Goal: Task Accomplishment & Management: Manage account settings

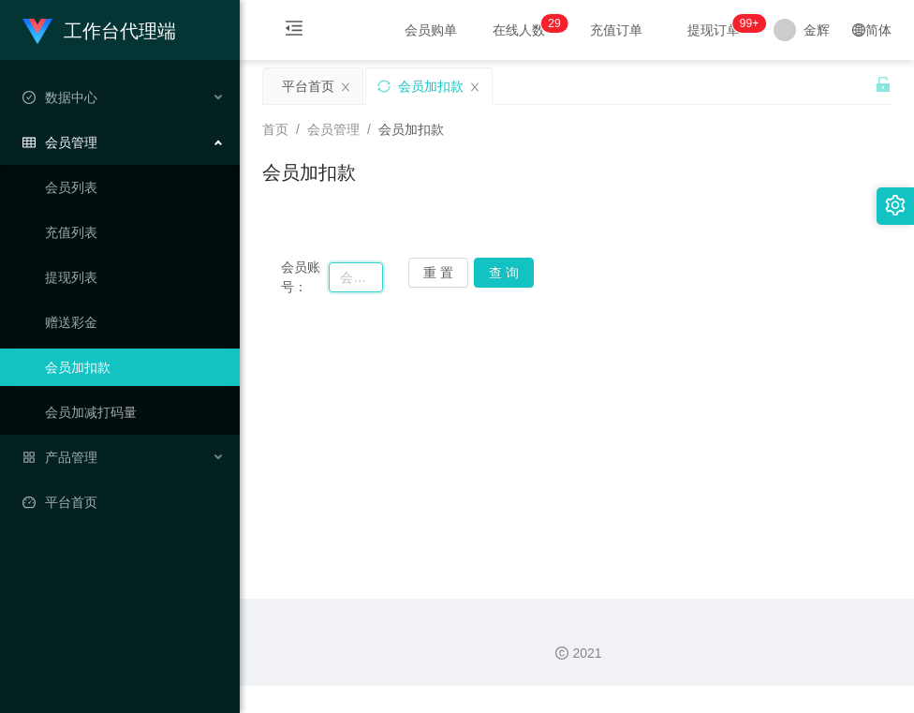
click at [343, 278] on input "text" at bounding box center [355, 277] width 53 height 30
type input "81866499"
click at [514, 286] on button "查 询" at bounding box center [504, 273] width 60 height 30
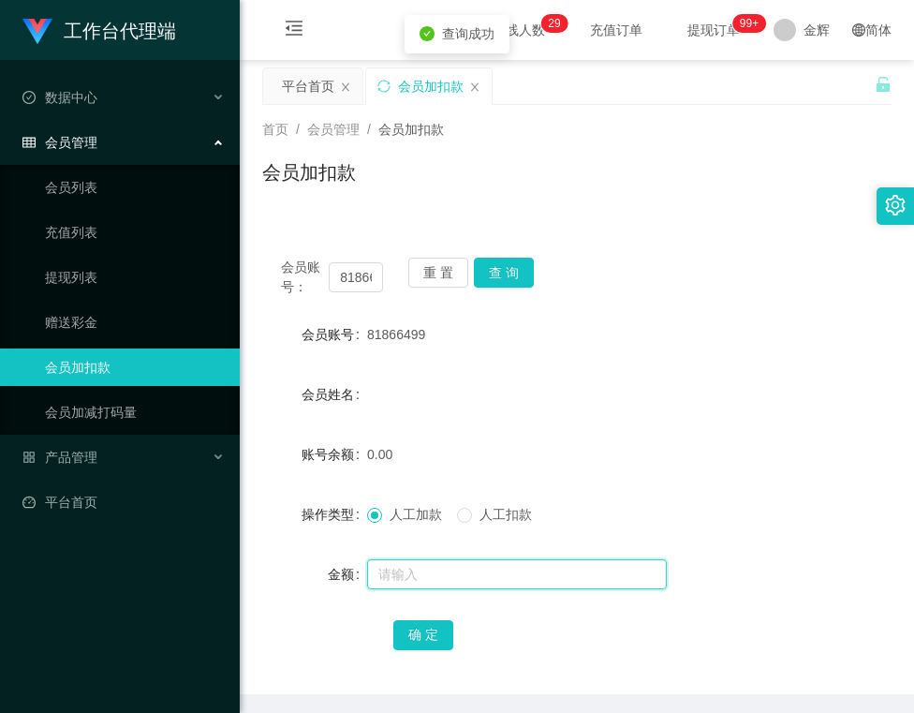
click at [424, 570] on input "text" at bounding box center [517, 574] width 300 height 30
type input "100"
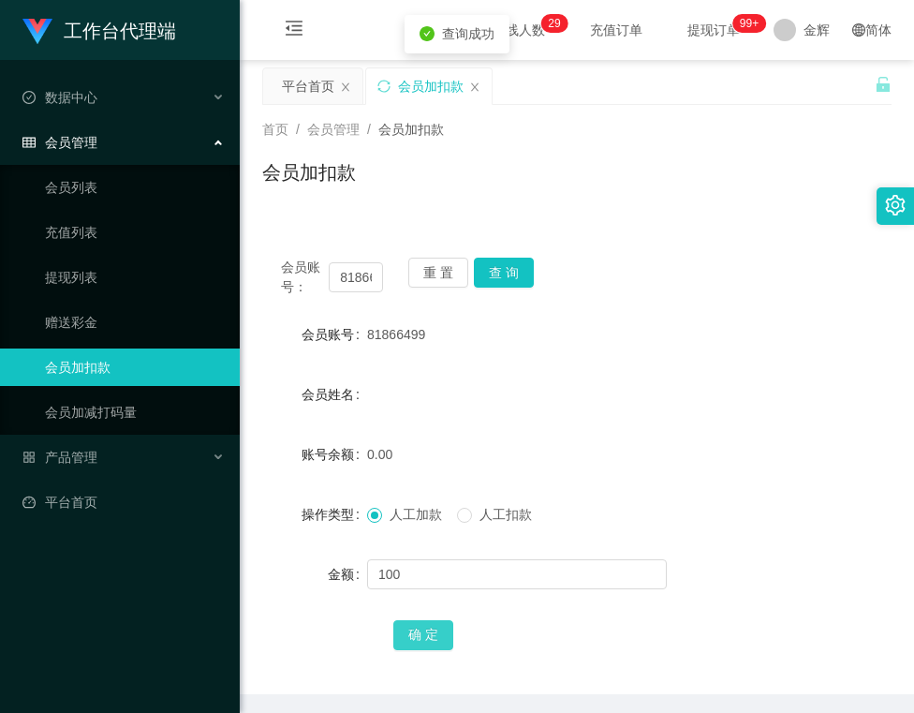
click at [414, 633] on button "确 定" at bounding box center [423, 635] width 60 height 30
drag, startPoint x: 365, startPoint y: 338, endPoint x: 420, endPoint y: 334, distance: 54.4
click at [420, 334] on span "81866499" at bounding box center [396, 334] width 58 height 15
copy span "81866499"
click at [386, 335] on span "81866499" at bounding box center [396, 334] width 58 height 15
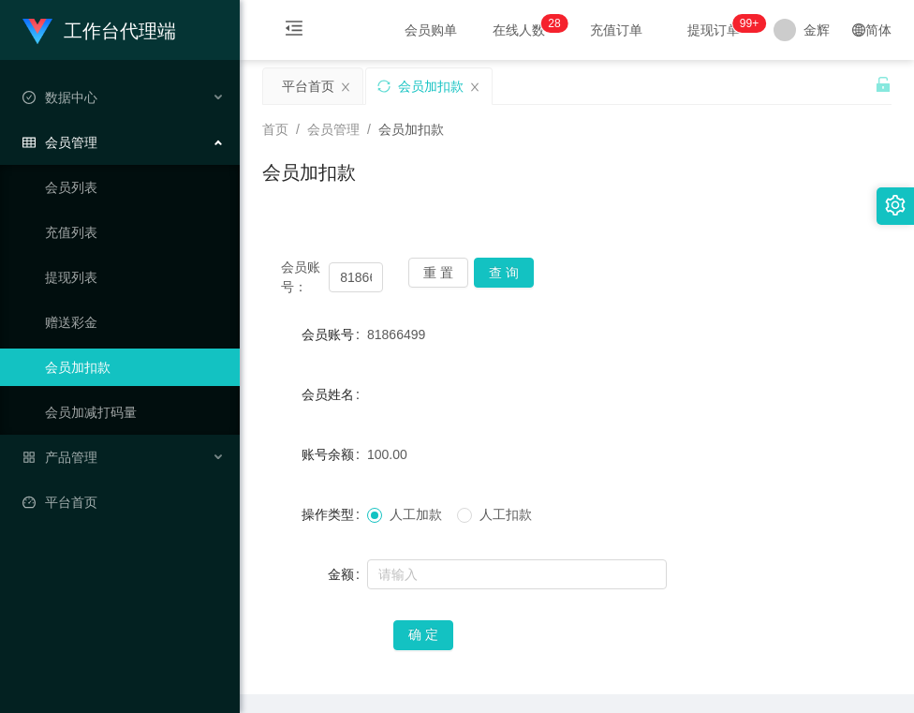
click at [494, 255] on div "会员账号： 81866499 重 置 查 询 会员账号 81866499 会员姓名 账号余额 100.00 操作类型 人工加款 人工扣款 金额 确 定" at bounding box center [576, 466] width 629 height 455
click at [507, 273] on button "查 询" at bounding box center [504, 273] width 60 height 30
click at [117, 449] on div "产品管理" at bounding box center [120, 456] width 240 height 37
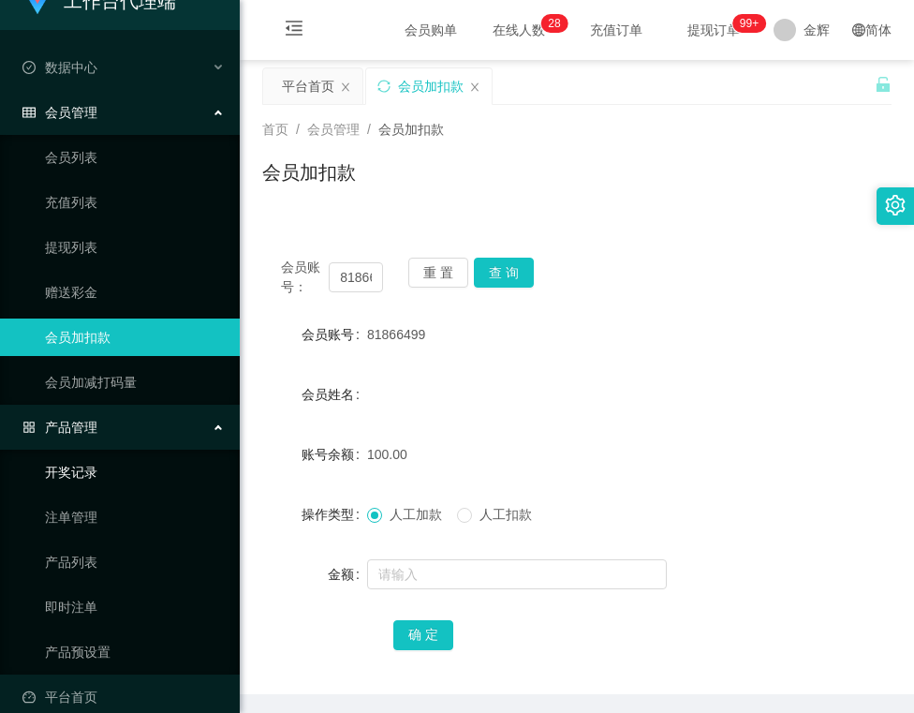
scroll to position [47, 0]
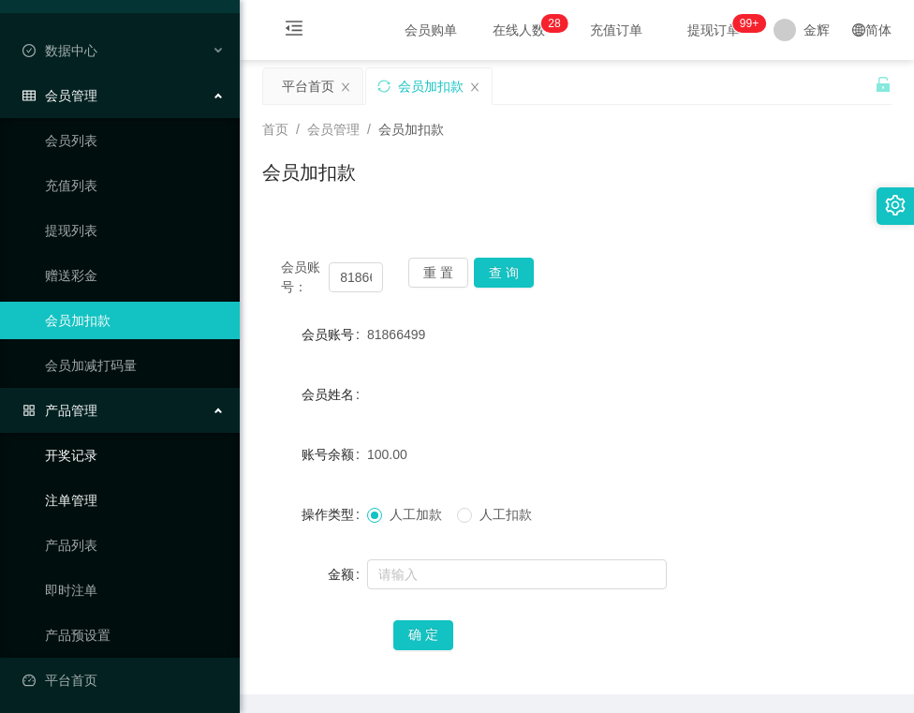
click at [117, 504] on link "注单管理" at bounding box center [135, 499] width 180 height 37
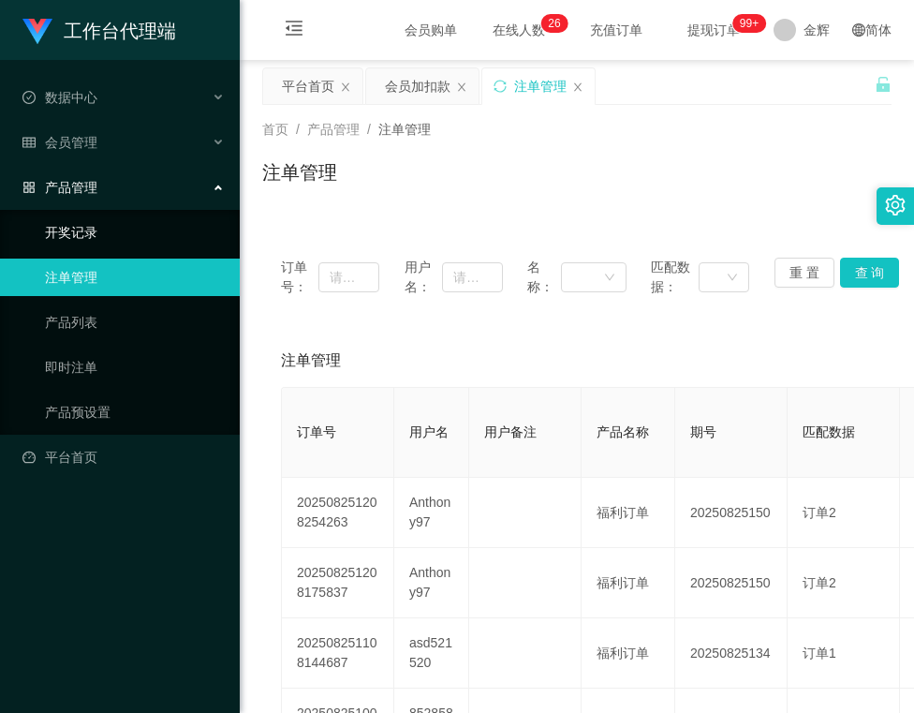
click at [110, 228] on link "开奖记录" at bounding box center [135, 232] width 180 height 37
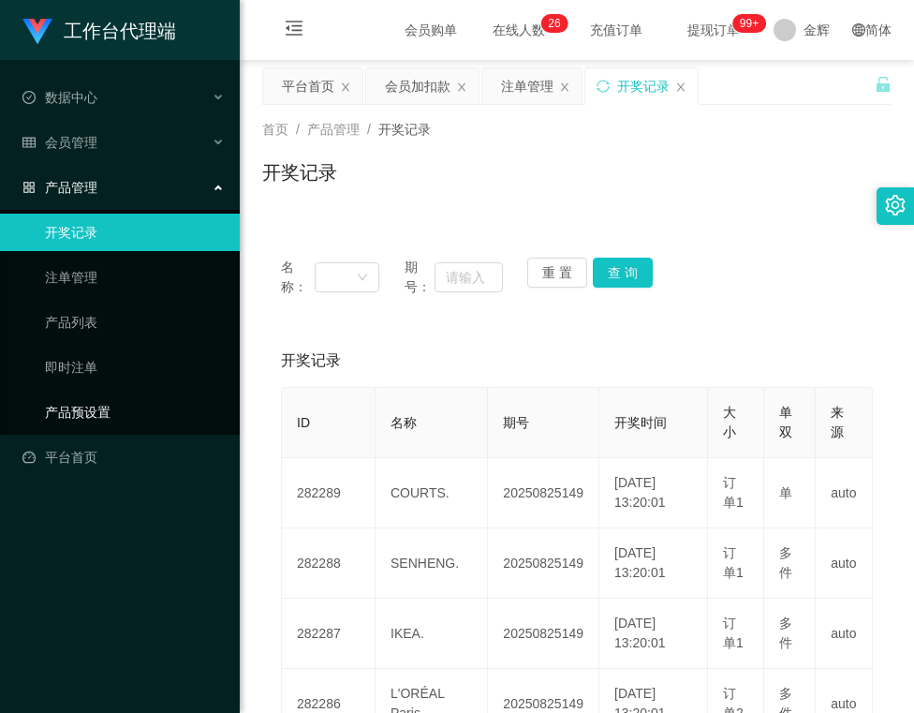
click at [127, 405] on link "产品预设置" at bounding box center [135, 411] width 180 height 37
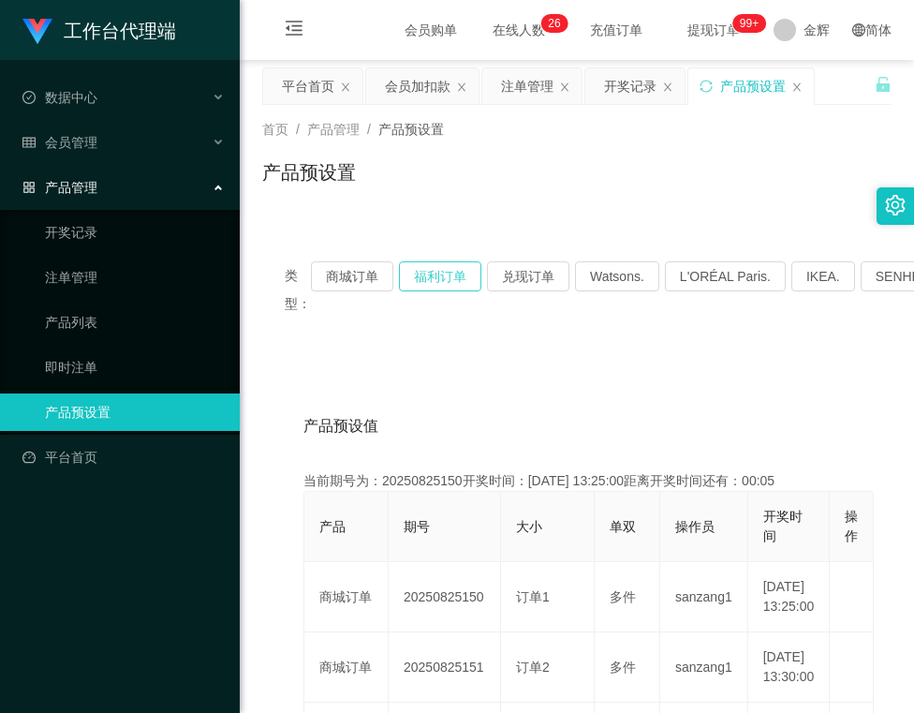
click at [435, 272] on button "福利订单" at bounding box center [440, 276] width 82 height 30
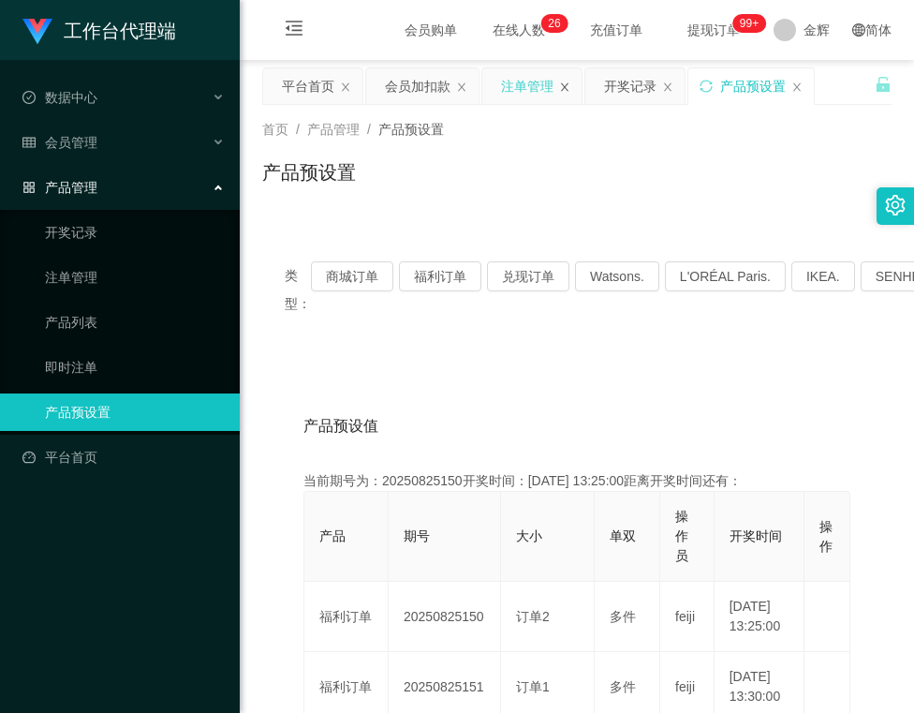
click at [569, 88] on icon "图标: close" at bounding box center [564, 86] width 11 height 11
click at [462, 267] on button "福利订单" at bounding box center [440, 276] width 82 height 30
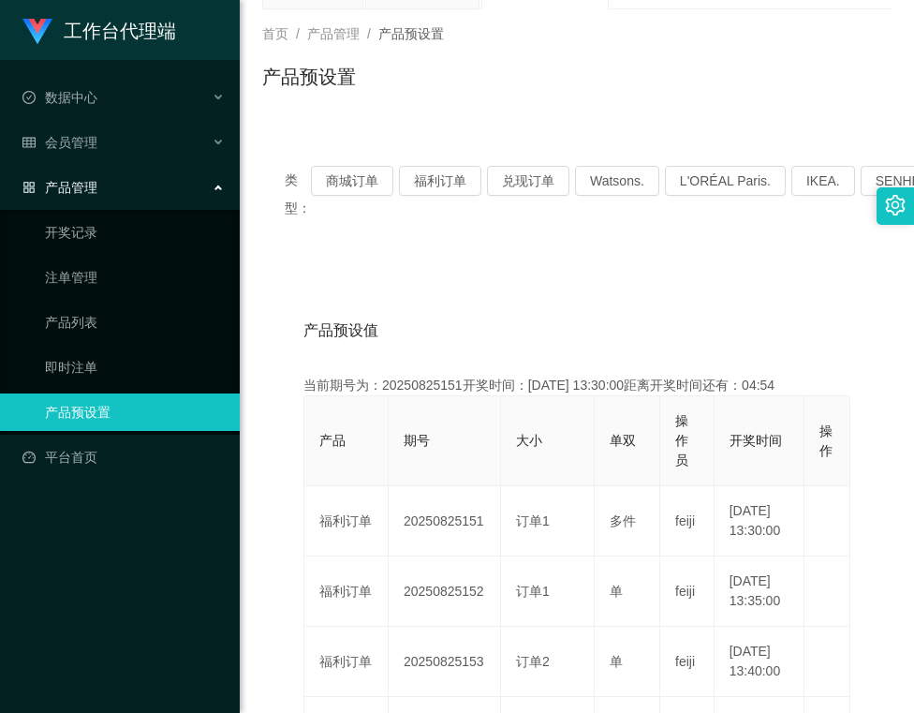
scroll to position [125, 0]
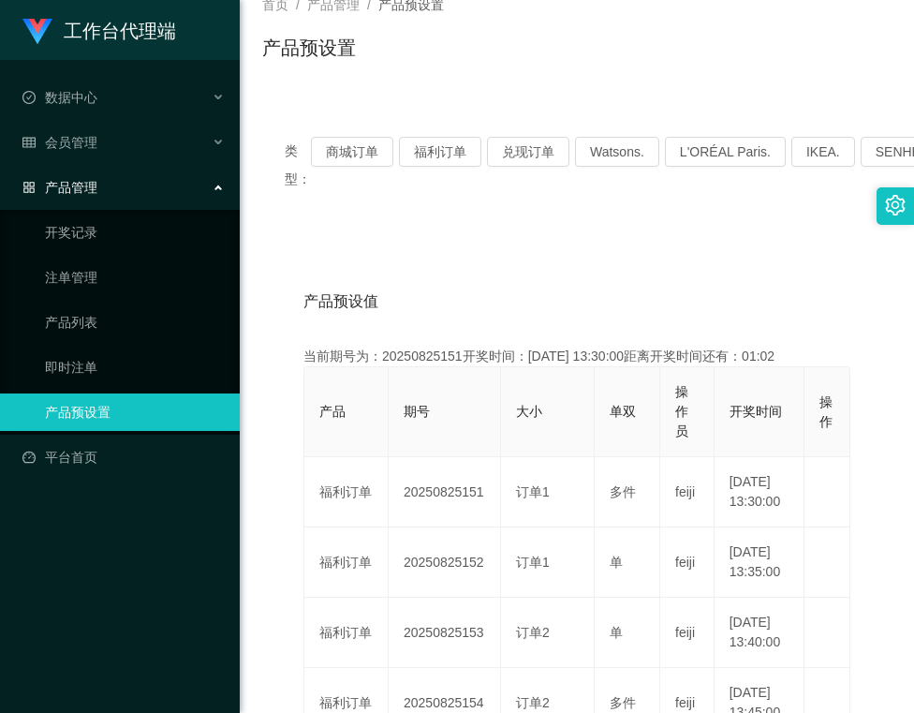
click at [570, 23] on div "首页 / 产品管理 / 产品预设置 / 产品预设置" at bounding box center [576, 35] width 629 height 81
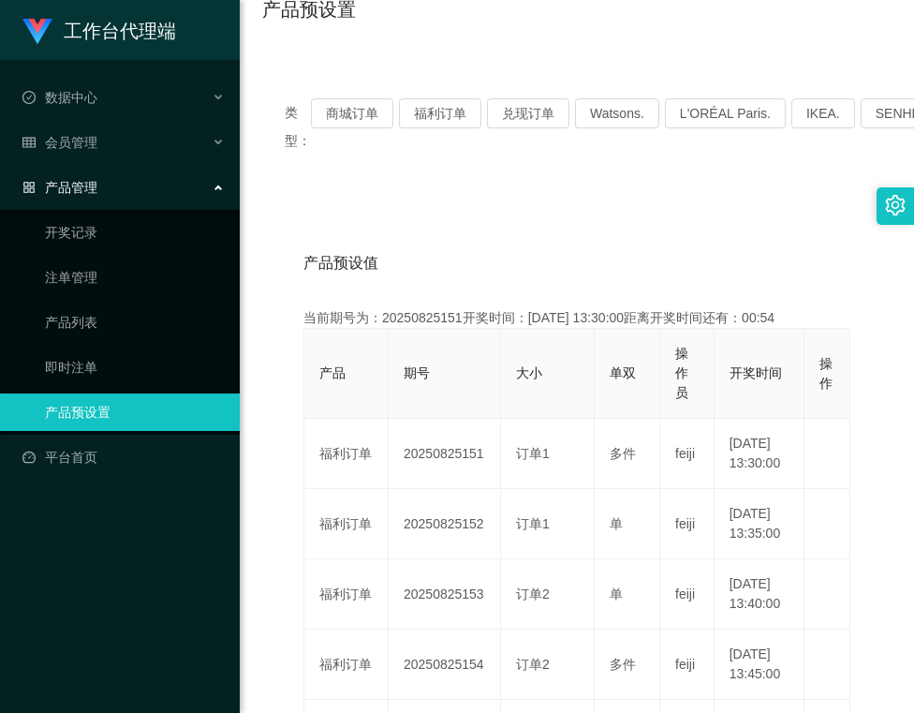
scroll to position [0, 0]
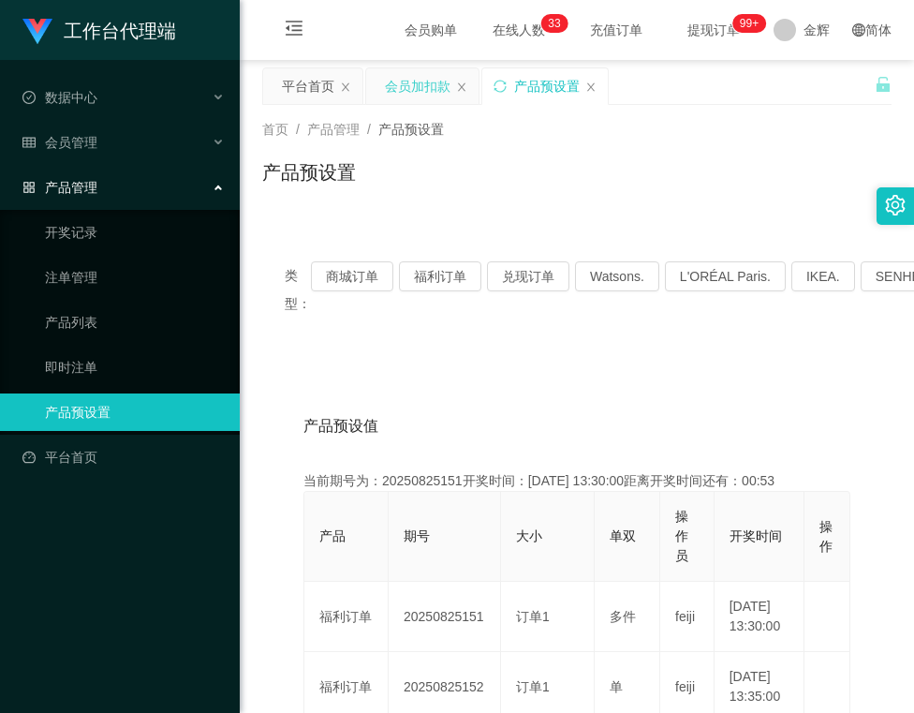
click at [417, 88] on div "会员加扣款" at bounding box center [418, 86] width 66 height 36
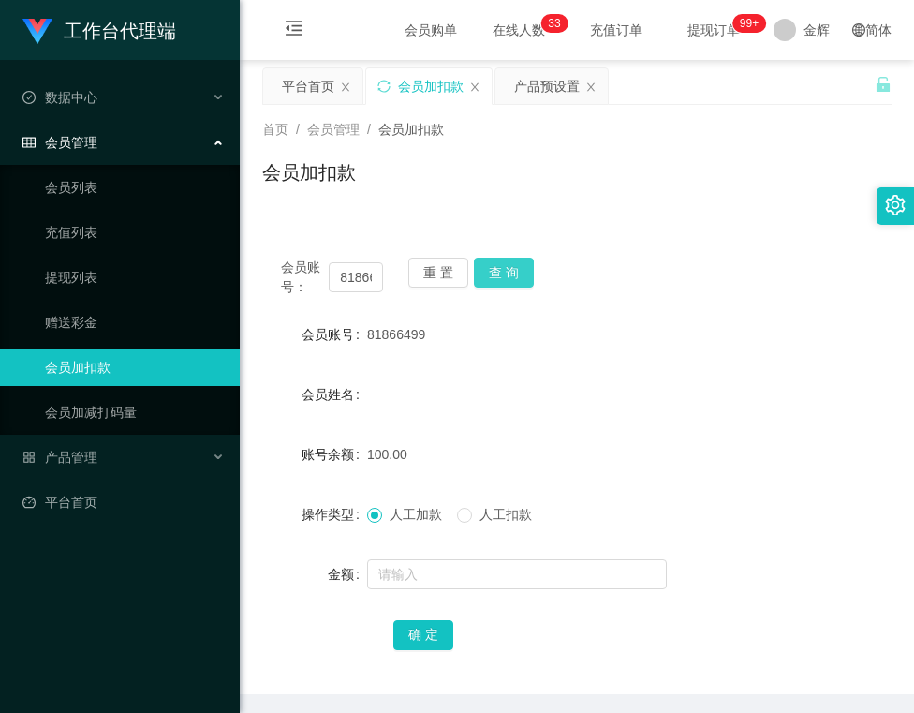
click at [491, 268] on button "查 询" at bounding box center [504, 273] width 60 height 30
click at [515, 264] on button "查 询" at bounding box center [504, 273] width 60 height 30
click at [525, 146] on div "首页 / 会员管理 / 会员加扣款 / 会员加扣款" at bounding box center [576, 160] width 629 height 81
click at [508, 271] on button "查 询" at bounding box center [504, 273] width 60 height 30
click at [477, 589] on div at bounding box center [550, 573] width 367 height 37
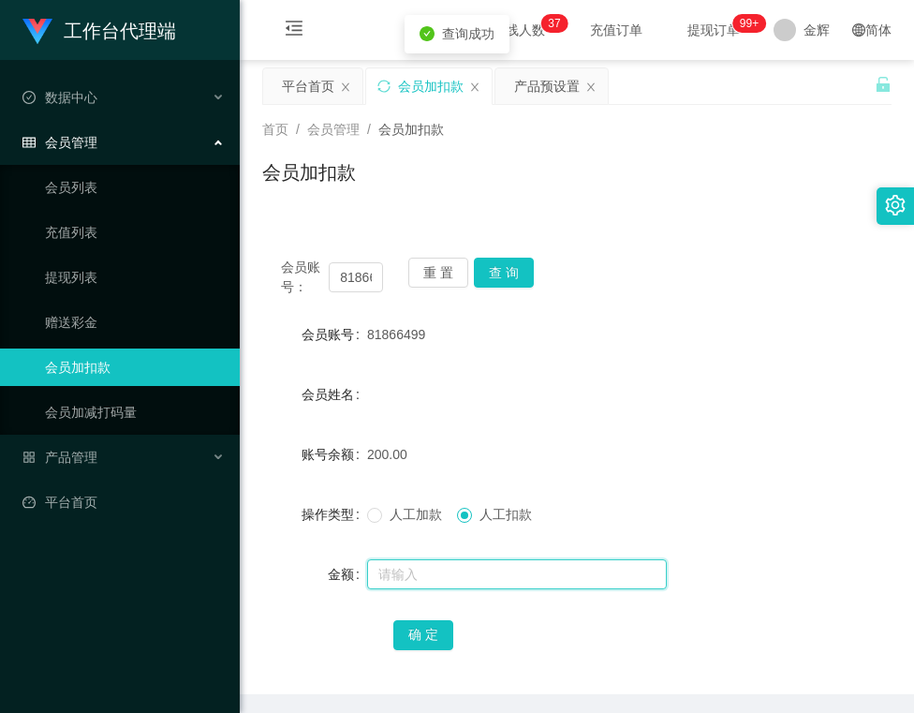
click at [459, 581] on input "text" at bounding box center [517, 574] width 300 height 30
type input "50"
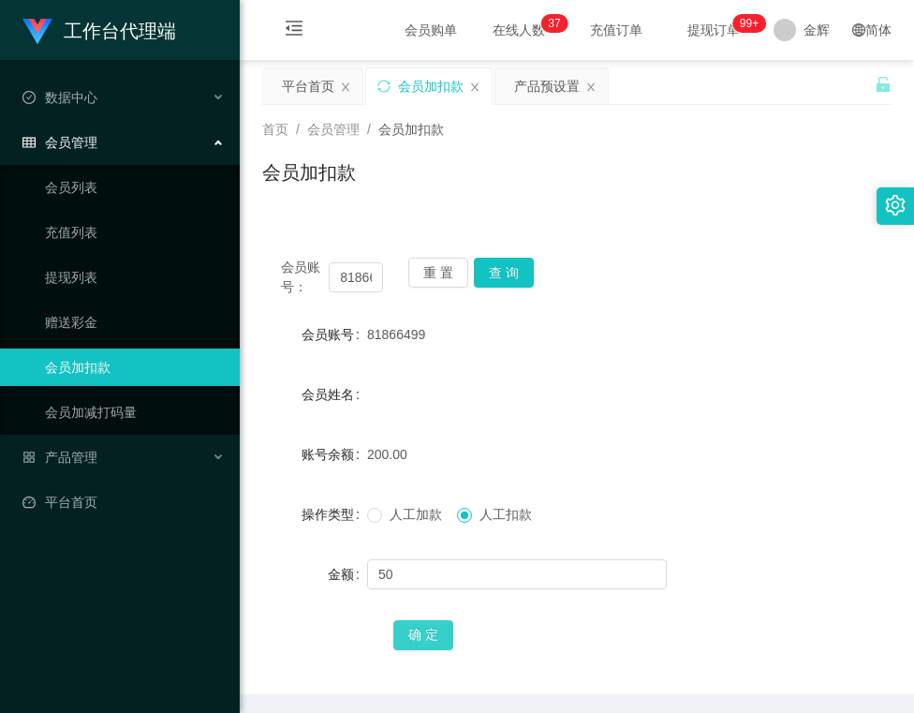
click at [432, 641] on button "确 定" at bounding box center [423, 635] width 60 height 30
click at [503, 267] on button "查 询" at bounding box center [504, 273] width 60 height 30
click at [483, 217] on div "会员账号： 81866499 重 置 查 询 会员账号 81866499 会员姓名 账号余额 150.00 操作类型 人工加款 人工扣款 金额 确 定" at bounding box center [576, 455] width 629 height 478
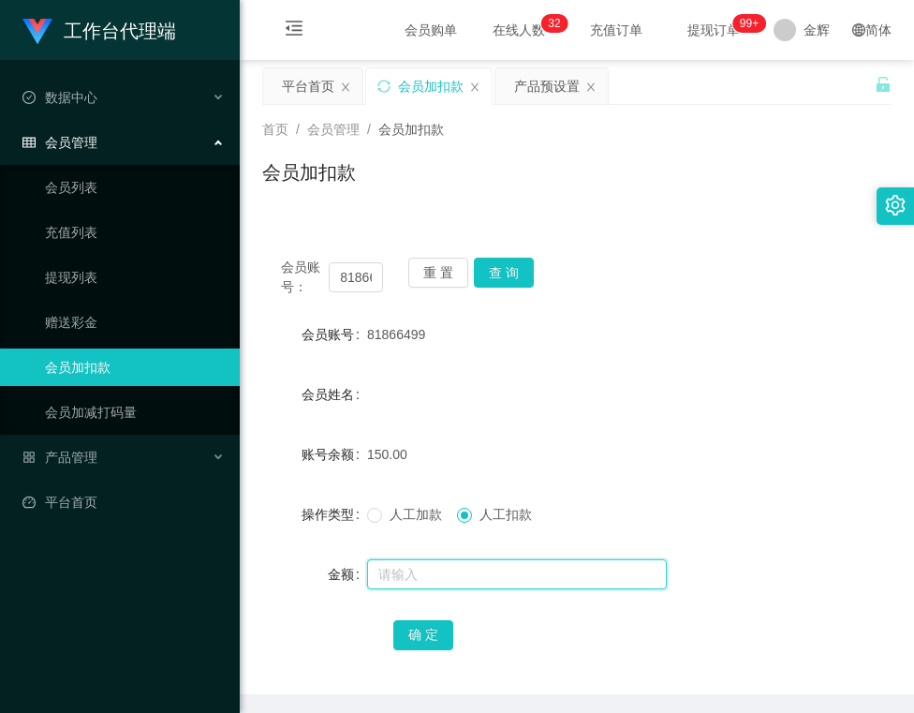
click at [469, 563] on input "text" at bounding box center [517, 574] width 300 height 30
type input "150"
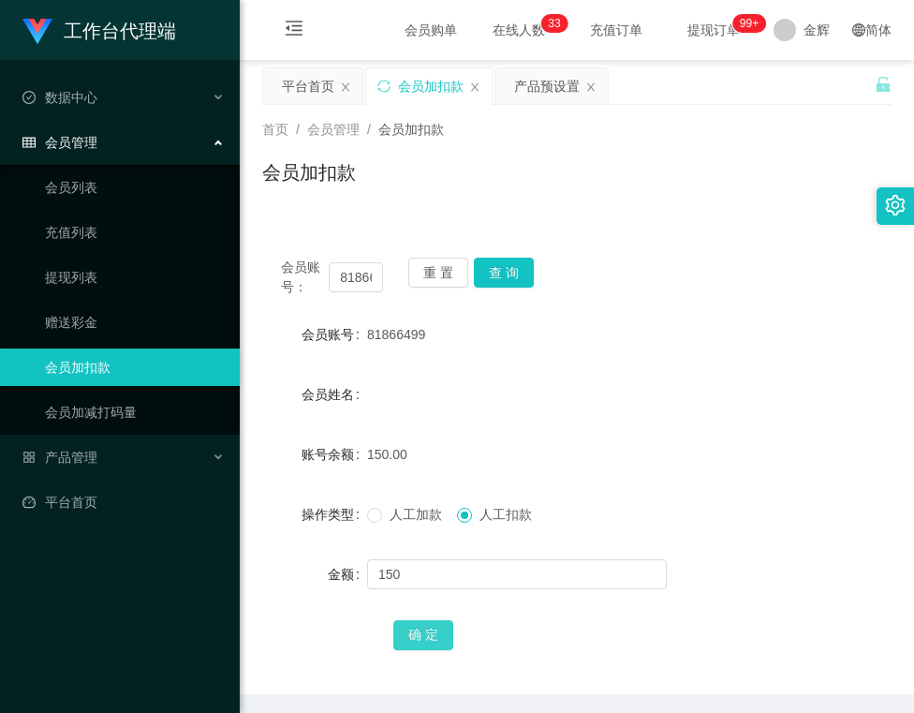
click at [425, 635] on button "确 定" at bounding box center [423, 635] width 60 height 30
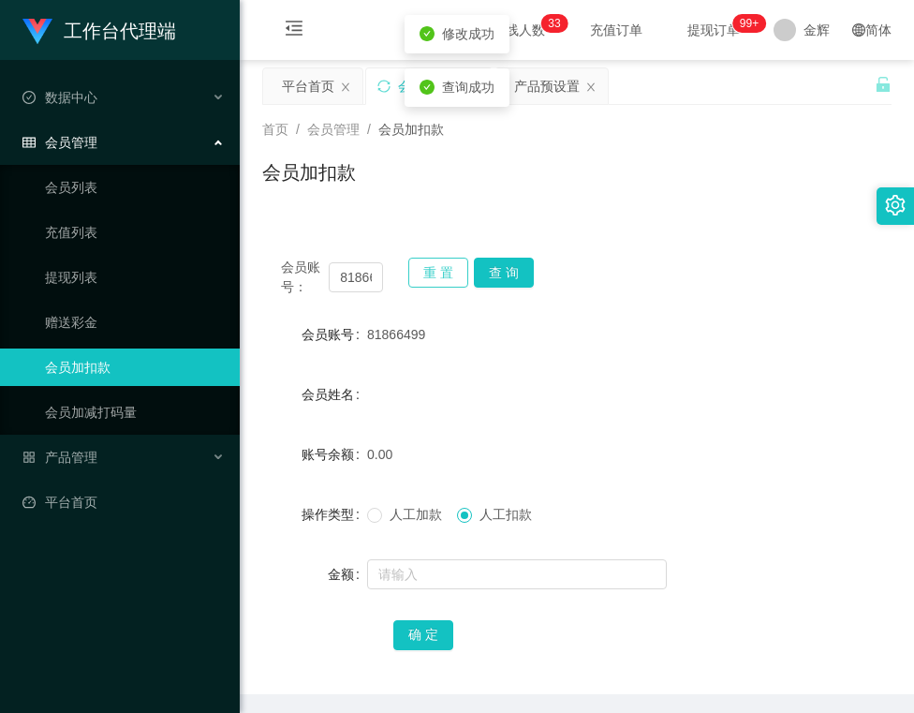
click at [432, 270] on button "重 置" at bounding box center [438, 273] width 60 height 30
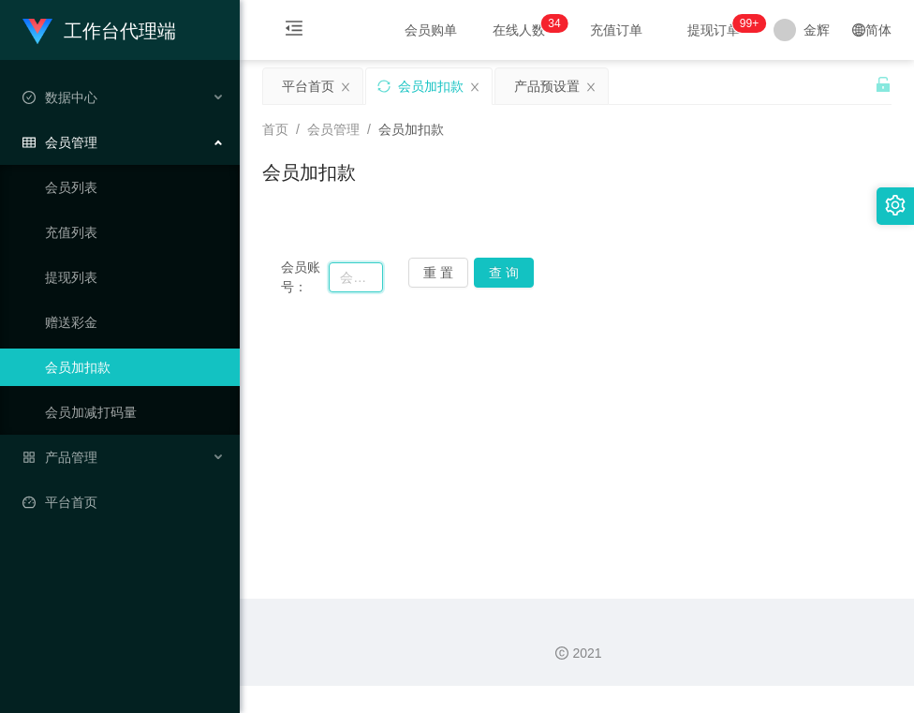
click at [350, 283] on input "text" at bounding box center [355, 277] width 53 height 30
paste input "[PERSON_NAME]8"
type input "Alvin001"
click at [492, 267] on button "查 询" at bounding box center [504, 273] width 60 height 30
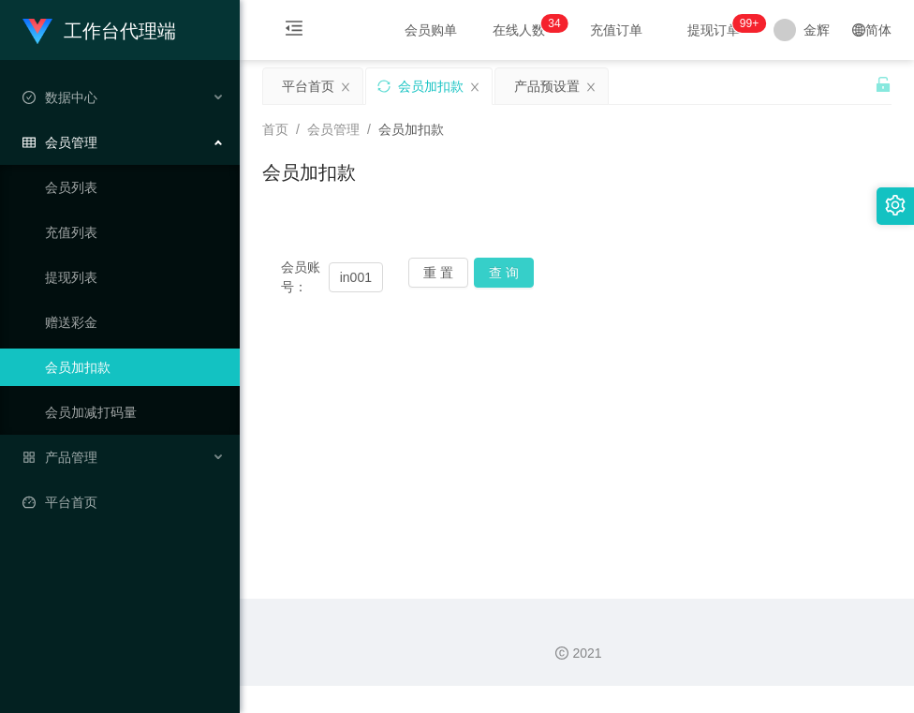
scroll to position [0, 0]
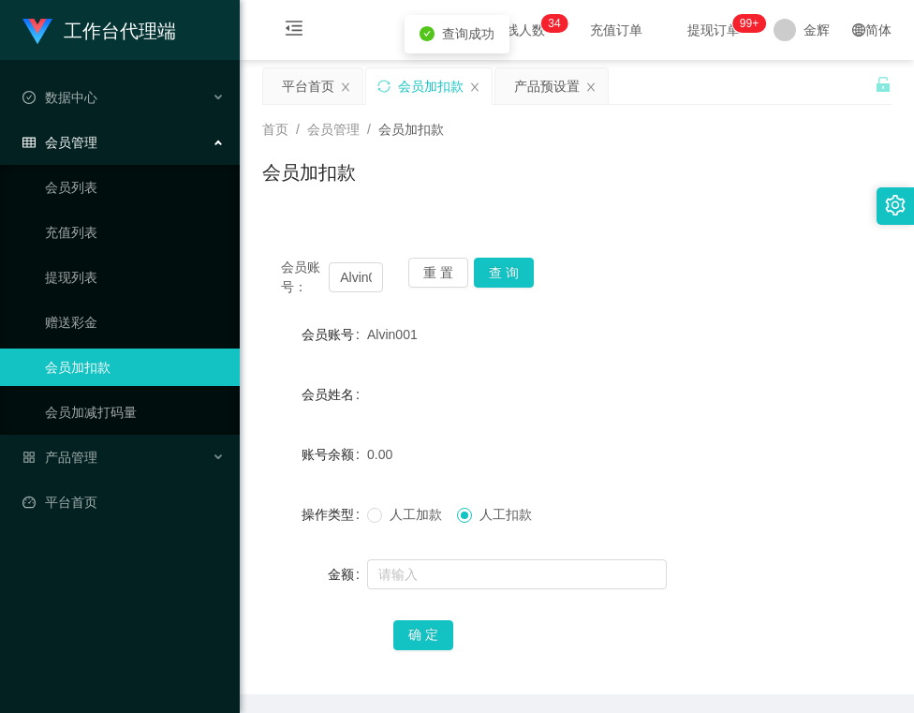
click at [410, 517] on span "人工加款" at bounding box center [415, 514] width 67 height 15
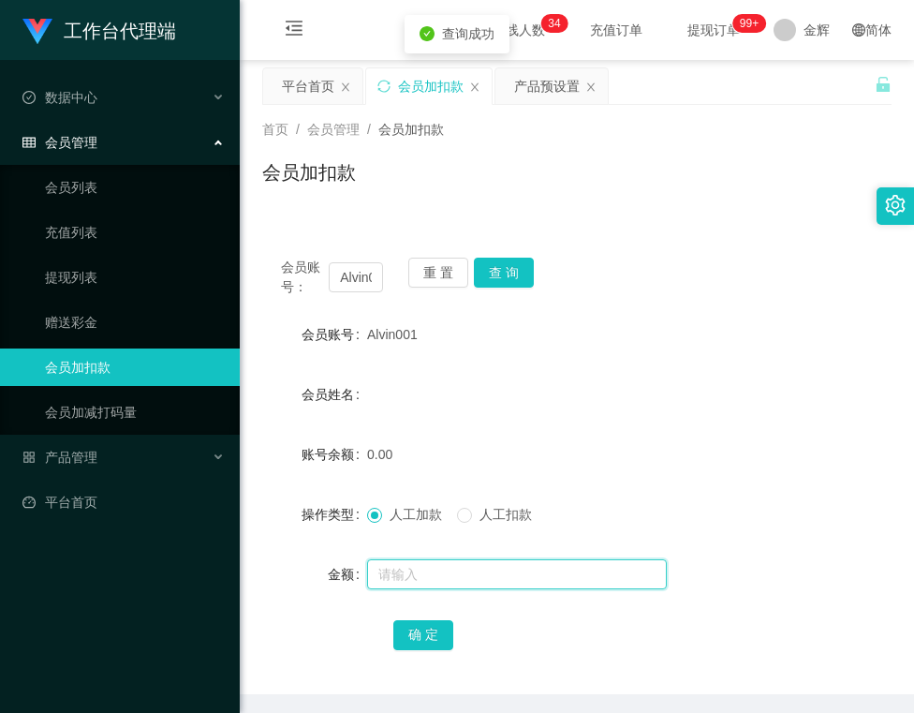
click at [390, 575] on input "text" at bounding box center [517, 574] width 300 height 30
type input "100"
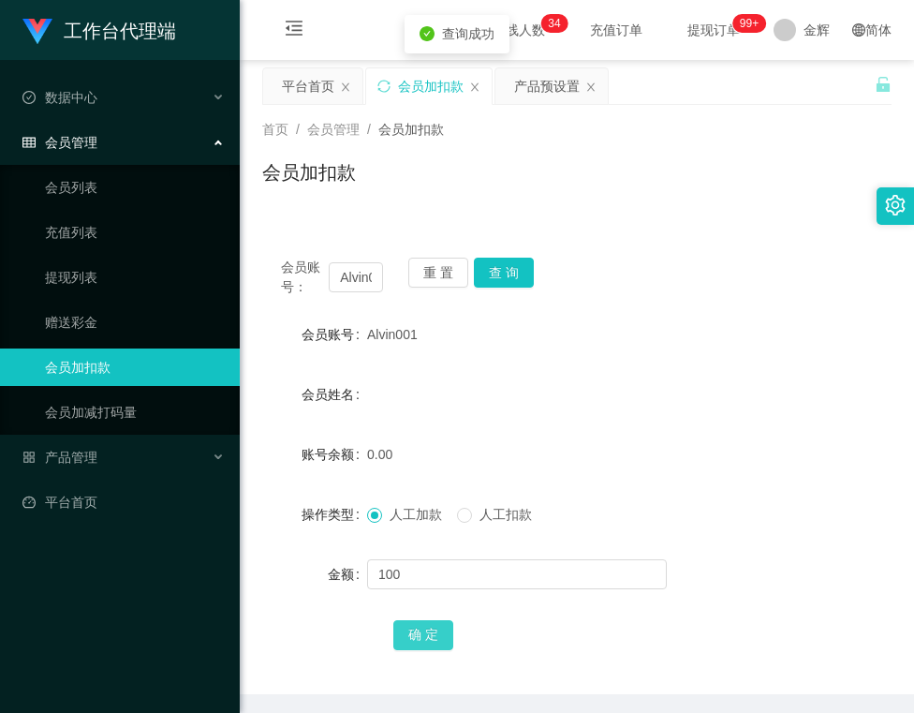
click at [427, 646] on button "确 定" at bounding box center [423, 635] width 60 height 30
drag, startPoint x: 364, startPoint y: 337, endPoint x: 427, endPoint y: 334, distance: 62.8
click at [427, 334] on div "Alvin001" at bounding box center [550, 334] width 367 height 37
copy span "Alvin001"
click at [534, 82] on div "产品预设置" at bounding box center [547, 86] width 66 height 36
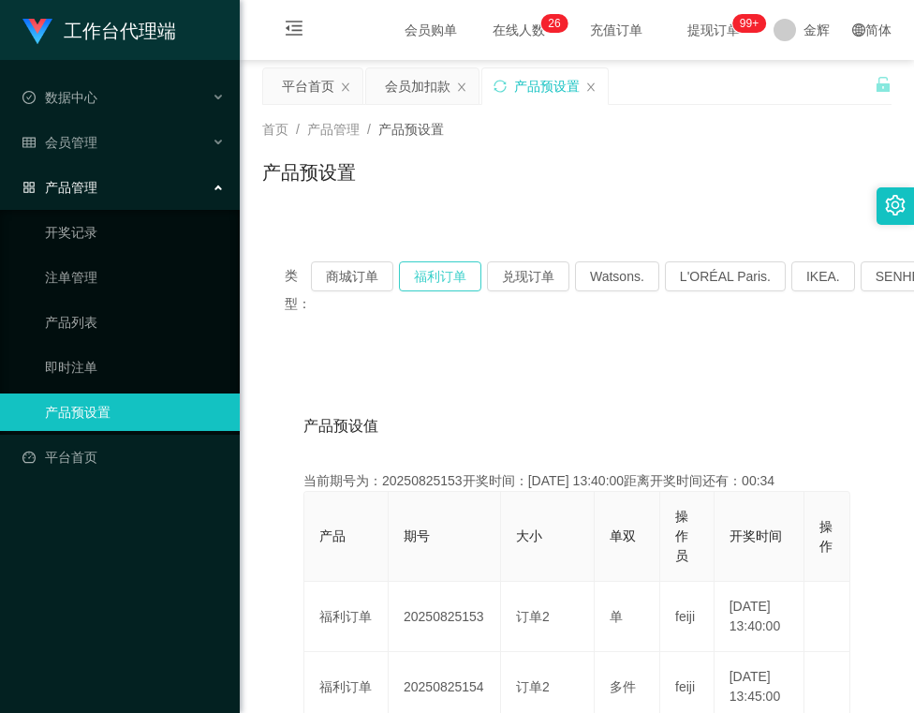
click at [449, 273] on button "福利订单" at bounding box center [440, 276] width 82 height 30
click at [447, 272] on button "福利订单" at bounding box center [440, 276] width 82 height 30
click at [408, 91] on div "会员加扣款" at bounding box center [418, 86] width 66 height 36
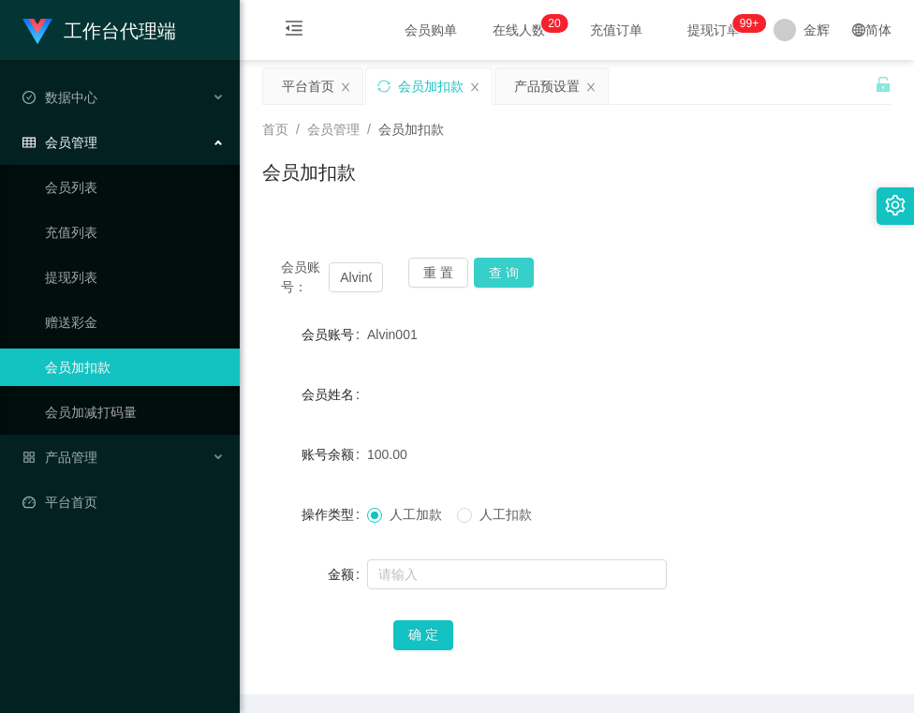
click at [508, 271] on button "查 询" at bounding box center [504, 273] width 60 height 30
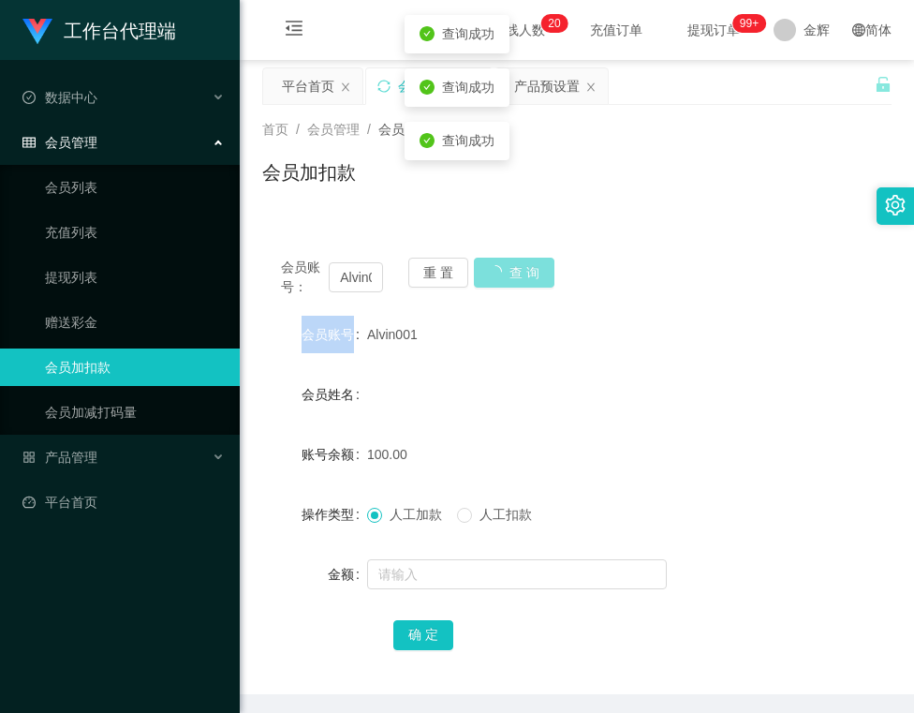
click at [508, 271] on div "会员账号： Alvin001 重 置 查 询" at bounding box center [576, 277] width 629 height 39
click at [544, 86] on div "产品预设置" at bounding box center [547, 86] width 66 height 36
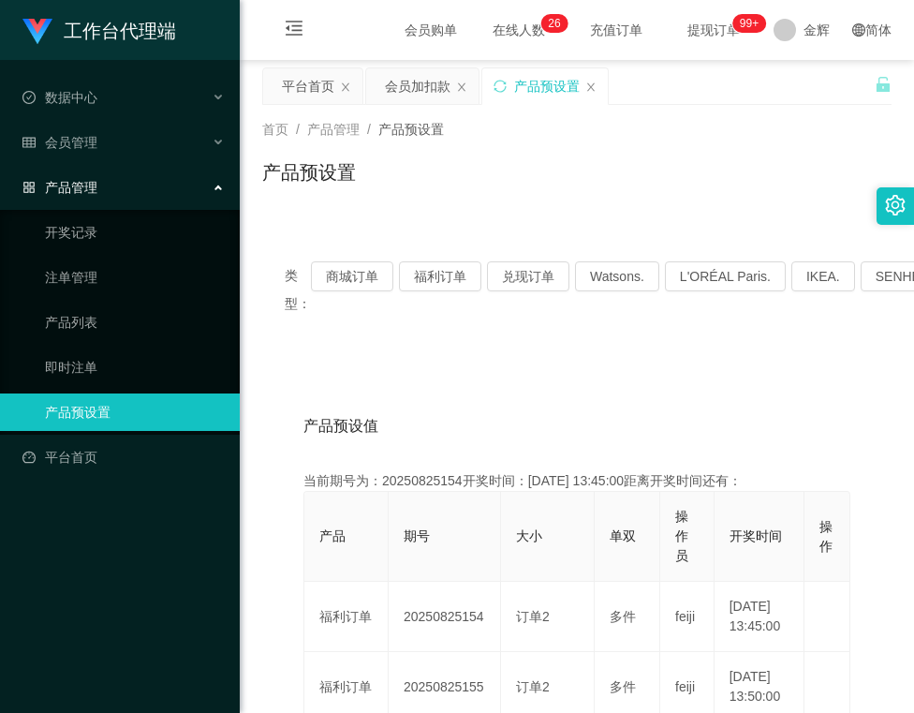
click at [708, 107] on div "首页 / 产品管理 / 产品预设置 / 产品预设置" at bounding box center [577, 160] width 674 height 111
click at [465, 297] on div "类型： 商城订单 福利订单 兑现订单 Watsons. L'ORÉAL Paris. IKEA. [GEOGRAPHIC_DATA]. COURTS." at bounding box center [577, 289] width 584 height 56
click at [539, 333] on div "类型： 商城订单 福利订单 兑现订单 Watsons. L'ORÉAL Paris. IKEA. [GEOGRAPHIC_DATA]. COURTS." at bounding box center [576, 289] width 629 height 101
click at [622, 147] on div "首页 / 产品管理 / 产品预设置 / 产品预设置" at bounding box center [576, 160] width 629 height 81
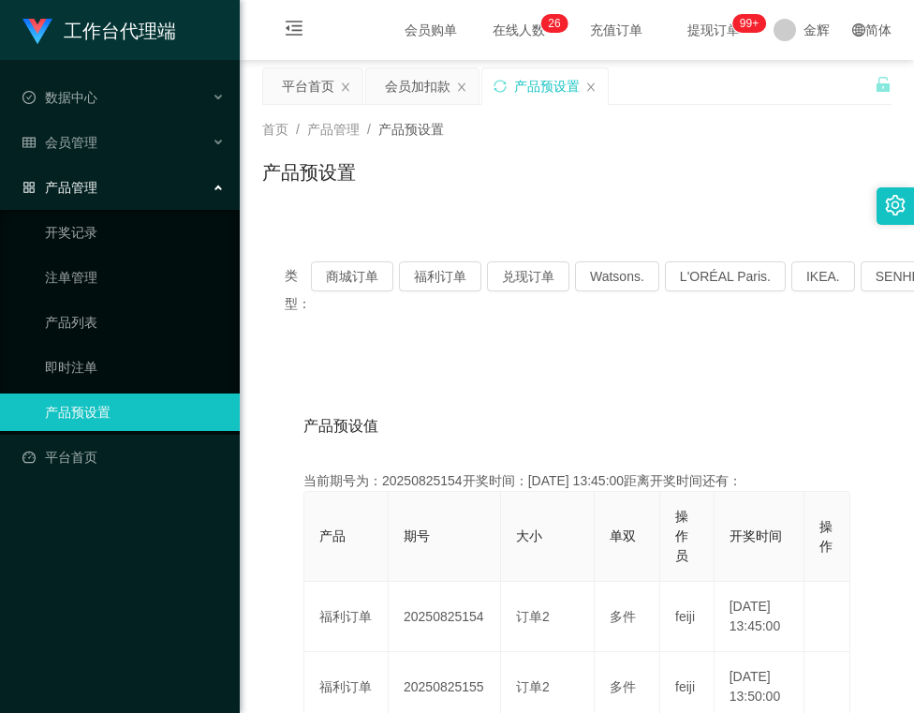
click at [451, 294] on div "类型： 商城订单 福利订单 兑现订单 Watsons. L'ORÉAL Paris. IKEA. [GEOGRAPHIC_DATA]. COURTS." at bounding box center [577, 289] width 584 height 56
click at [449, 270] on button "福利订单" at bounding box center [440, 276] width 82 height 30
click at [427, 88] on div "会员加扣款" at bounding box center [418, 86] width 66 height 36
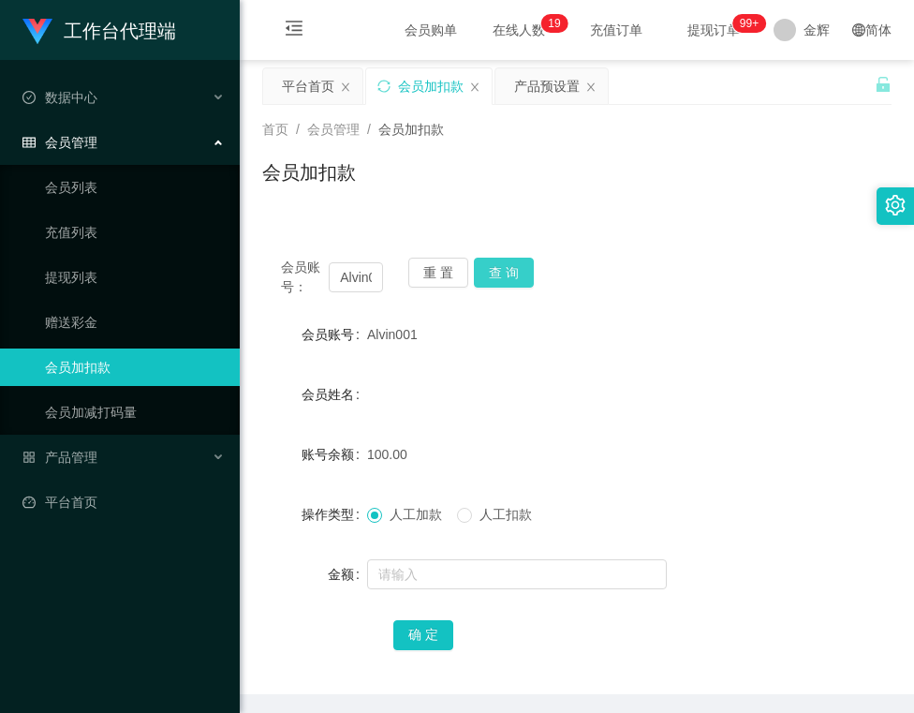
click at [499, 273] on button "查 询" at bounding box center [504, 273] width 60 height 30
click at [410, 270] on button "重 置" at bounding box center [438, 273] width 60 height 30
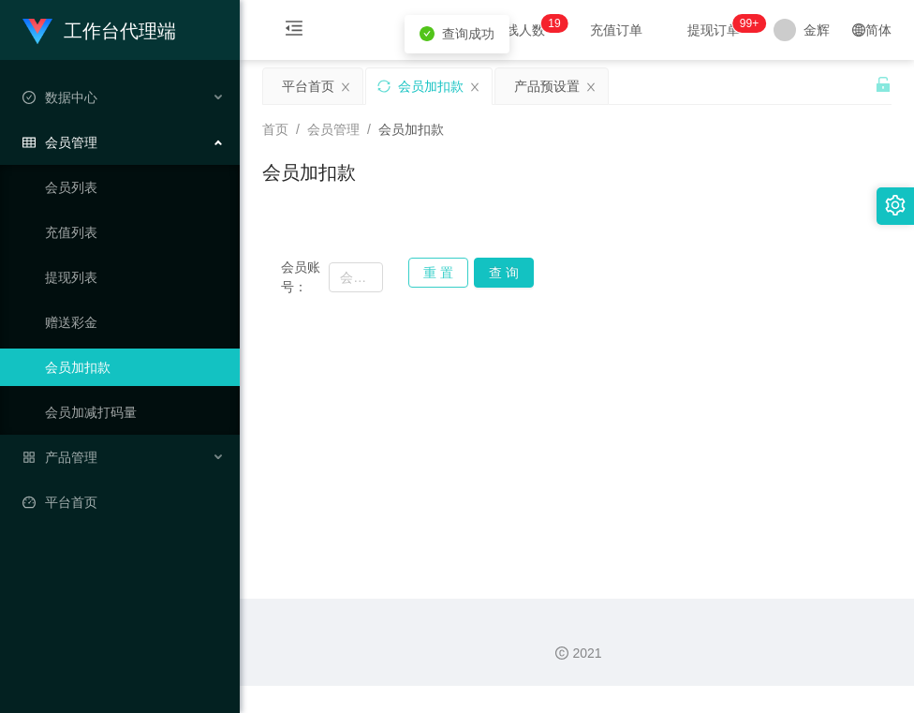
click at [435, 270] on button "重 置" at bounding box center [438, 273] width 60 height 30
drag, startPoint x: 358, startPoint y: 279, endPoint x: 373, endPoint y: 278, distance: 15.0
click at [358, 279] on input "text" at bounding box center [355, 277] width 53 height 30
paste input "kenkenken456"
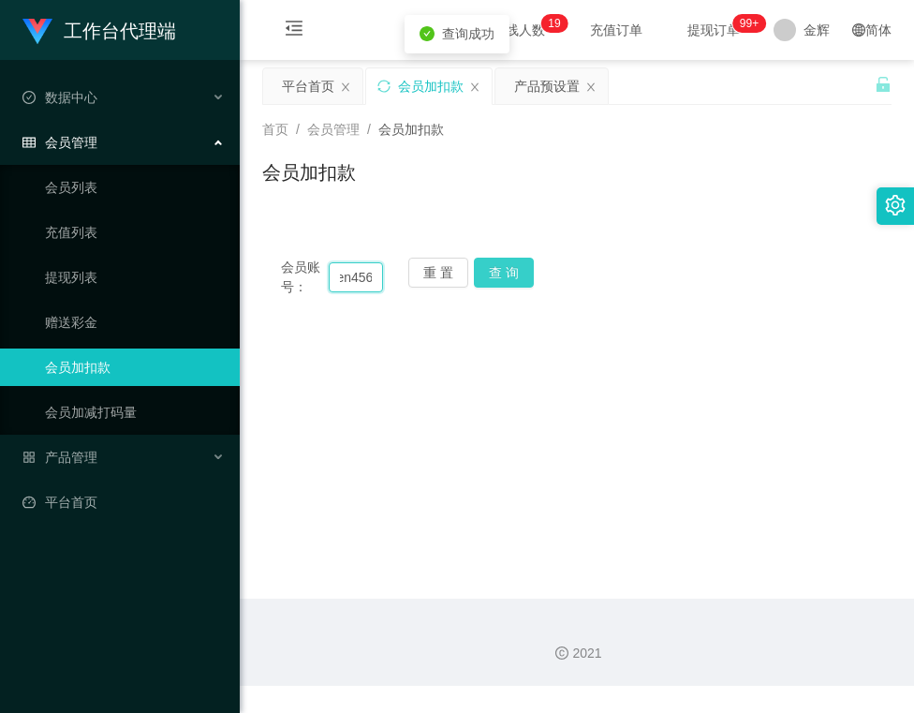
type input "kenkenken456"
click at [484, 271] on button "查 询" at bounding box center [504, 273] width 60 height 30
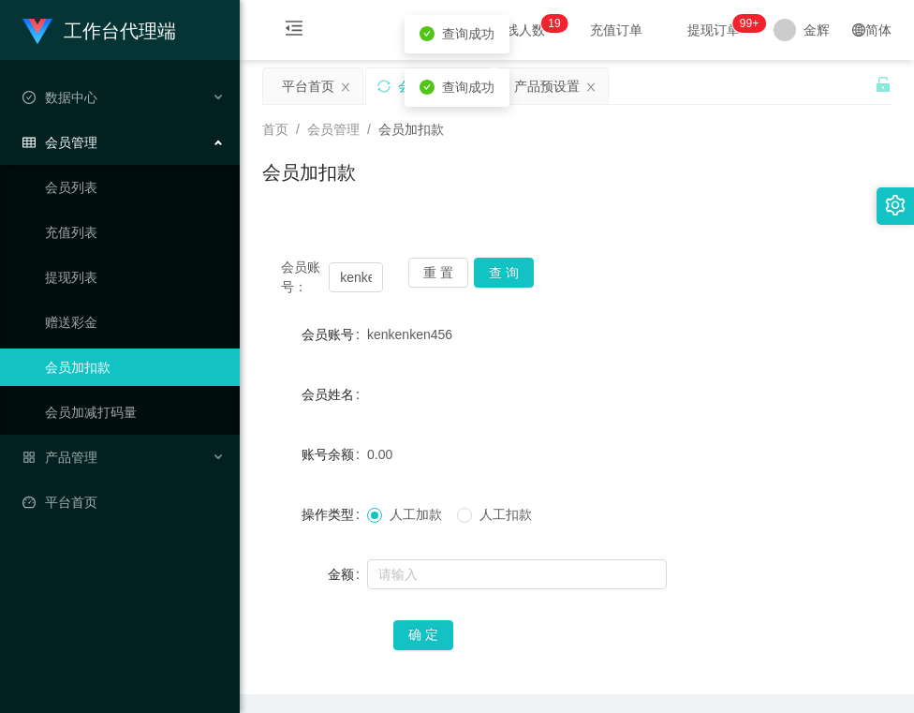
click at [420, 554] on form "会员账号 kenkenken456 会员姓名 账号余额 0.00 操作类型 人工加款 人工扣款 金额 确 定" at bounding box center [576, 484] width 629 height 337
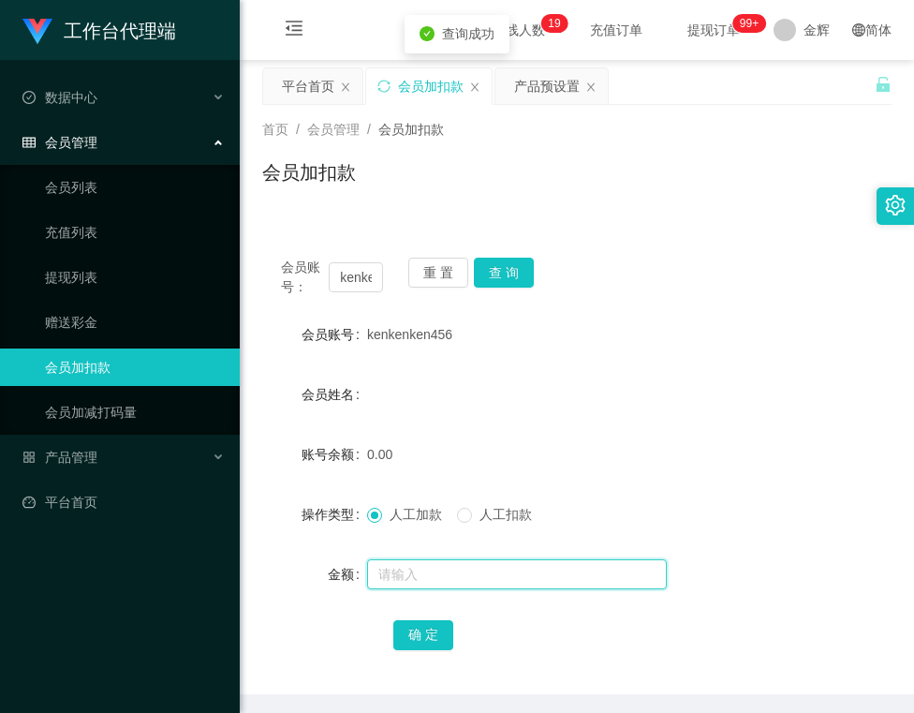
click at [423, 581] on input "text" at bounding box center [517, 574] width 300 height 30
type input "100"
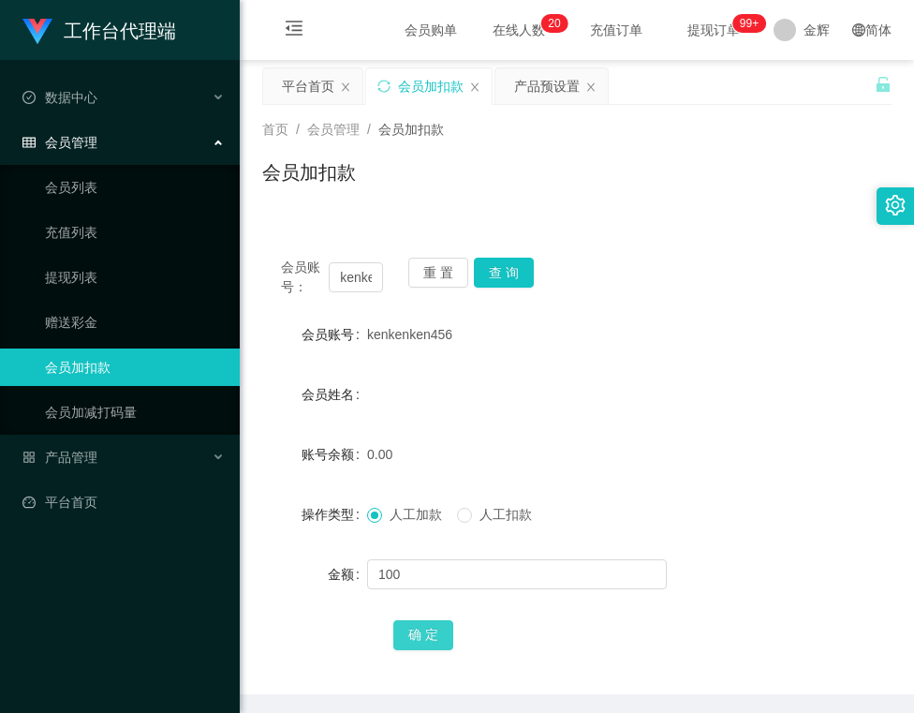
click at [432, 641] on button "确 定" at bounding box center [423, 635] width 60 height 30
drag, startPoint x: 357, startPoint y: 281, endPoint x: 461, endPoint y: 279, distance: 104.0
click at [461, 279] on div "会员账号： kenkenken456 重 置 查 询" at bounding box center [576, 277] width 629 height 39
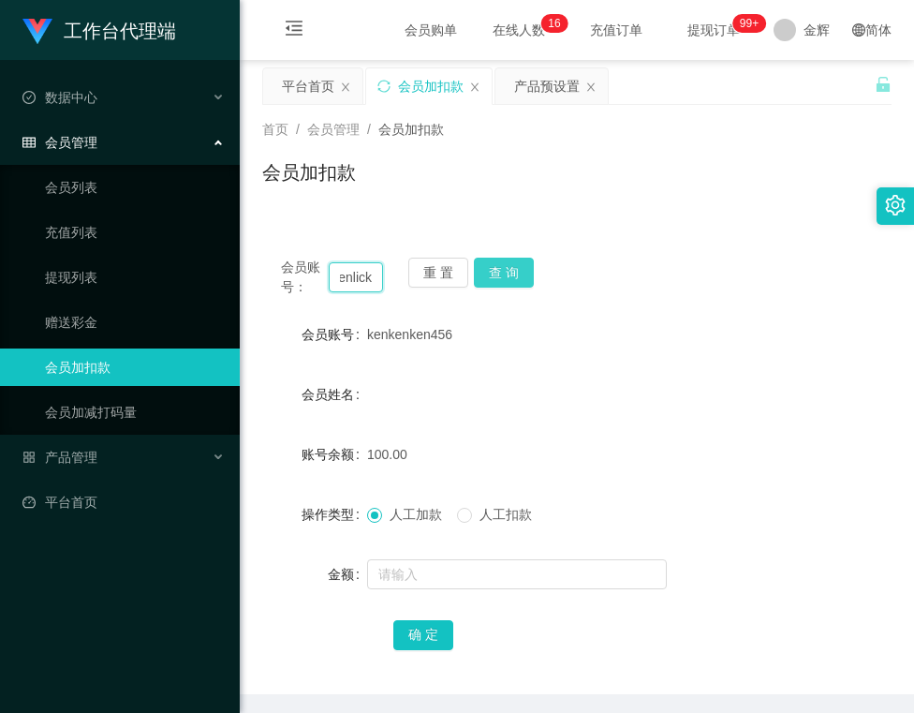
type input "kenlick"
click at [495, 274] on button "查 询" at bounding box center [504, 273] width 60 height 30
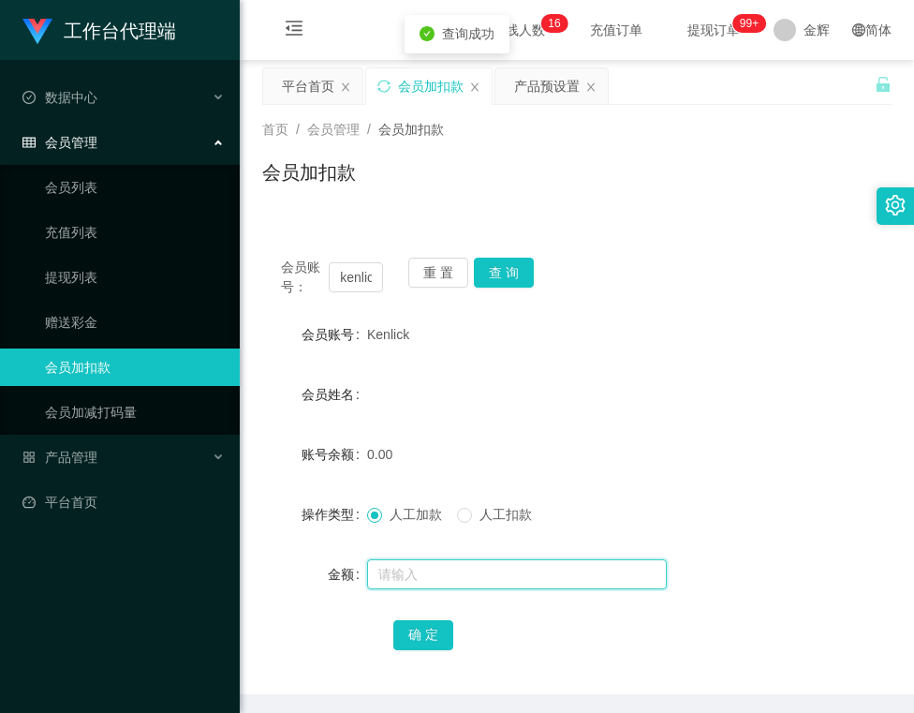
click at [405, 560] on input "text" at bounding box center [517, 574] width 300 height 30
type input "100"
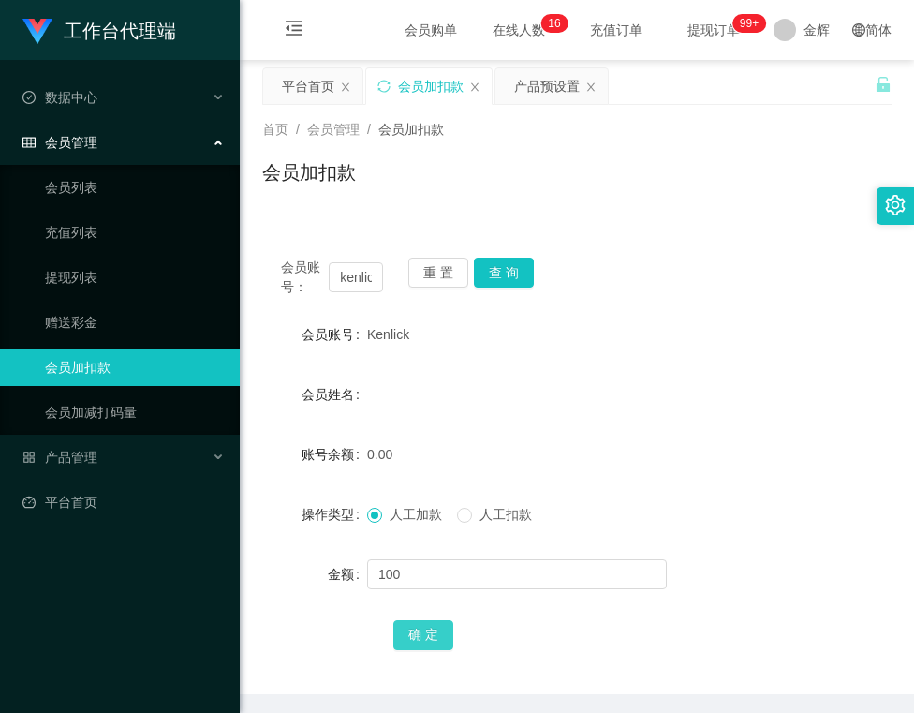
click at [429, 629] on button "确 定" at bounding box center [423, 635] width 60 height 30
drag, startPoint x: 367, startPoint y: 337, endPoint x: 412, endPoint y: 337, distance: 44.9
click at [412, 337] on div "Kenlick" at bounding box center [550, 334] width 367 height 37
copy span "Kenlick"
click at [560, 154] on div "首页 / 会员管理 / 会员加扣款 / 会员加扣款" at bounding box center [576, 160] width 629 height 81
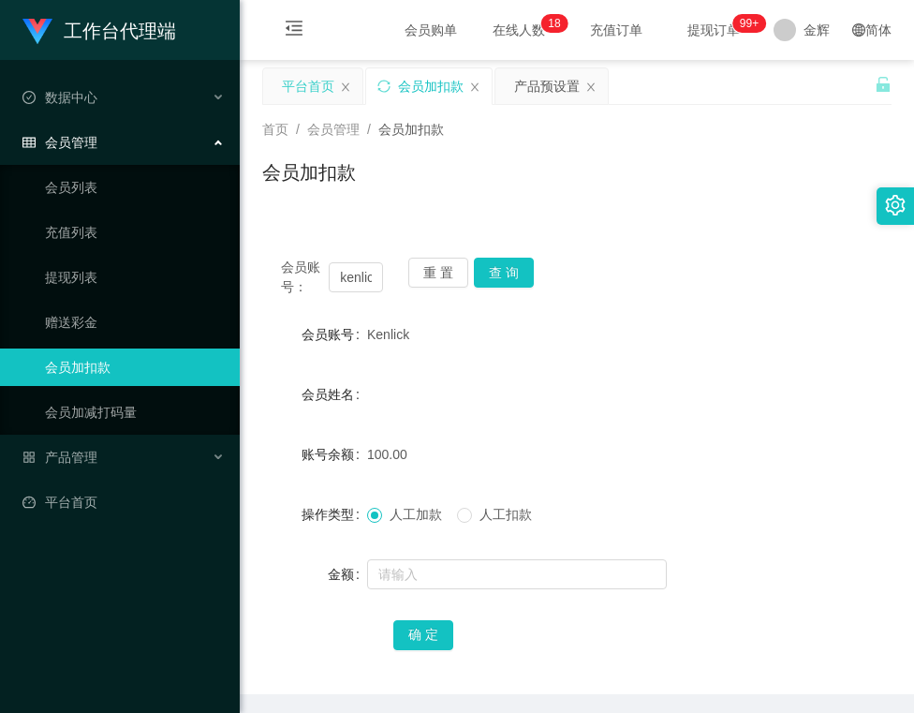
click at [319, 81] on div "平台首页" at bounding box center [308, 86] width 52 height 36
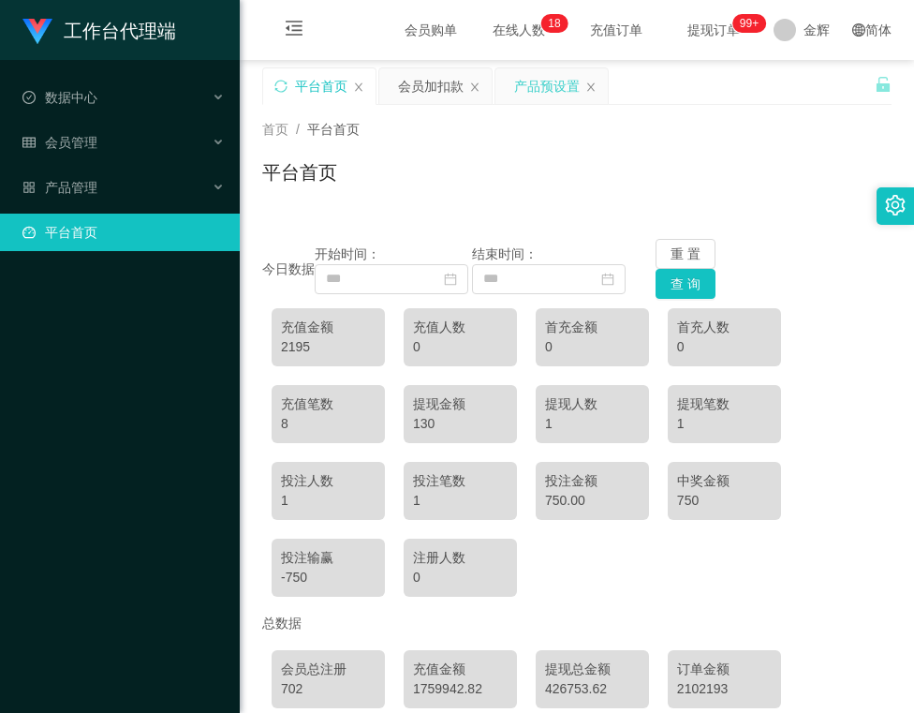
click at [539, 92] on div "产品预设置" at bounding box center [547, 86] width 66 height 36
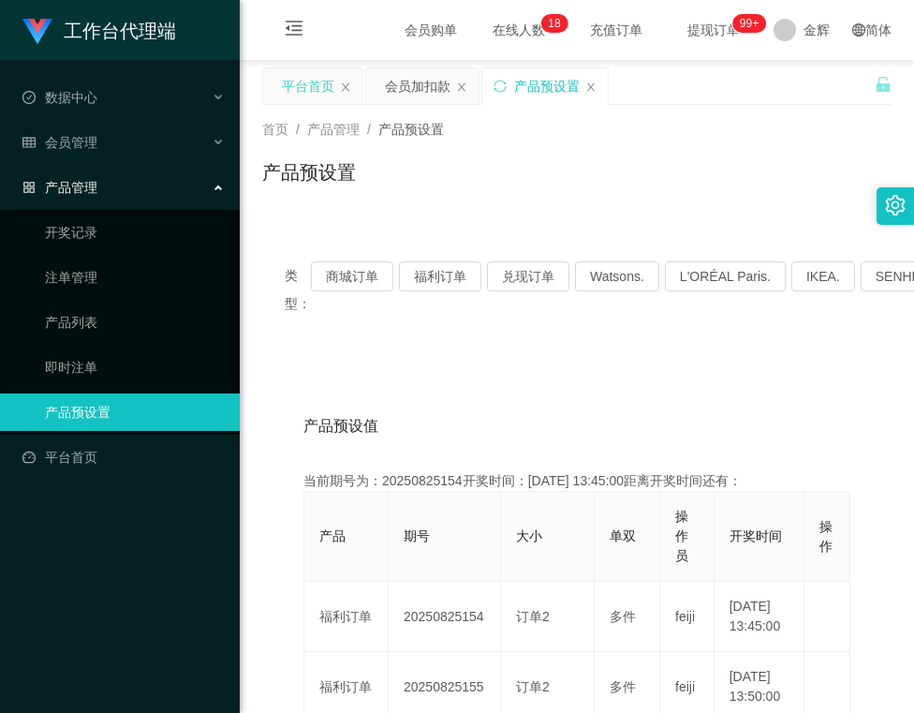
click at [348, 80] on div "平台首页" at bounding box center [312, 86] width 99 height 36
click at [438, 287] on button "福利订单" at bounding box center [440, 276] width 82 height 30
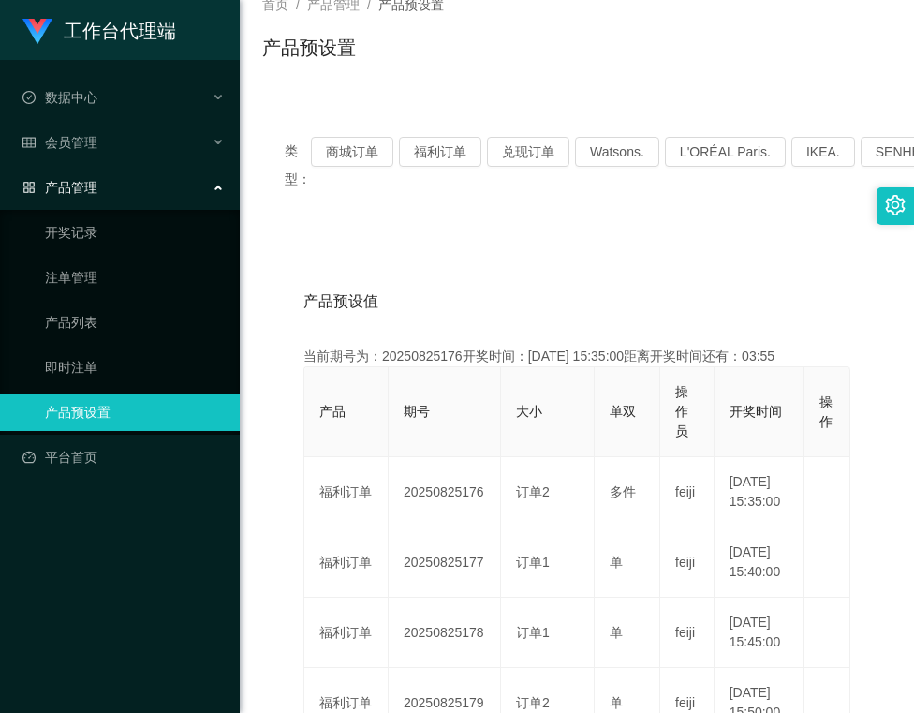
click at [534, 54] on div "产品预设置" at bounding box center [576, 55] width 629 height 43
click at [577, 300] on div "产品预设值 添加期号" at bounding box center [576, 301] width 547 height 52
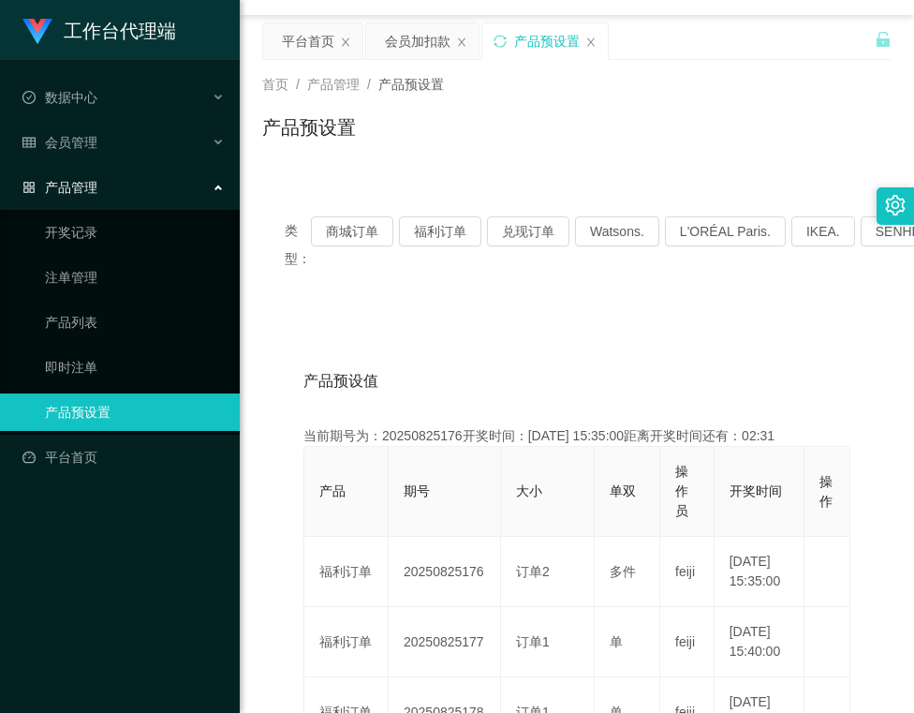
scroll to position [0, 0]
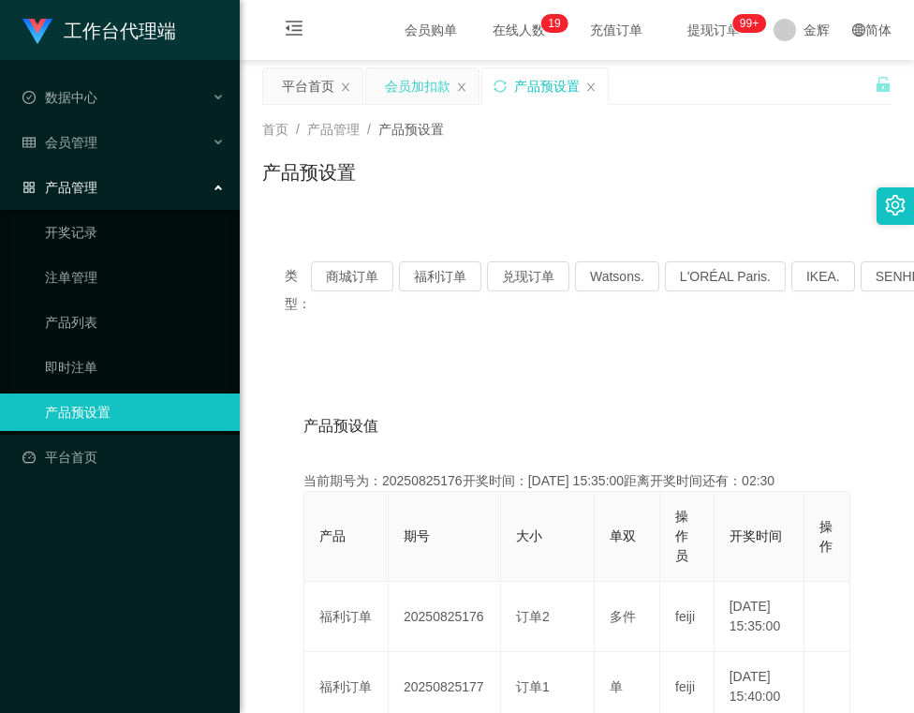
click at [429, 84] on div "会员加扣款" at bounding box center [418, 86] width 66 height 36
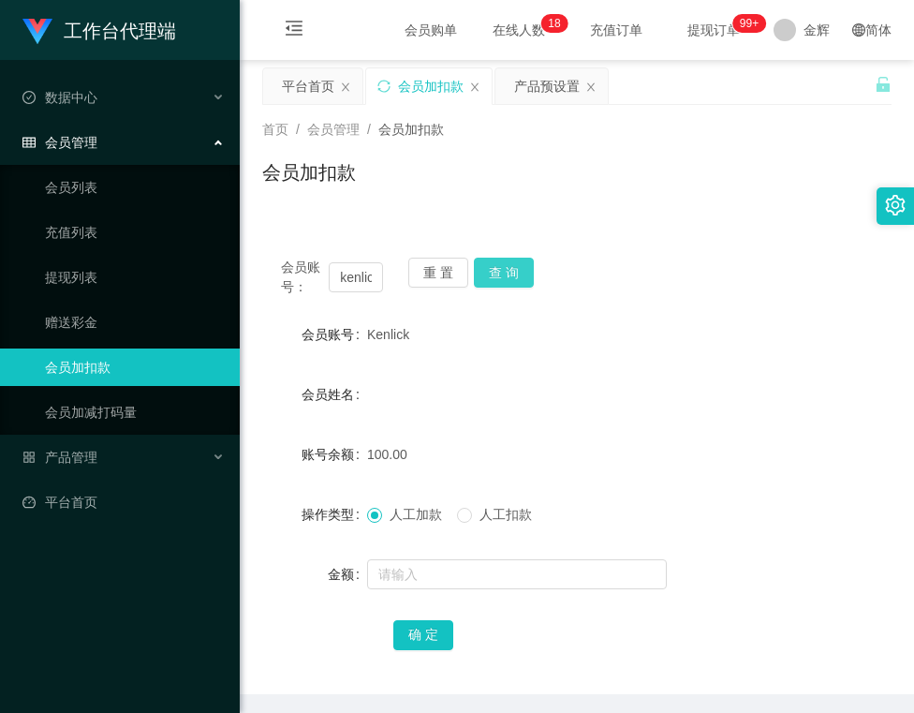
click at [509, 272] on button "查 询" at bounding box center [504, 273] width 60 height 30
click at [509, 272] on button "查 询" at bounding box center [514, 273] width 81 height 30
click at [509, 272] on div "会员账号： kenlick 重 置 查 询" at bounding box center [576, 277] width 629 height 39
click at [509, 272] on button "查 询" at bounding box center [504, 273] width 60 height 30
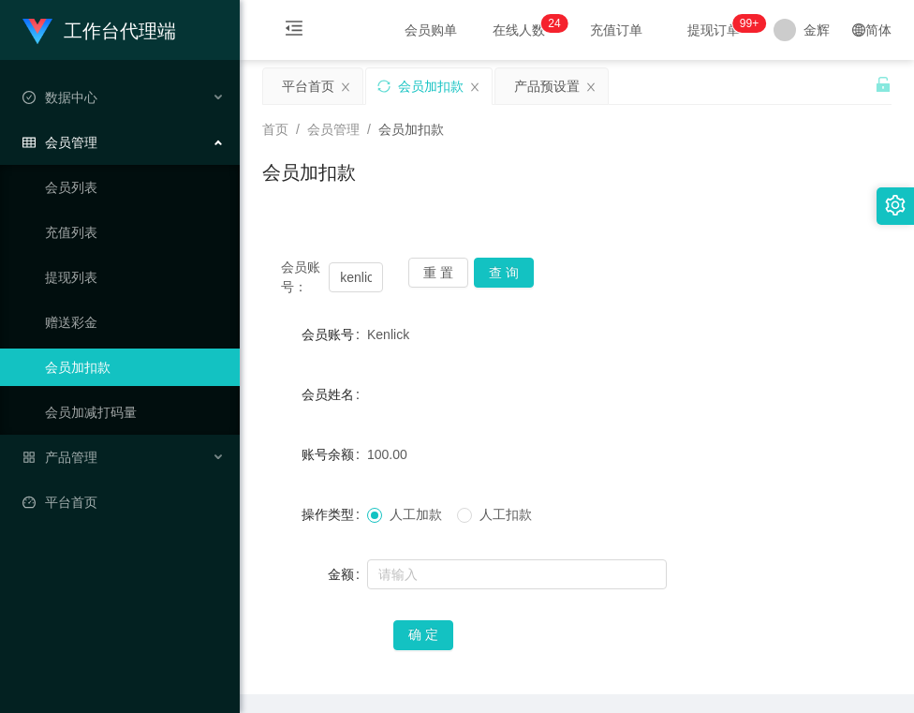
click at [541, 274] on div "会员账号： kenlick 重 置 查 询" at bounding box center [576, 277] width 629 height 39
click at [509, 285] on button "查 询" at bounding box center [504, 273] width 60 height 30
click at [536, 87] on div "产品预设置" at bounding box center [547, 86] width 66 height 36
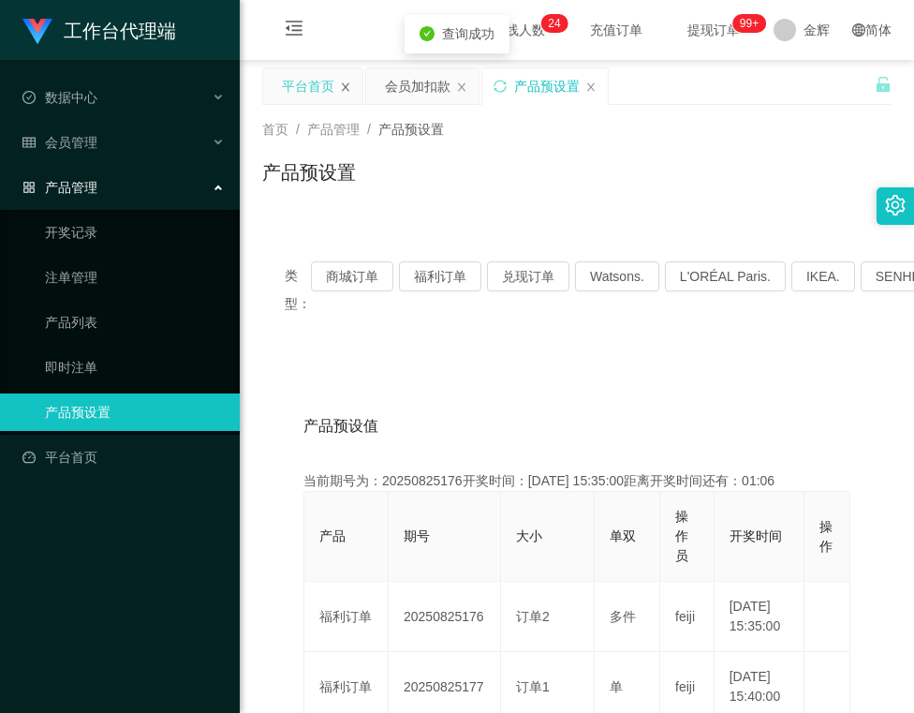
click at [348, 88] on icon "图标: close" at bounding box center [345, 86] width 11 height 11
click at [592, 135] on div "首页 / 产品管理 / 产品预设置 /" at bounding box center [576, 130] width 629 height 20
click at [298, 95] on div "会员加扣款" at bounding box center [315, 86] width 66 height 36
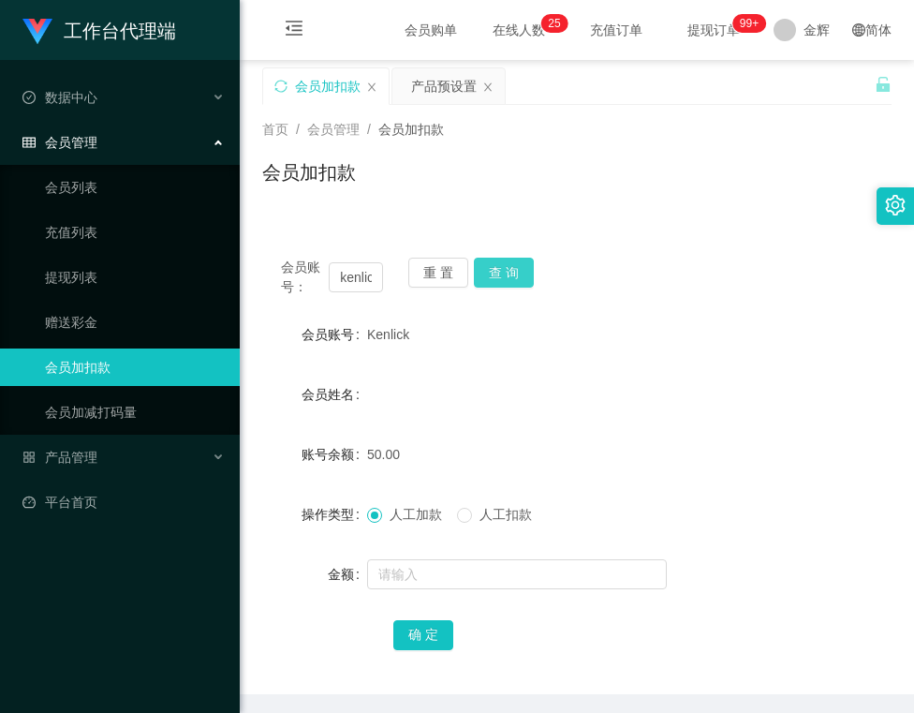
click at [495, 272] on button "查 询" at bounding box center [504, 273] width 60 height 30
click at [457, 271] on button "重 置" at bounding box center [438, 273] width 60 height 30
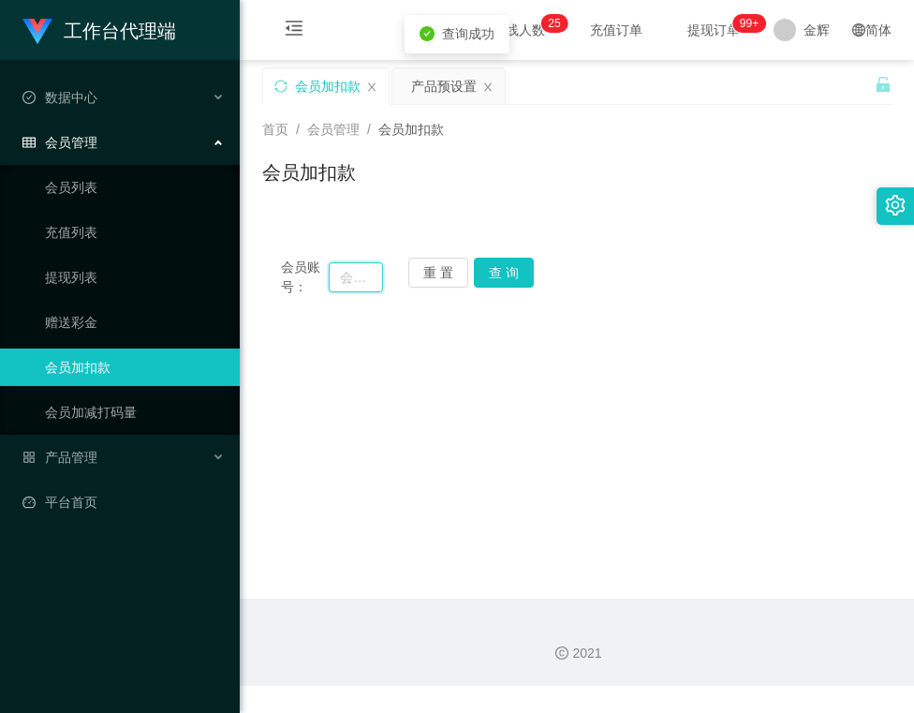
click at [339, 277] on input "text" at bounding box center [355, 277] width 53 height 30
paste input "kenkenken456"
type input "kenkenken456"
click at [500, 281] on button "查 询" at bounding box center [504, 273] width 60 height 30
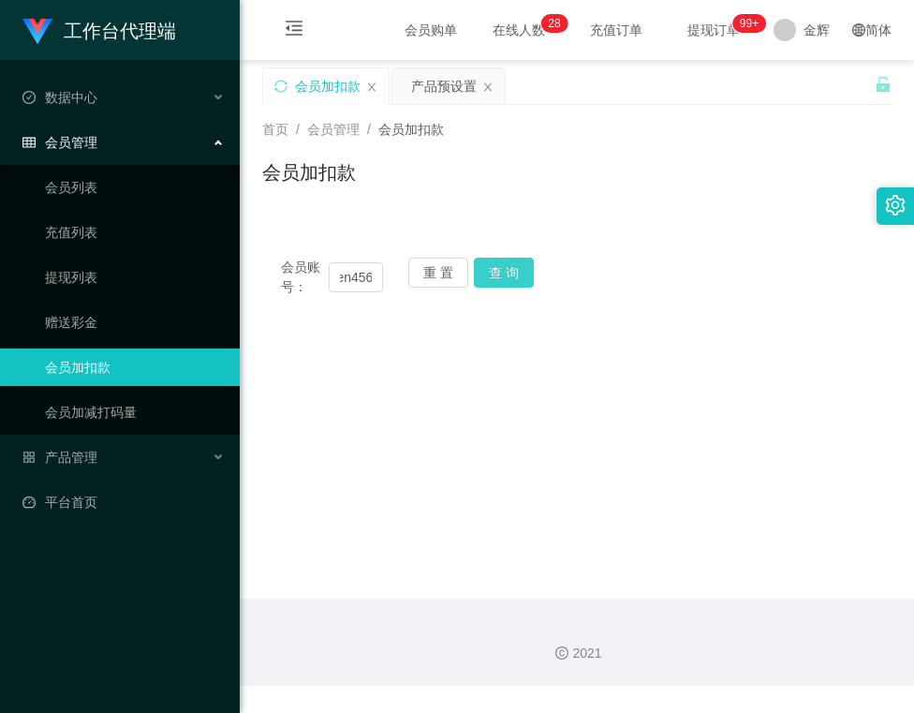
scroll to position [0, 0]
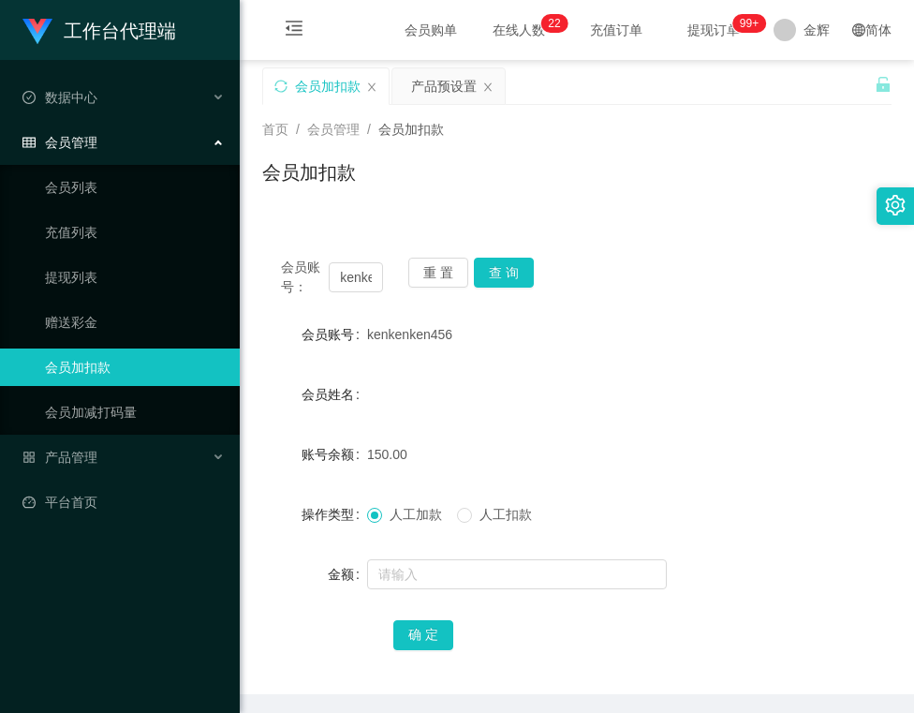
click at [571, 206] on div "首页 / 会员管理 / 会员加扣款 / 会员加扣款" at bounding box center [577, 160] width 674 height 111
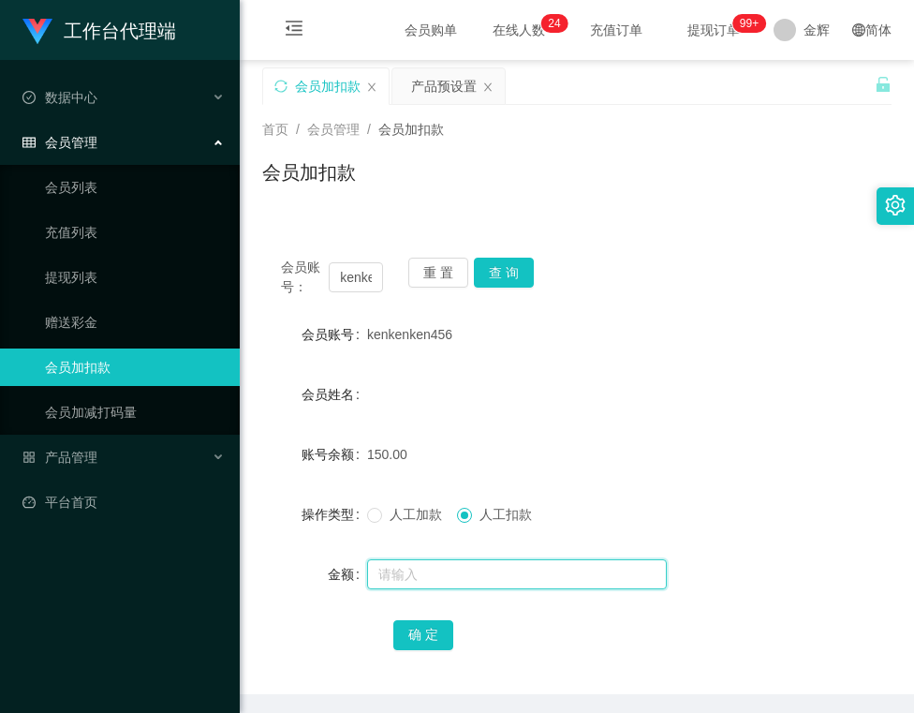
click at [449, 582] on input "text" at bounding box center [517, 574] width 300 height 30
type input "150"
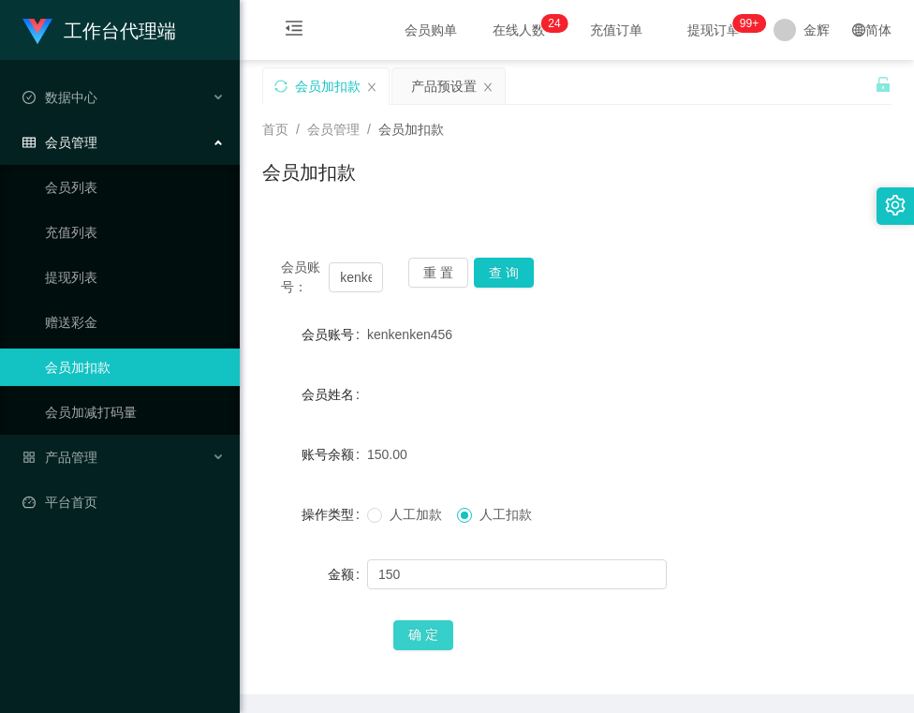
click at [420, 637] on button "确 定" at bounding box center [423, 635] width 60 height 30
click at [448, 288] on div "重 置 查 询" at bounding box center [459, 277] width 102 height 39
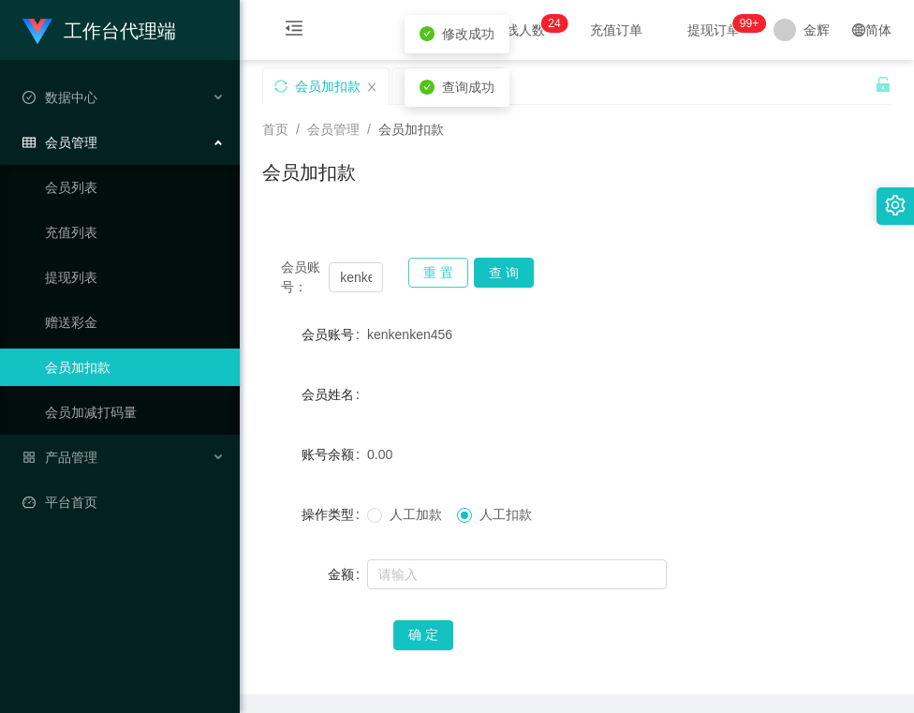
click at [448, 264] on button "重 置" at bounding box center [438, 273] width 60 height 30
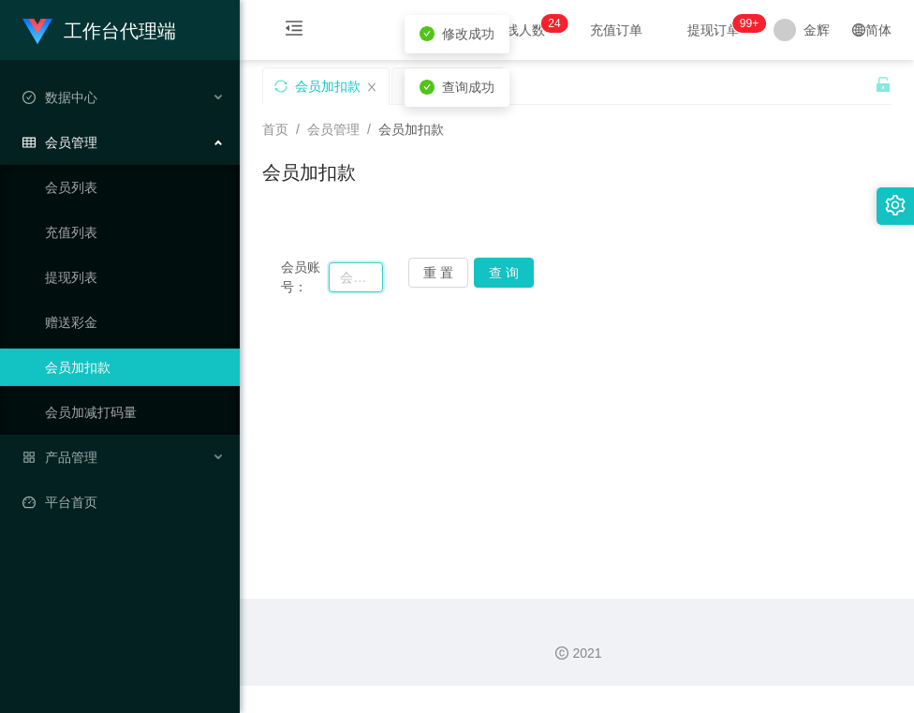
click at [350, 288] on input "text" at bounding box center [355, 277] width 53 height 30
click at [376, 267] on input "text" at bounding box center [355, 277] width 53 height 30
paste input "Kenlick"
type input "Kenlick"
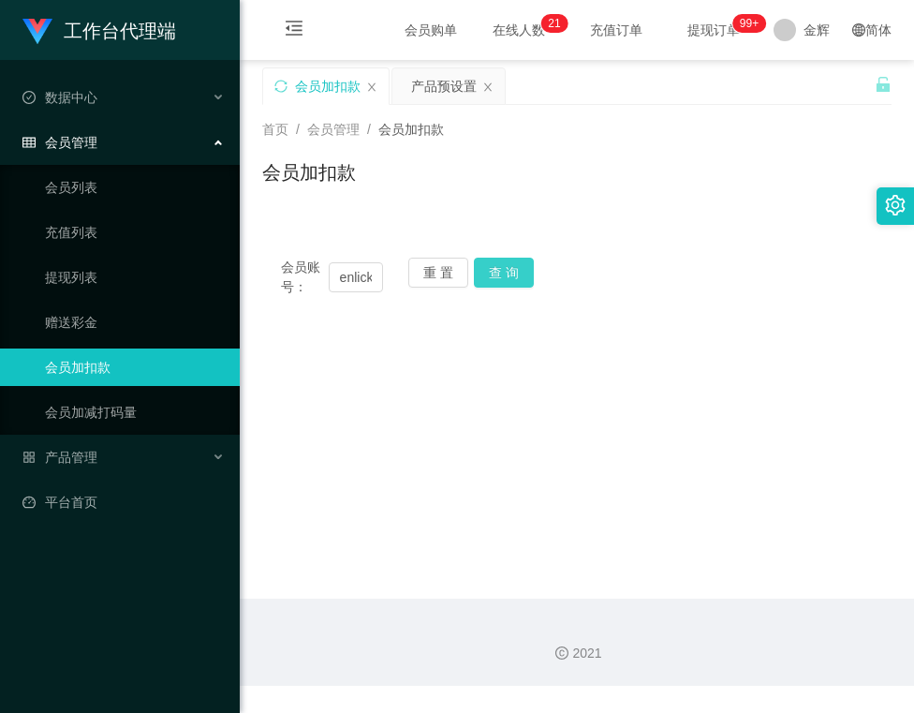
scroll to position [0, 0]
click at [521, 278] on button "查 询" at bounding box center [504, 273] width 60 height 30
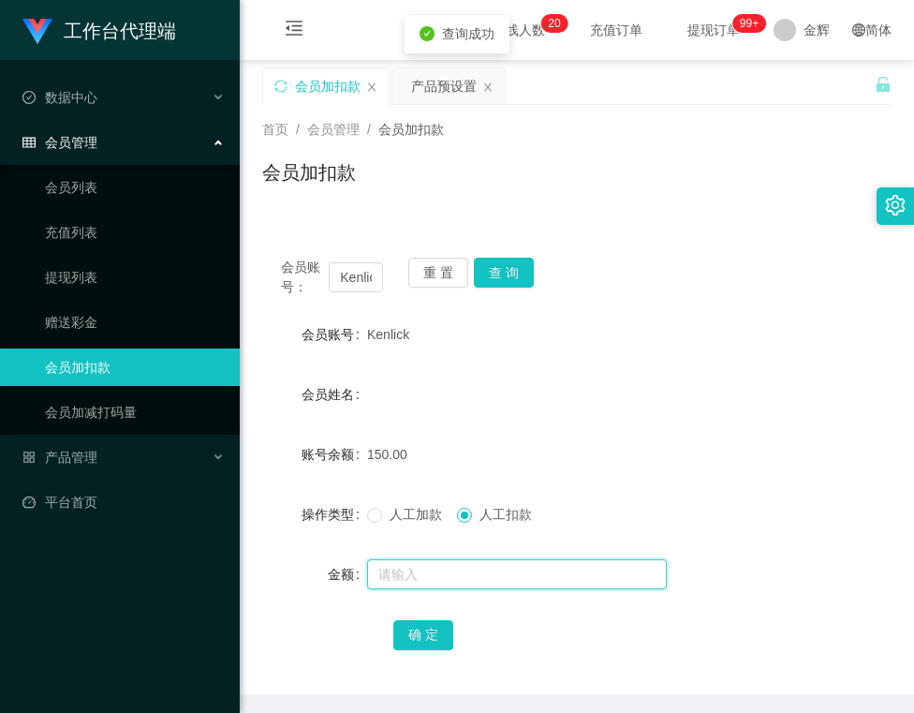
click at [427, 574] on input "text" at bounding box center [517, 574] width 300 height 30
type input "150"
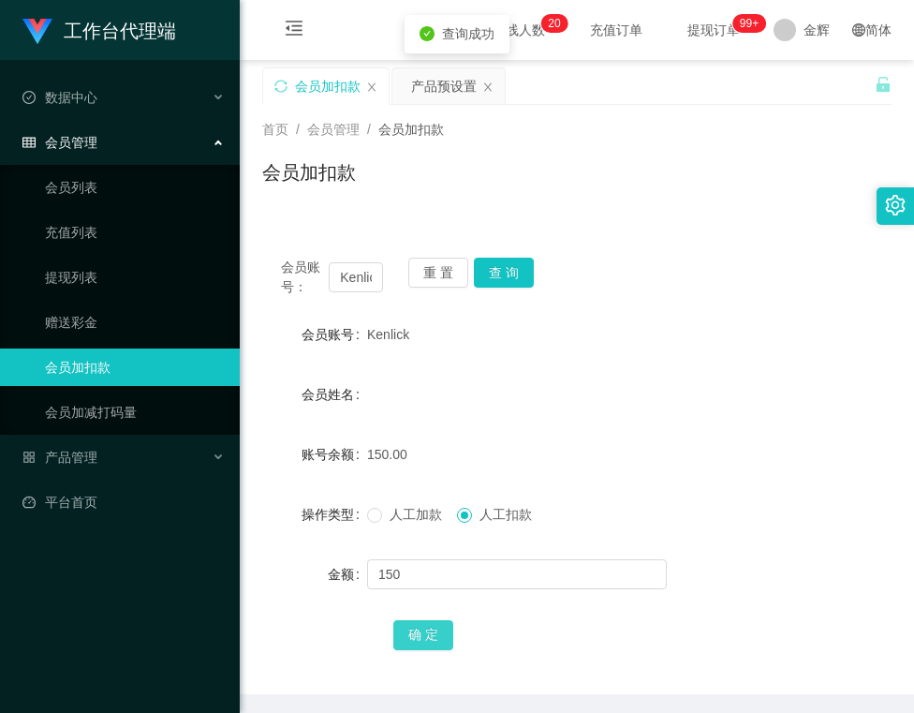
click at [440, 646] on button "确 定" at bounding box center [423, 635] width 60 height 30
click at [607, 140] on div "首页 / 会员管理 / 会员加扣款 / 会员加扣款" at bounding box center [576, 160] width 629 height 81
click at [510, 271] on button "查 询" at bounding box center [504, 273] width 60 height 30
click at [524, 271] on button "查 询" at bounding box center [504, 273] width 60 height 30
click at [524, 273] on button "查 询" at bounding box center [504, 273] width 60 height 30
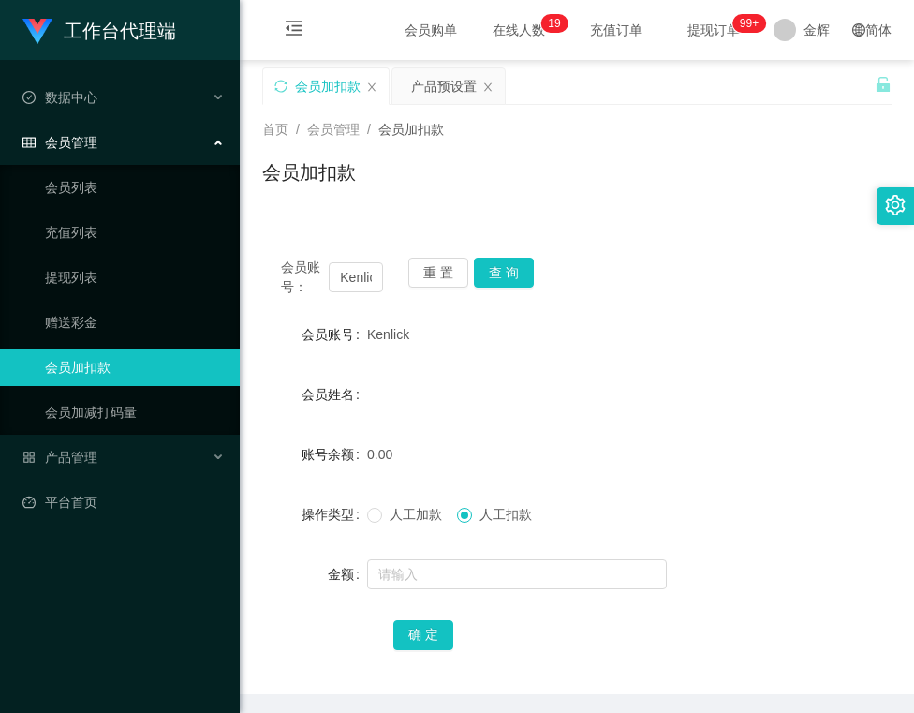
click at [570, 278] on div "会员账号： Kenlick 重 置 查 询" at bounding box center [576, 277] width 629 height 39
click at [438, 267] on button "重 置" at bounding box center [438, 273] width 60 height 30
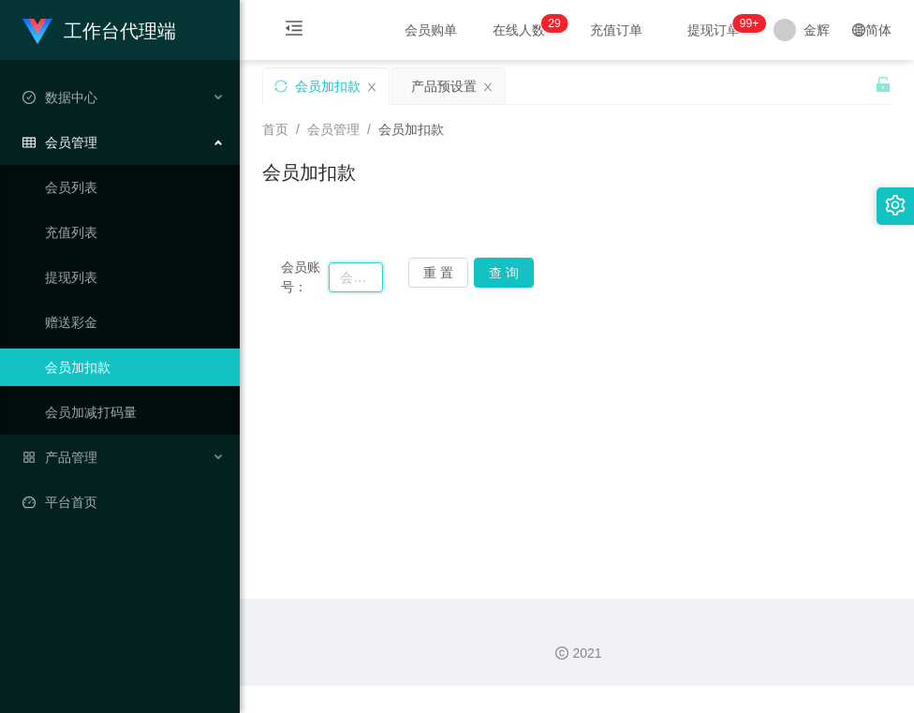
click at [343, 278] on input "text" at bounding box center [355, 277] width 53 height 30
paste input "kenkenken456"
type input "kenkenken456"
click at [523, 288] on div "会员账号： kenkenken456 重 置 查 询" at bounding box center [576, 277] width 629 height 39
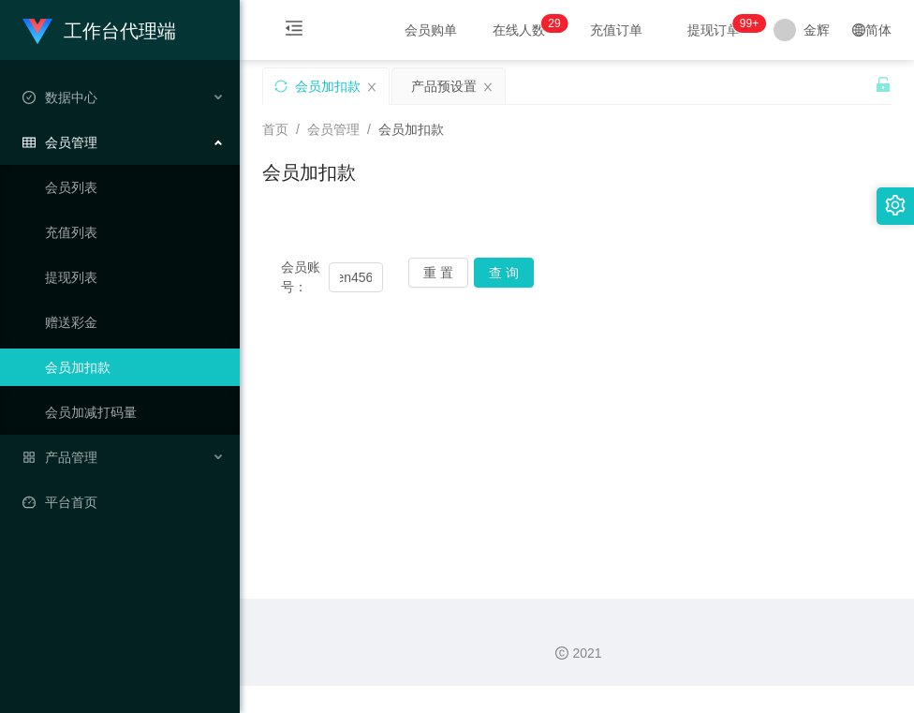
scroll to position [0, 0]
click at [523, 286] on button "查 询" at bounding box center [504, 273] width 60 height 30
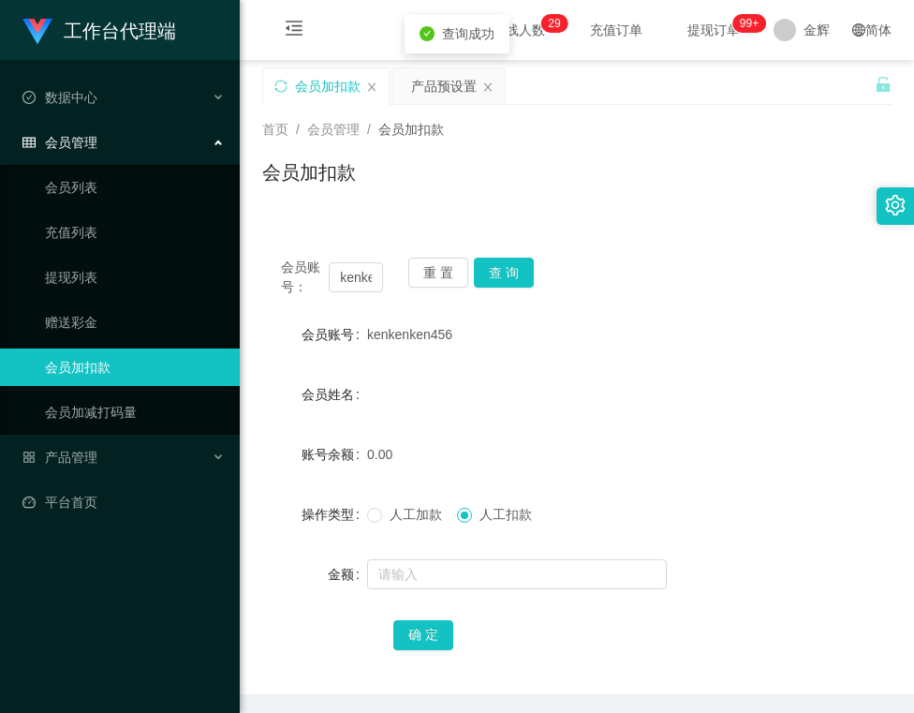
click at [413, 510] on span "人工加款" at bounding box center [415, 514] width 67 height 15
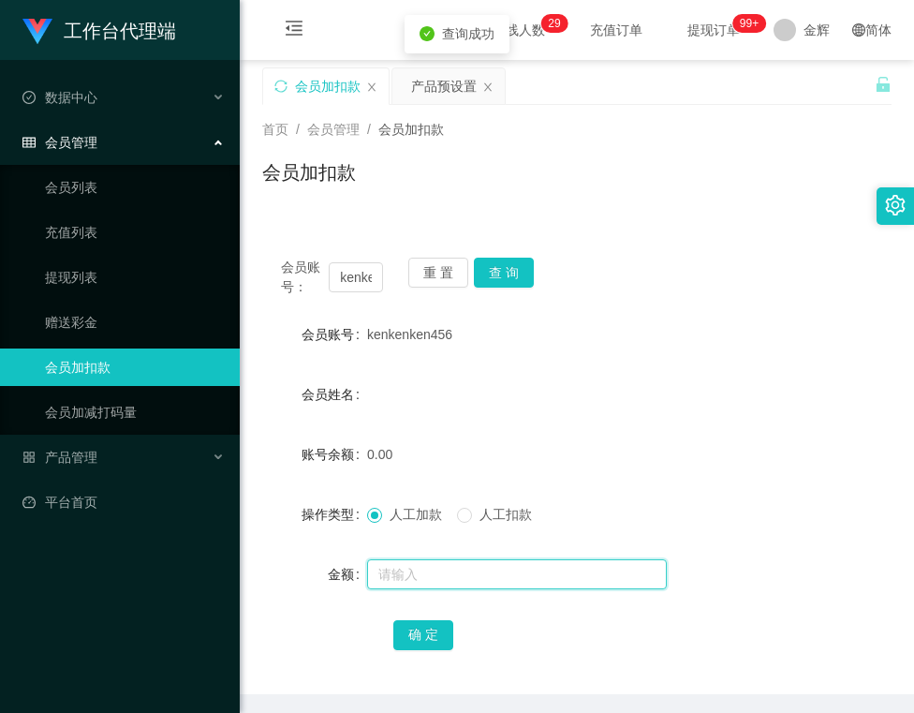
click at [438, 574] on input "text" at bounding box center [517, 574] width 300 height 30
type input "100"
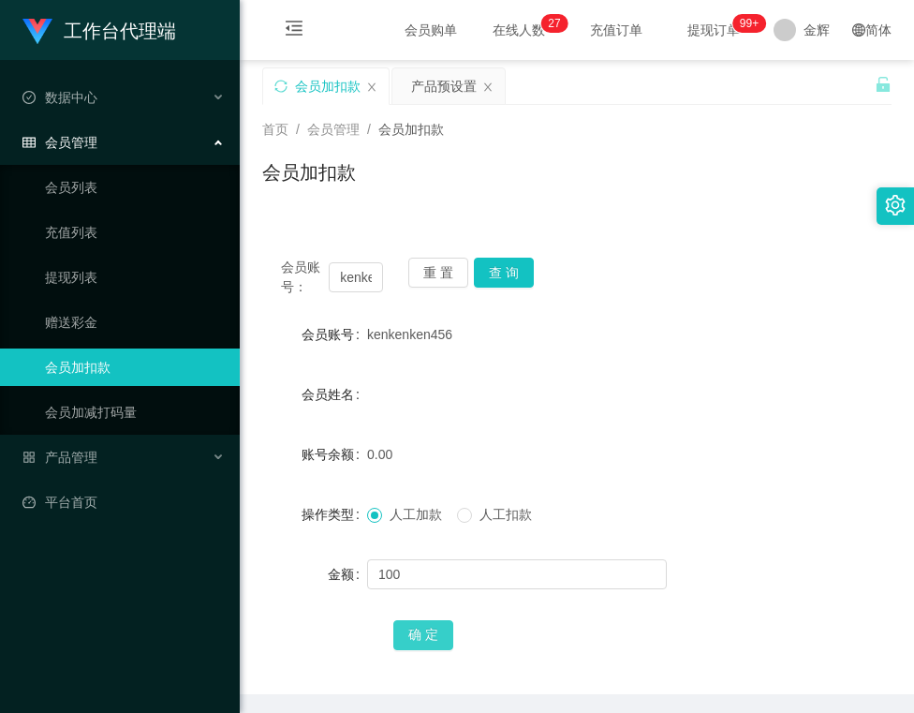
click at [431, 624] on button "确 定" at bounding box center [423, 635] width 60 height 30
click at [539, 222] on div "会员账号： kenkenken456 重 置 查 询 会员账号 kenkenken456 会员姓名 账号余额 100.00 操作类型 人工加款 人工扣款 金额…" at bounding box center [576, 455] width 629 height 478
click at [439, 262] on button "重 置" at bounding box center [438, 273] width 60 height 30
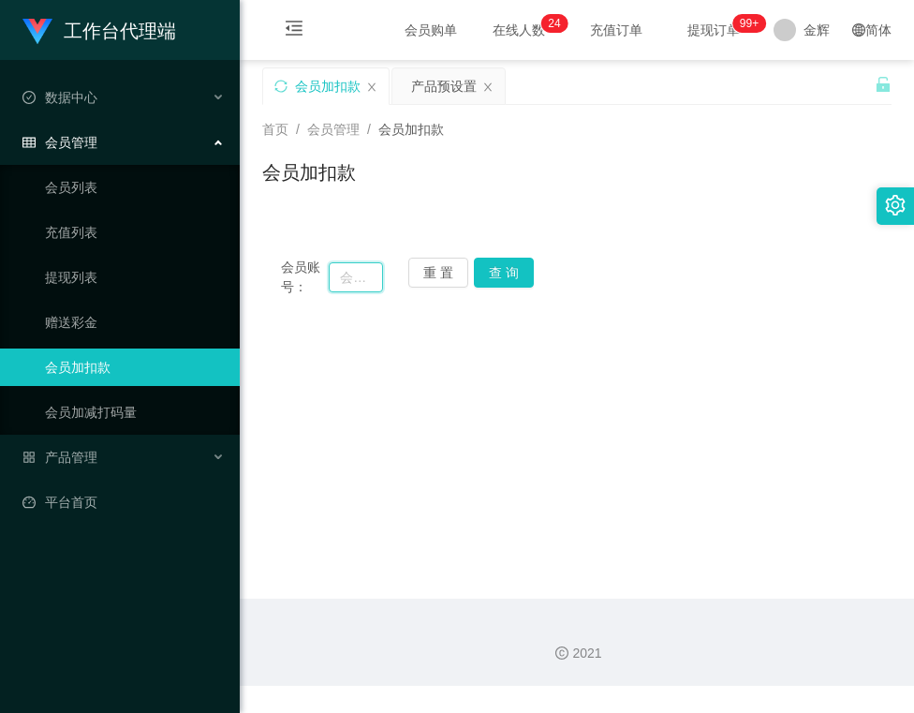
click at [348, 279] on input "text" at bounding box center [355, 277] width 53 height 30
paste input "Kenlick"
type input "Kenlick"
click at [521, 270] on button "查 询" at bounding box center [504, 273] width 60 height 30
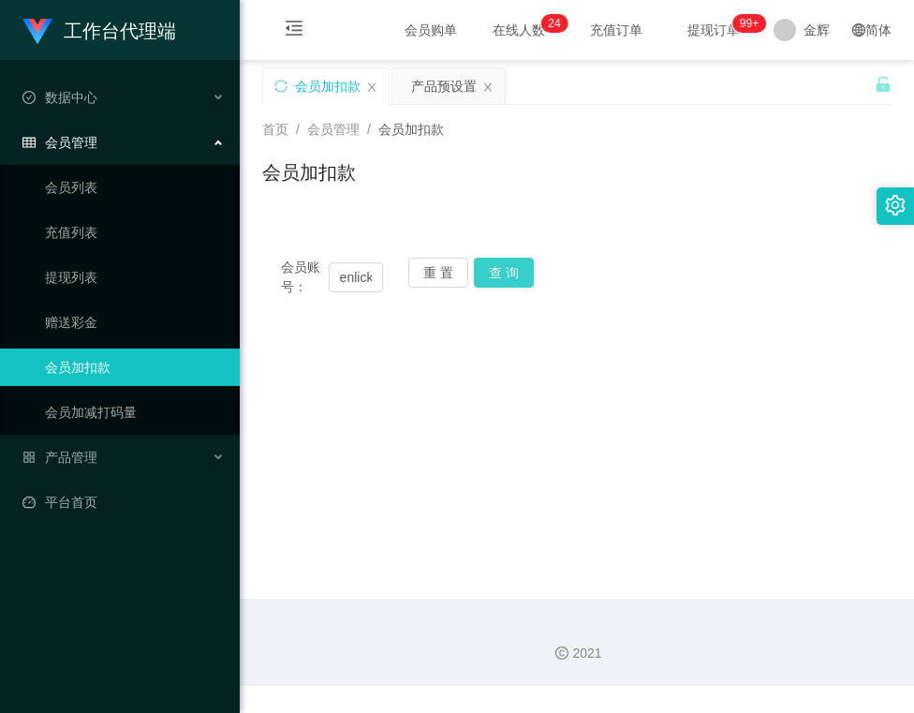
scroll to position [0, 0]
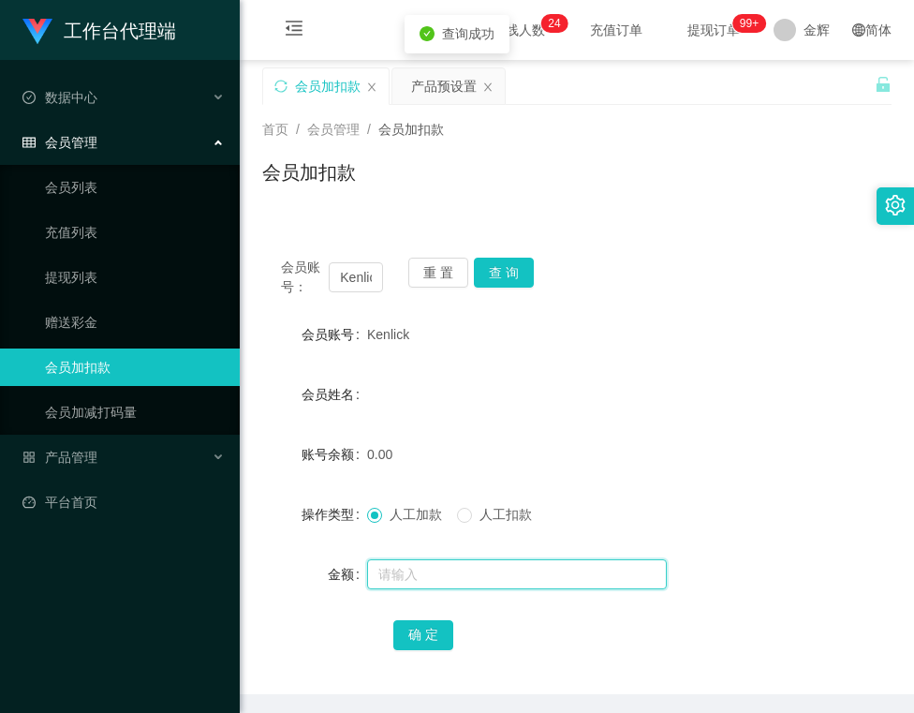
click at [406, 569] on input "text" at bounding box center [517, 574] width 300 height 30
type input "300"
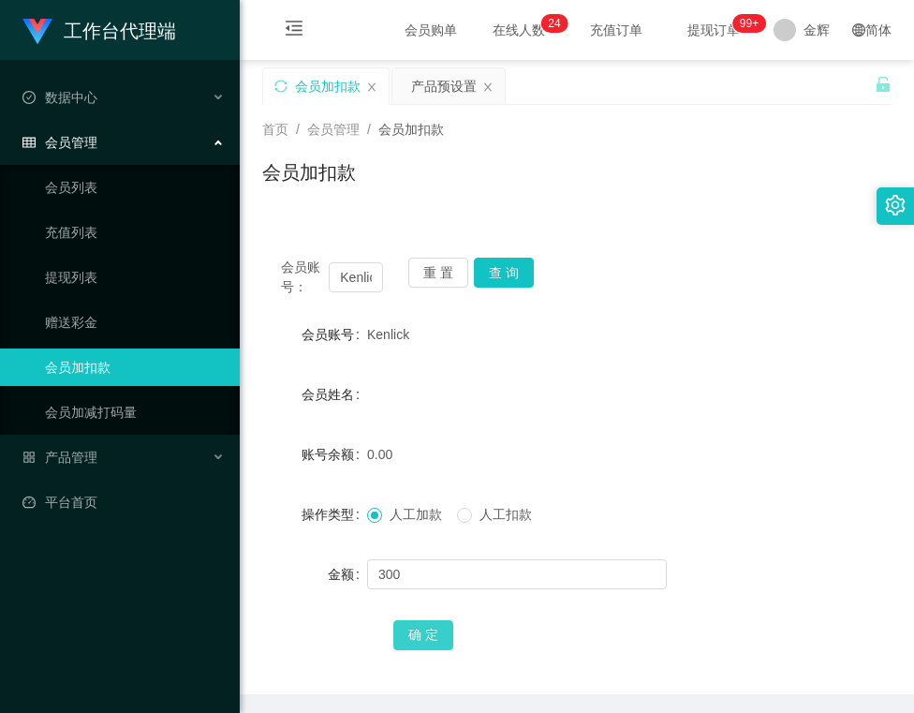
drag, startPoint x: 410, startPoint y: 626, endPoint x: 399, endPoint y: 627, distance: 11.3
click at [410, 626] on button "确 定" at bounding box center [423, 635] width 60 height 30
click at [434, 278] on button "重 置" at bounding box center [438, 273] width 60 height 30
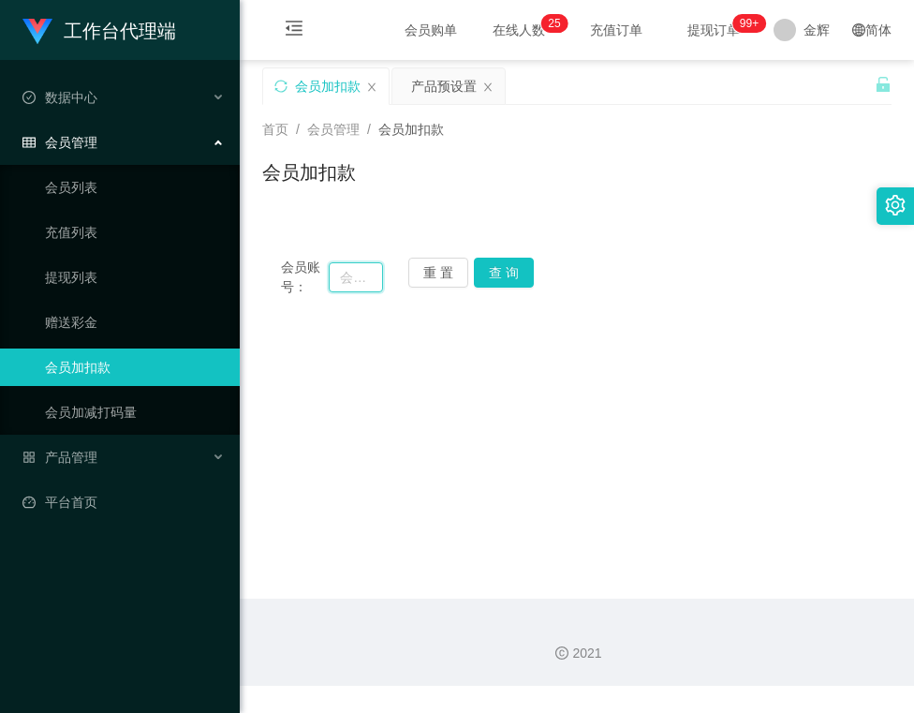
click at [361, 285] on input "text" at bounding box center [355, 277] width 53 height 30
paste input "81866499"
type input "81866499"
click at [496, 279] on button "查 询" at bounding box center [504, 273] width 60 height 30
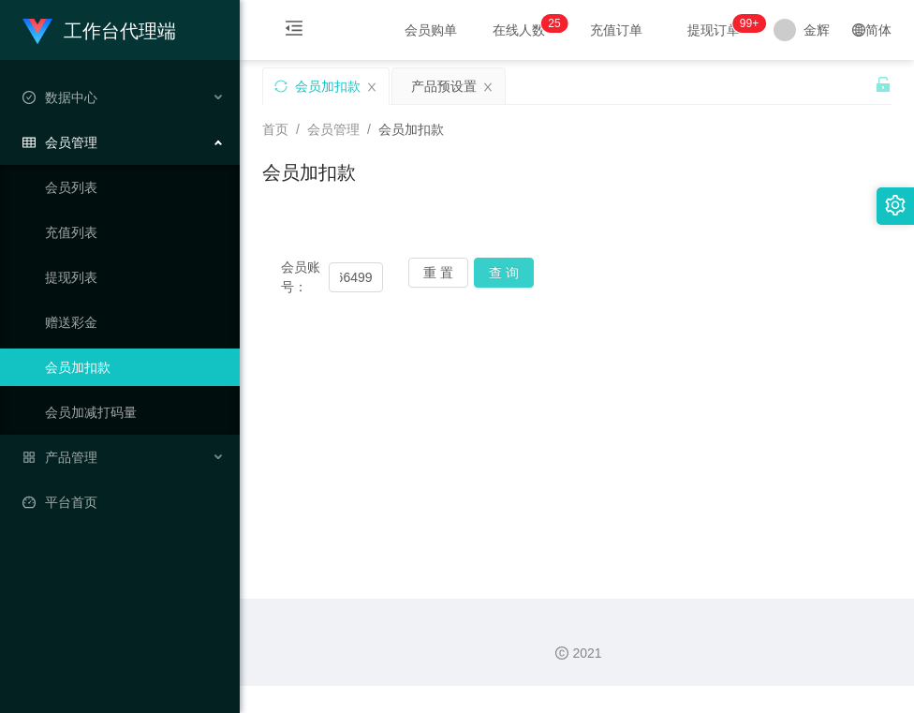
scroll to position [0, 0]
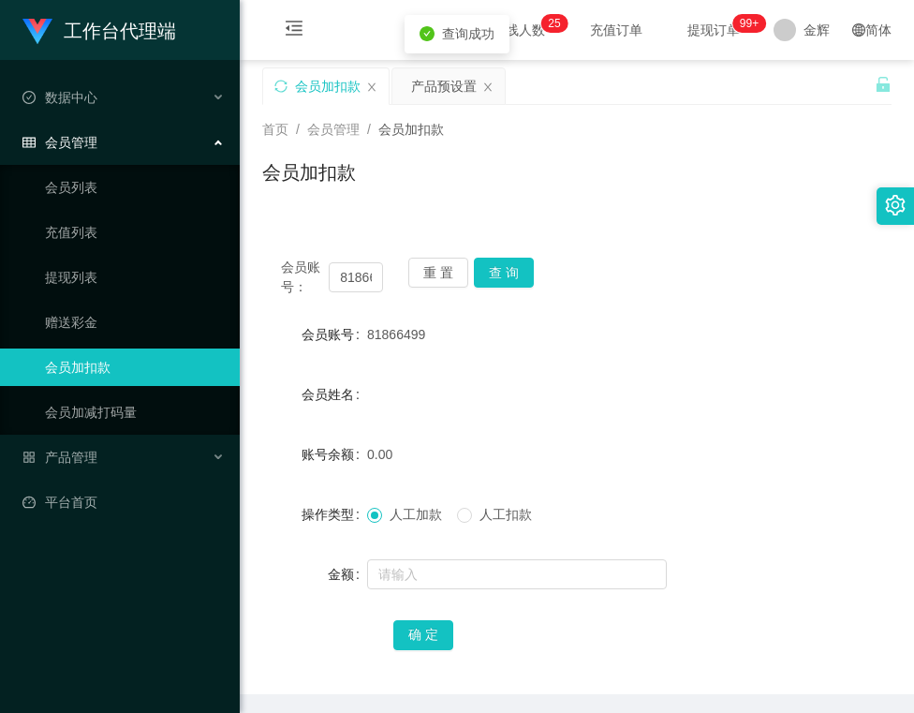
click at [417, 590] on div at bounding box center [550, 573] width 367 height 37
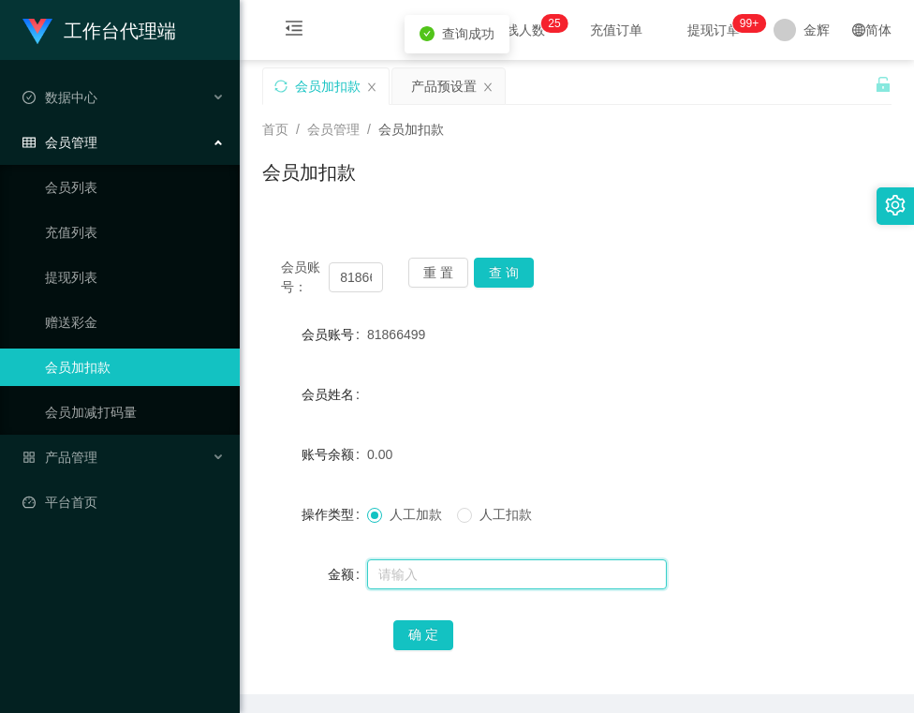
click at [417, 585] on input "text" at bounding box center [517, 574] width 300 height 30
type input "100"
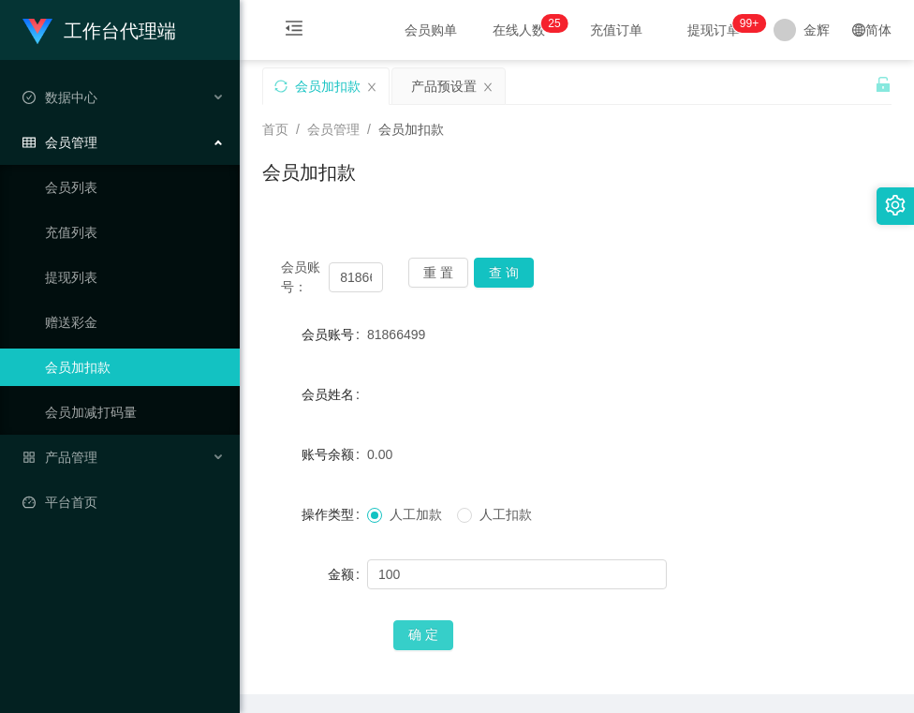
click at [435, 645] on button "确 定" at bounding box center [423, 635] width 60 height 30
click at [500, 272] on button "查 询" at bounding box center [504, 273] width 60 height 30
click at [458, 274] on button "重 置" at bounding box center [438, 273] width 60 height 30
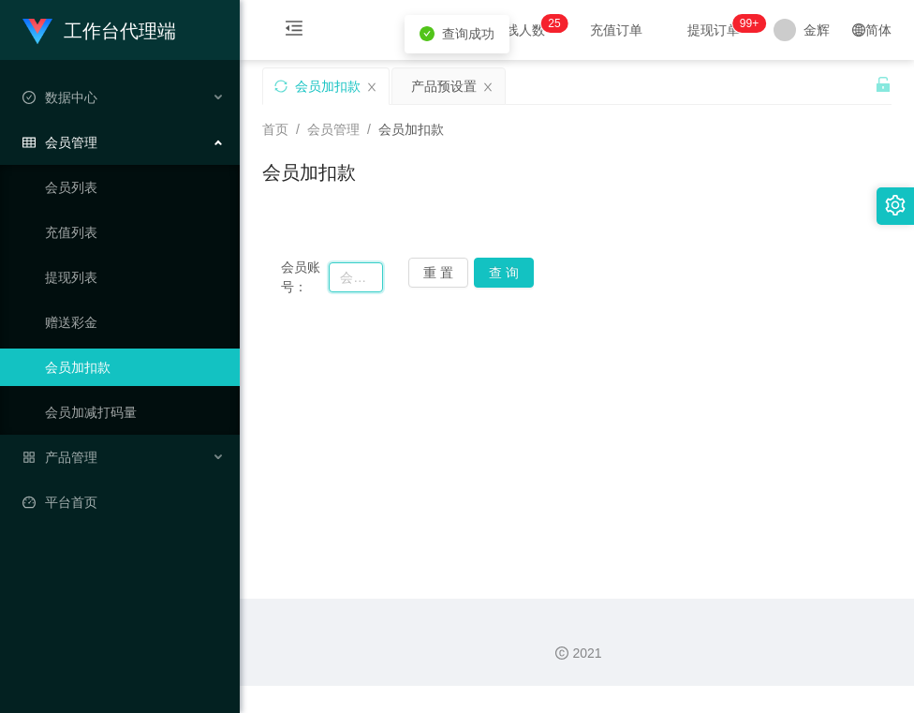
click at [375, 273] on input "text" at bounding box center [355, 277] width 53 height 30
click at [367, 283] on input "text" at bounding box center [355, 277] width 53 height 30
click at [357, 273] on input "text" at bounding box center [355, 277] width 53 height 30
type input "85352169"
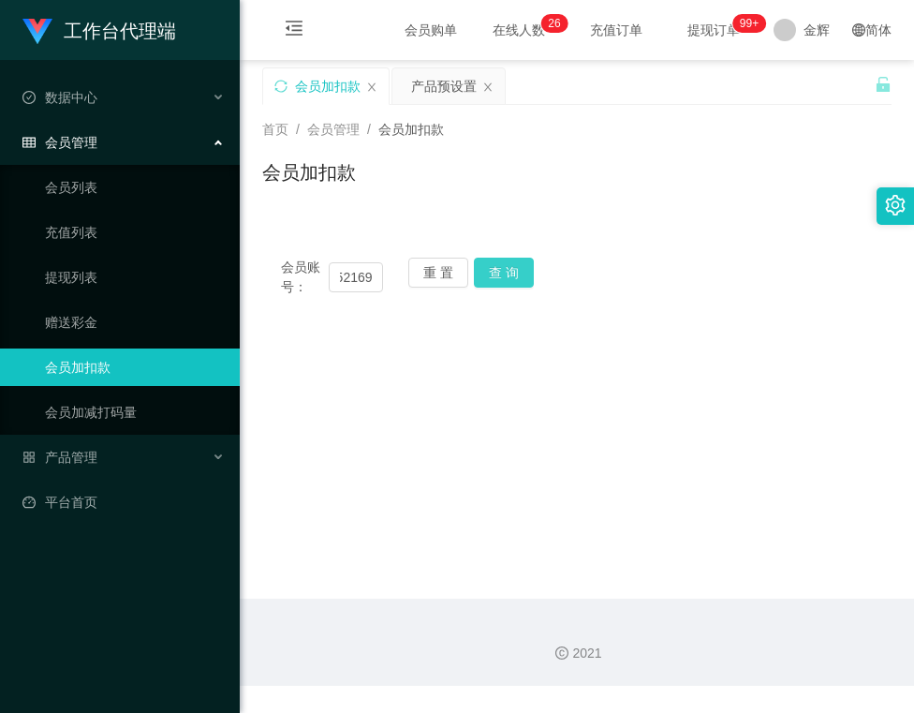
scroll to position [0, 0]
click at [498, 273] on button "查 询" at bounding box center [504, 273] width 60 height 30
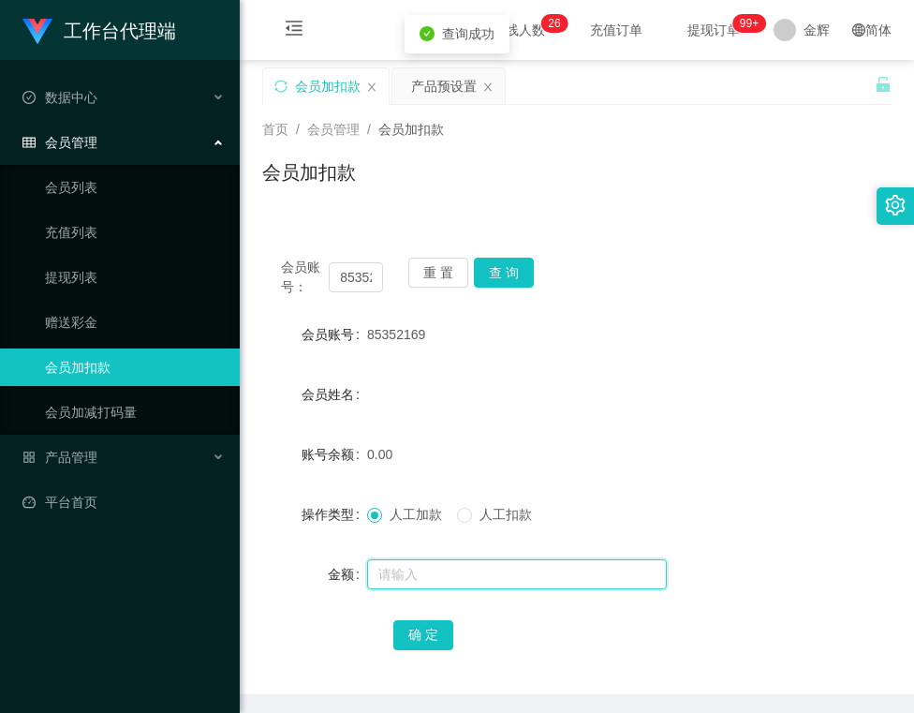
click at [425, 559] on input "text" at bounding box center [517, 574] width 300 height 30
type input "100"
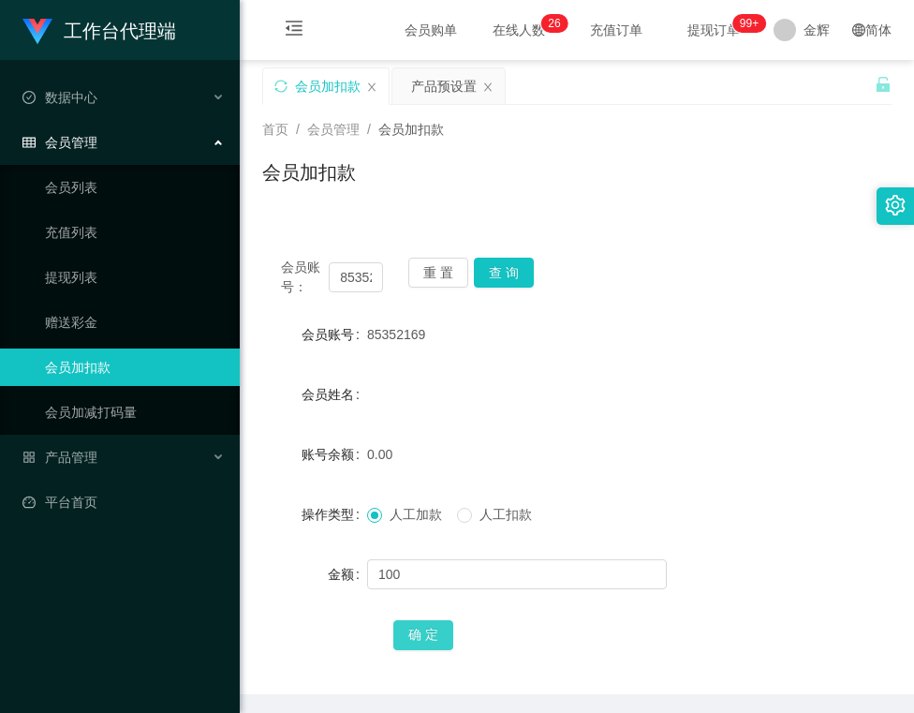
click at [418, 635] on button "确 定" at bounding box center [423, 635] width 60 height 30
click at [513, 255] on div "会员账号： 85352169 重 置 查 询 会员账号 85352169 会员姓名 账号余额 100.00 操作类型 人工加款 人工扣款 金额 确 定" at bounding box center [576, 466] width 629 height 455
click at [509, 267] on button "查 询" at bounding box center [504, 273] width 60 height 30
click at [502, 274] on button "查 询" at bounding box center [504, 273] width 60 height 30
click at [596, 363] on form "会员账号 85352169 会员姓名 账号余额 100.00 操作类型 人工加款 人工扣款 金额 确 定" at bounding box center [576, 484] width 629 height 337
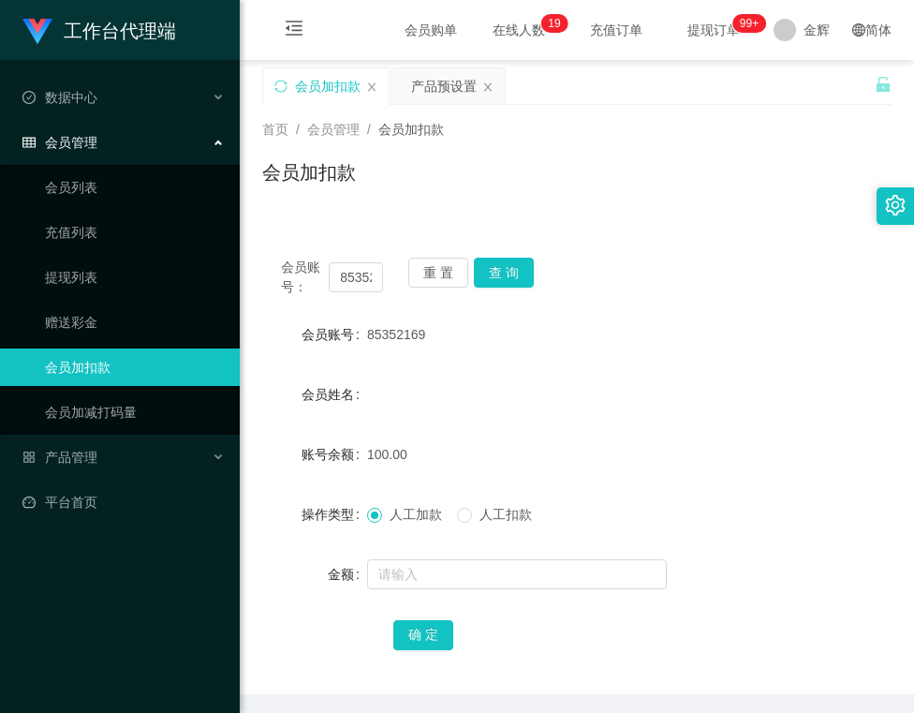
click at [551, 188] on div "会员加扣款" at bounding box center [576, 179] width 629 height 43
click at [524, 117] on div "首页 / 会员管理 / 会员加扣款 / 会员加扣款" at bounding box center [577, 160] width 674 height 111
drag, startPoint x: 369, startPoint y: 341, endPoint x: 420, endPoint y: 337, distance: 51.6
click at [424, 337] on div "85352169" at bounding box center [550, 334] width 367 height 37
drag, startPoint x: 365, startPoint y: 331, endPoint x: 449, endPoint y: 330, distance: 84.3
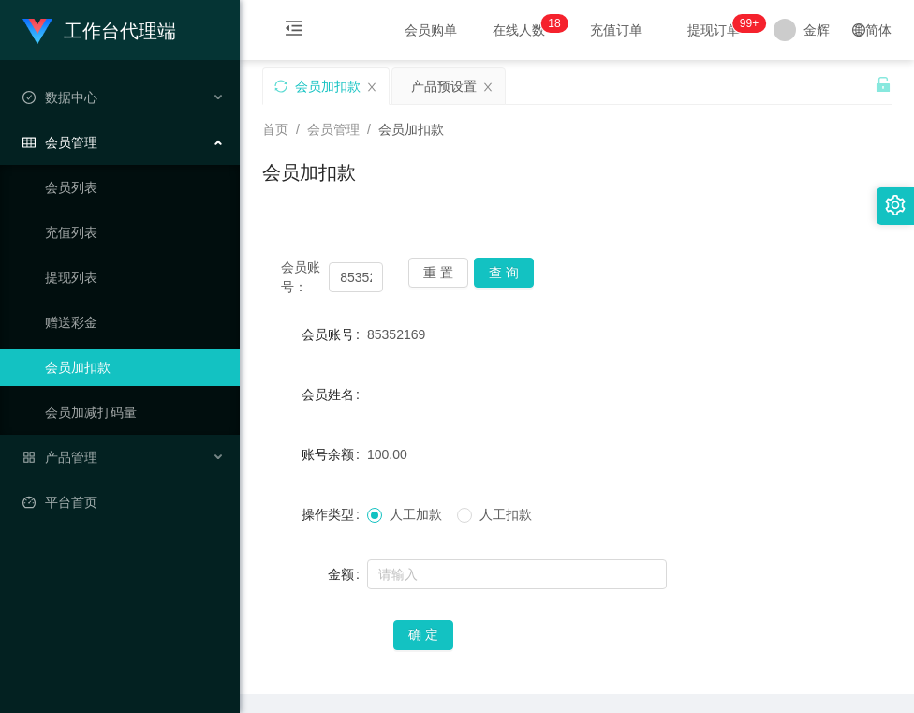
click at [449, 330] on div "85352169" at bounding box center [550, 334] width 367 height 37
copy span "85352169"
click at [500, 270] on button "查 询" at bounding box center [504, 273] width 60 height 30
click at [454, 270] on button "重 置" at bounding box center [438, 273] width 60 height 30
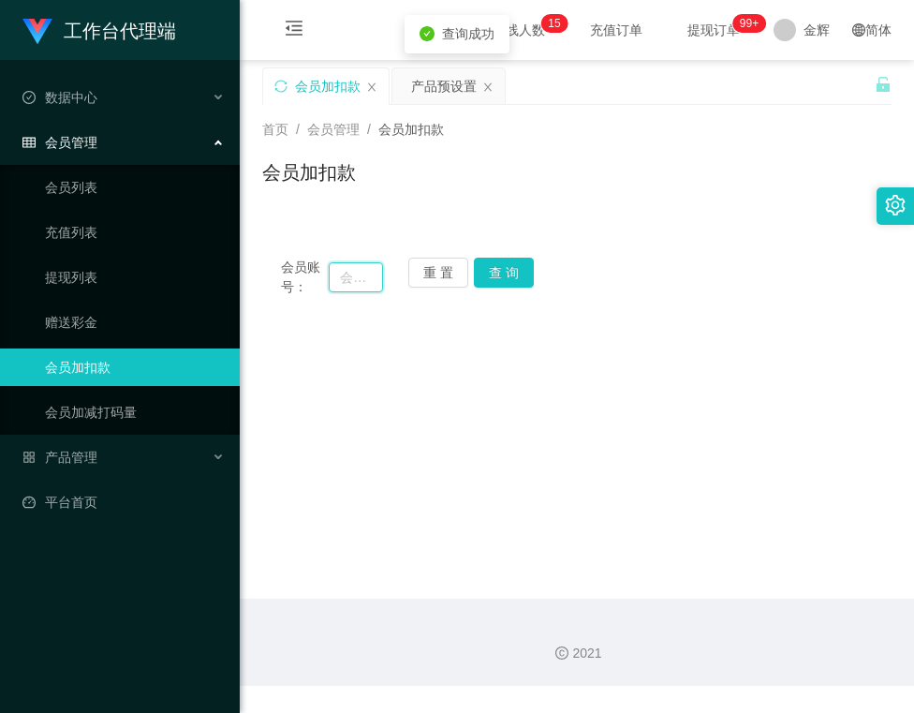
click at [368, 277] on input "text" at bounding box center [355, 277] width 53 height 30
paste input "kenkenken456"
type input "kenkenken456"
click at [478, 271] on button "查 询" at bounding box center [504, 273] width 60 height 30
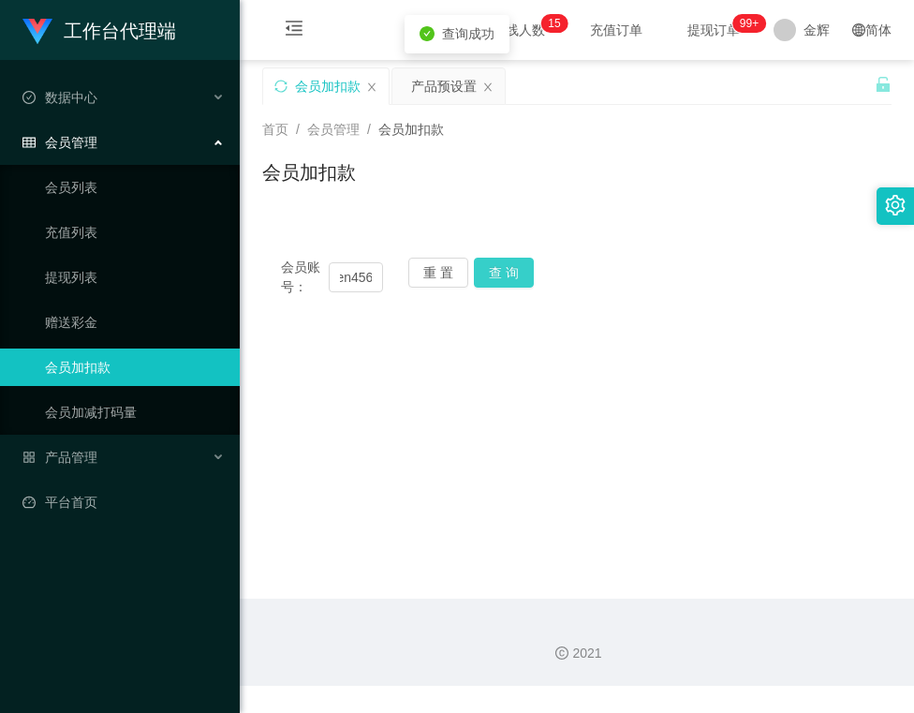
scroll to position [0, 0]
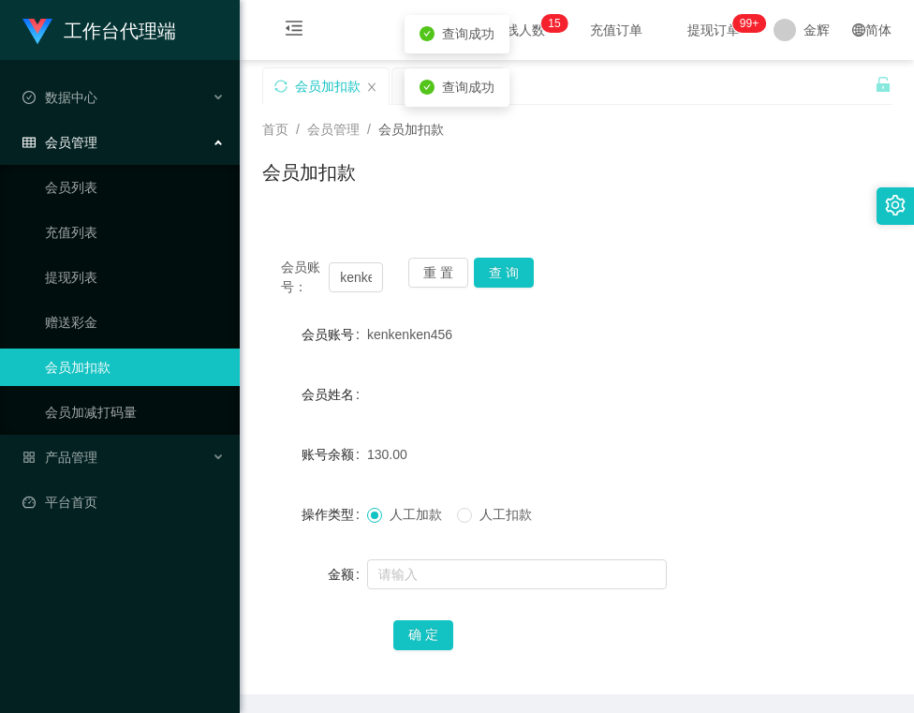
click at [457, 522] on div "人工加款 人工扣款" at bounding box center [457, 515] width 180 height 20
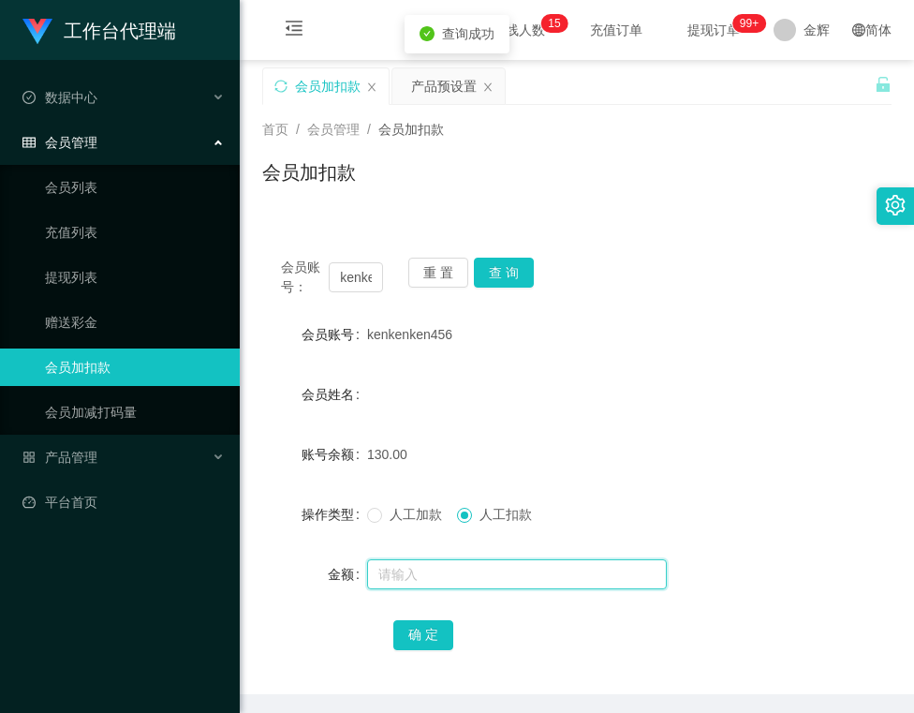
click at [469, 571] on input "text" at bounding box center [517, 574] width 300 height 30
type input "130"
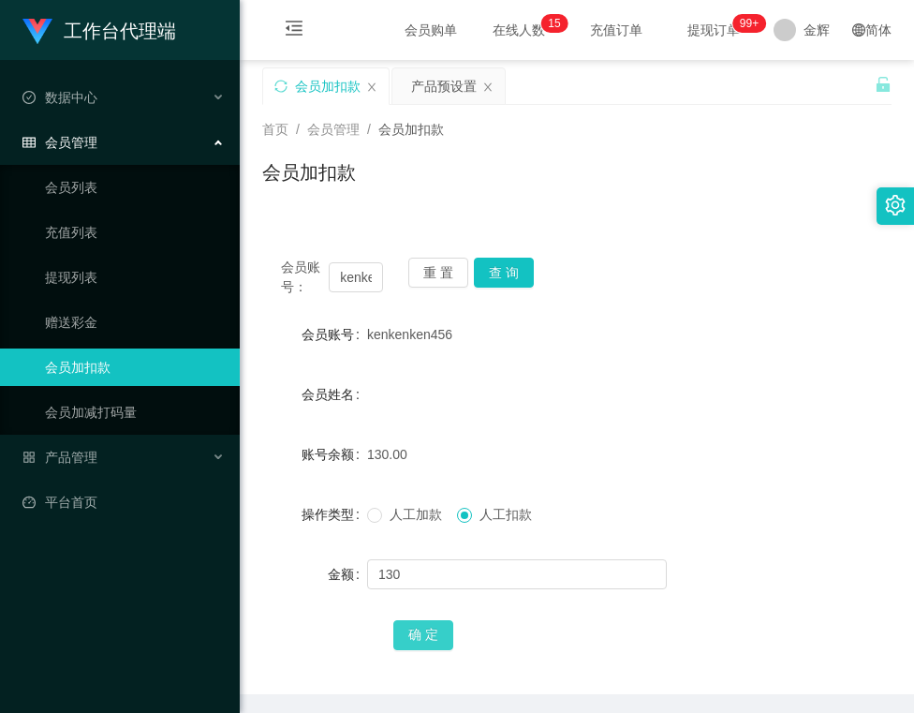
click at [428, 623] on button "确 定" at bounding box center [423, 635] width 60 height 30
click at [446, 82] on div "产品预设置" at bounding box center [444, 86] width 66 height 36
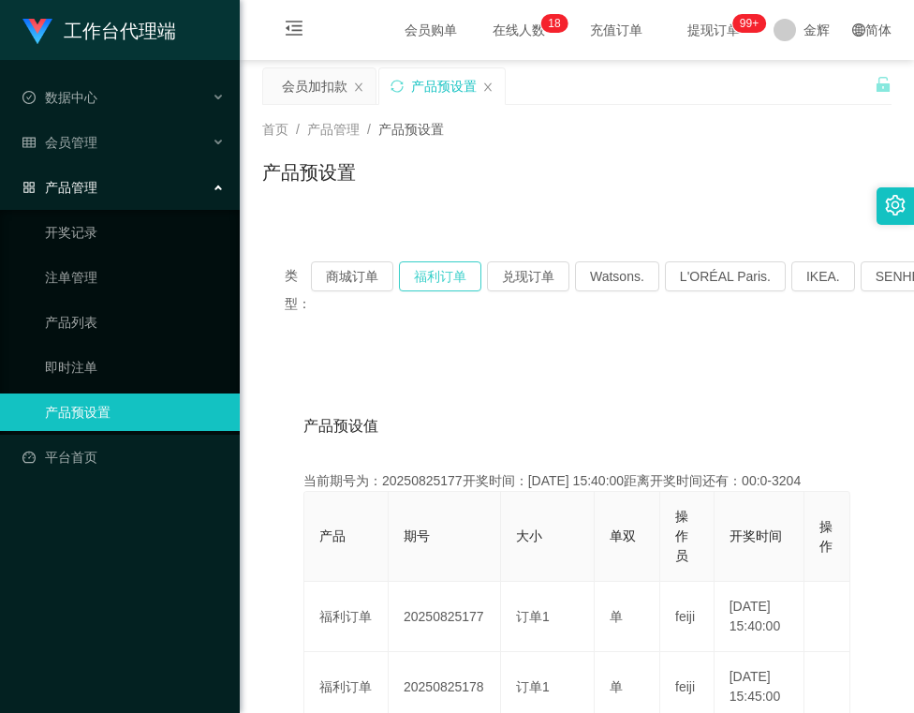
click at [435, 277] on button "福利订单" at bounding box center [440, 276] width 82 height 30
click at [303, 98] on div "会员加扣款" at bounding box center [315, 86] width 66 height 36
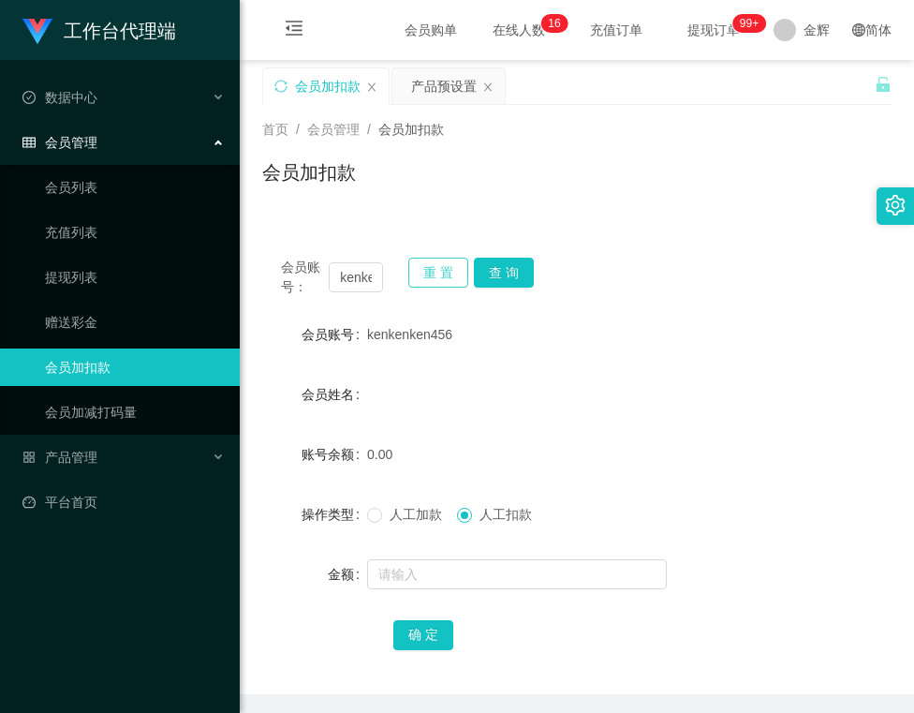
click at [429, 267] on button "重 置" at bounding box center [438, 273] width 60 height 30
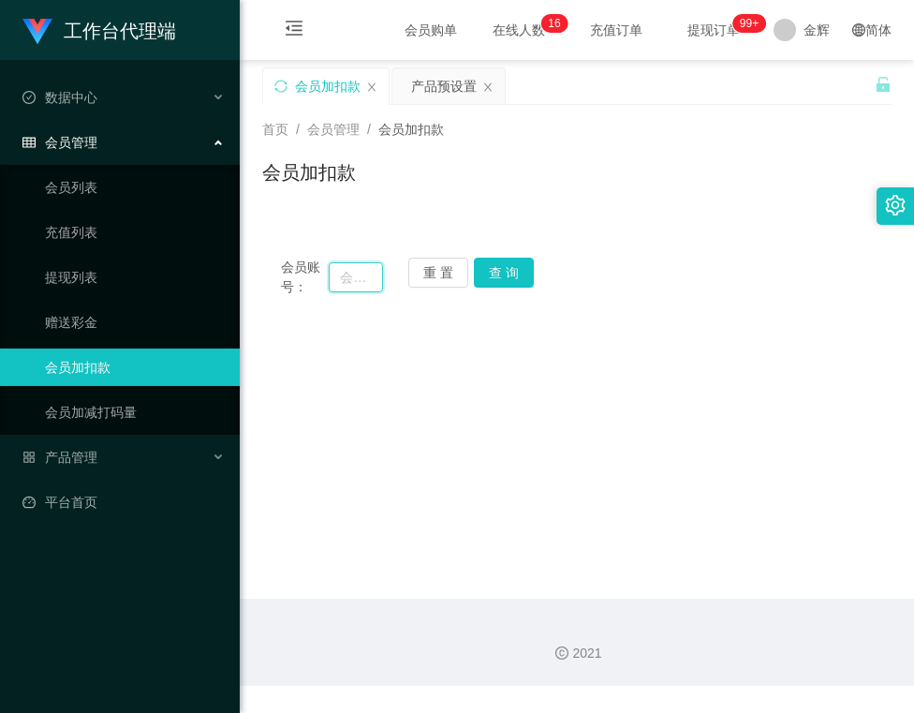
click at [345, 273] on input "text" at bounding box center [355, 277] width 53 height 30
paste input "85352169"
type input "85352169"
click at [510, 264] on button "查 询" at bounding box center [504, 273] width 60 height 30
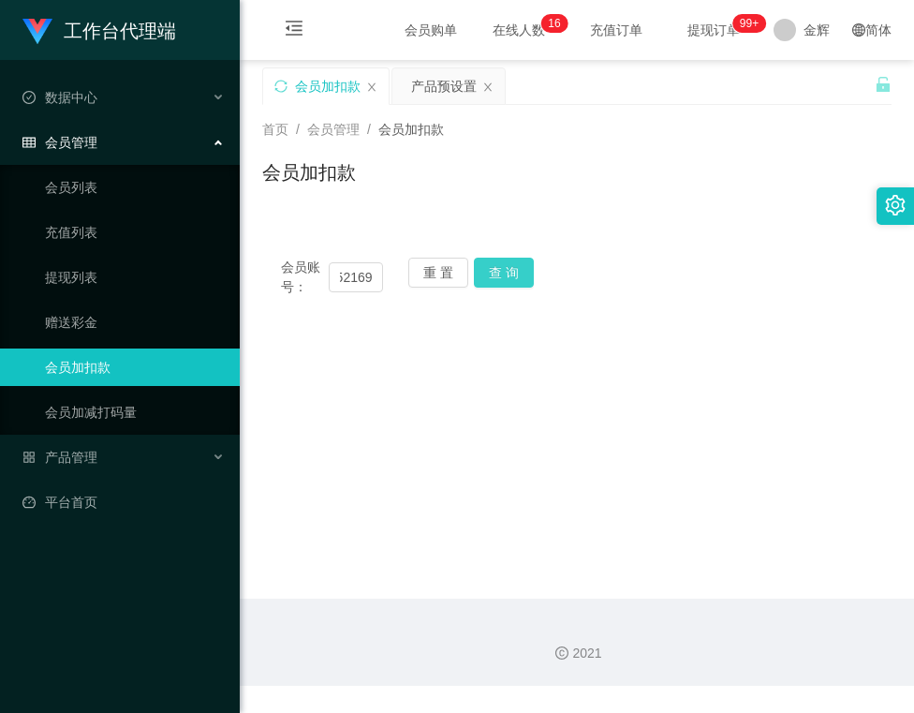
scroll to position [0, 0]
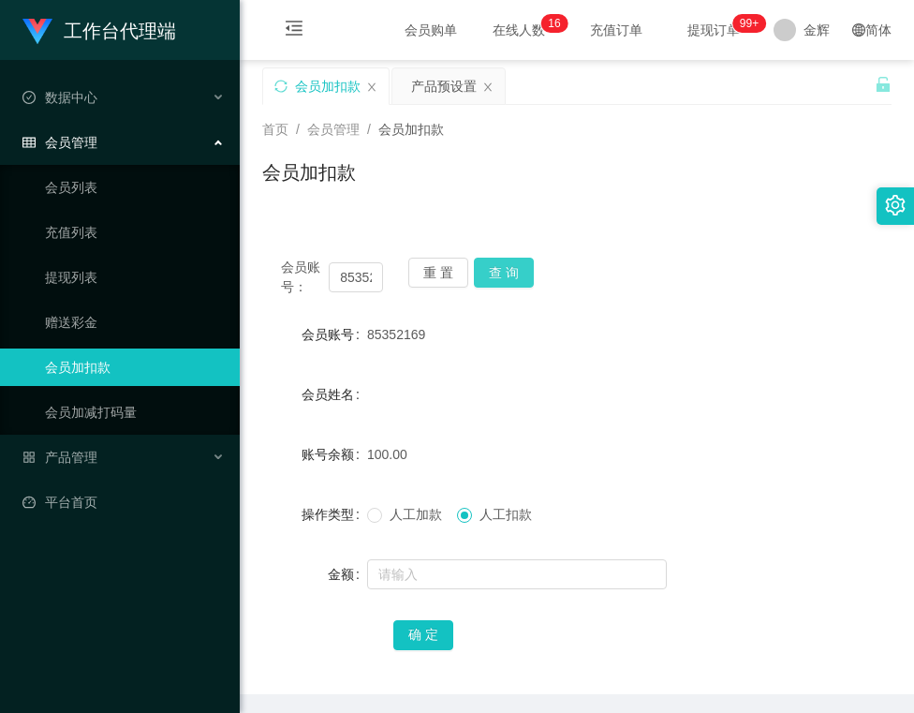
click at [522, 266] on button "查 询" at bounding box center [504, 273] width 60 height 30
click at [489, 275] on button "查 询" at bounding box center [504, 273] width 60 height 30
click at [534, 268] on div "会员账号： 85352169 重 置 查 询" at bounding box center [576, 277] width 629 height 39
click at [522, 270] on button "查 询" at bounding box center [504, 273] width 60 height 30
click at [508, 263] on button "查 询" at bounding box center [504, 273] width 60 height 30
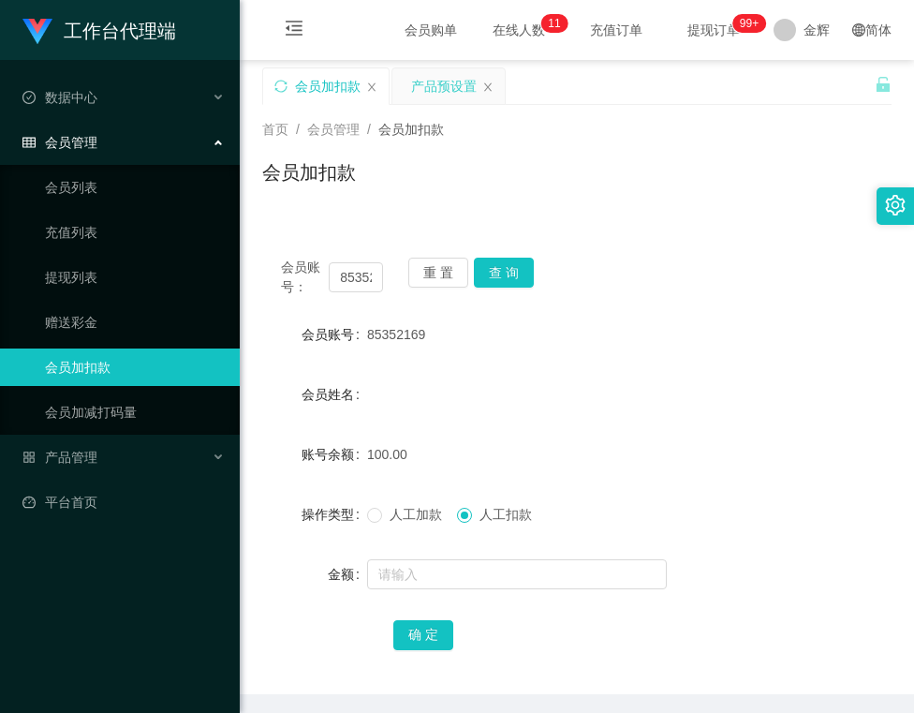
click at [428, 76] on div "产品预设置" at bounding box center [444, 86] width 66 height 36
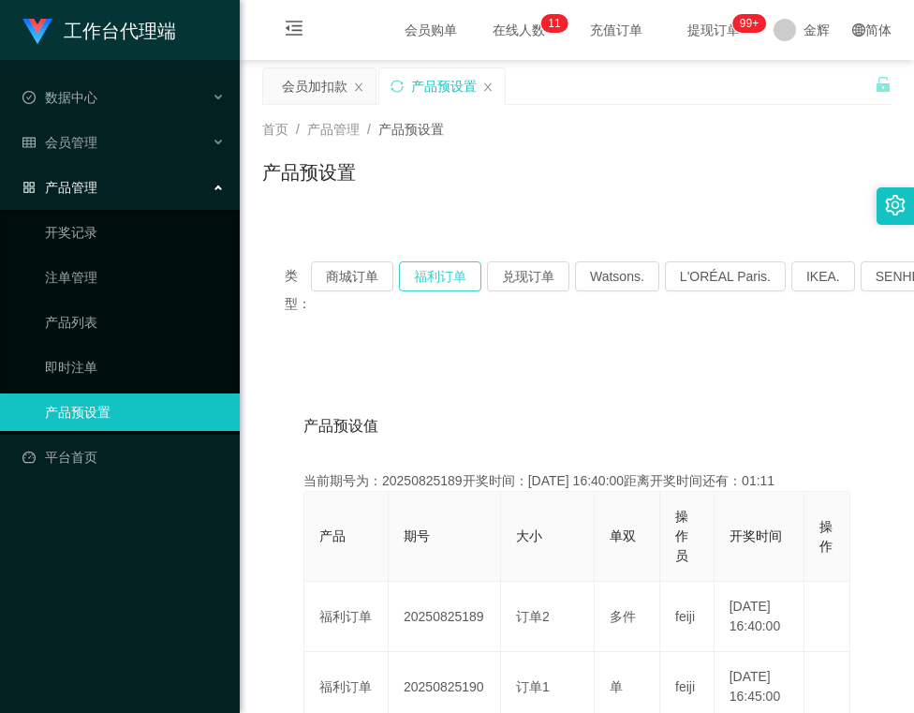
click at [462, 278] on button "福利订单" at bounding box center [440, 276] width 82 height 30
click at [317, 83] on div "会员加扣款" at bounding box center [315, 86] width 66 height 36
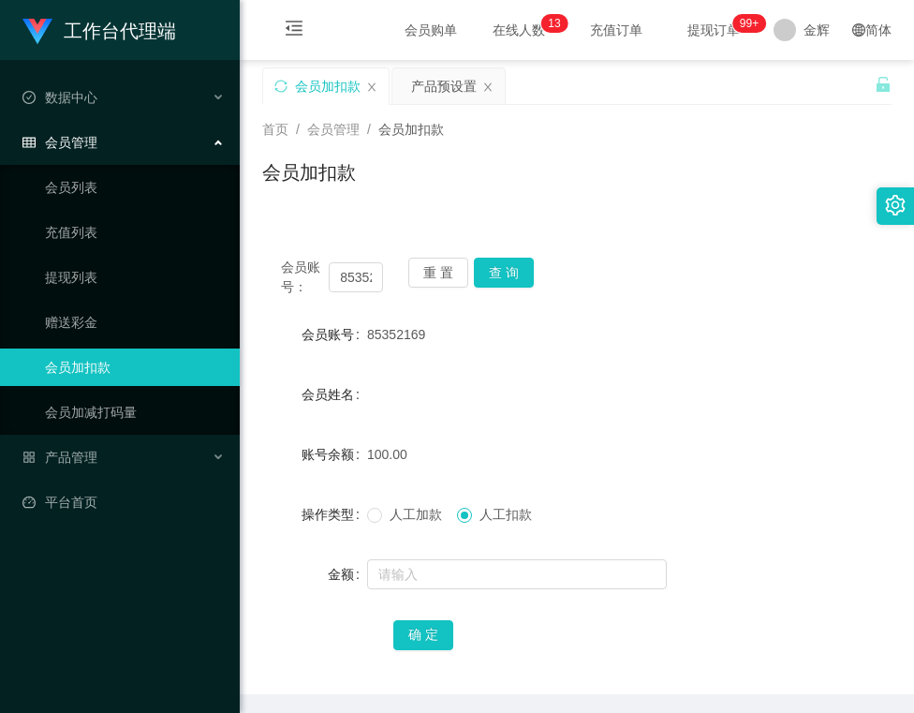
click at [504, 255] on div "会员账号： 85352169 重 置 查 询 会员账号 85352169 会员姓名 账号余额 100.00 操作类型 人工加款 人工扣款 金额 确 定" at bounding box center [576, 466] width 629 height 455
click at [461, 270] on button "重 置" at bounding box center [438, 273] width 60 height 30
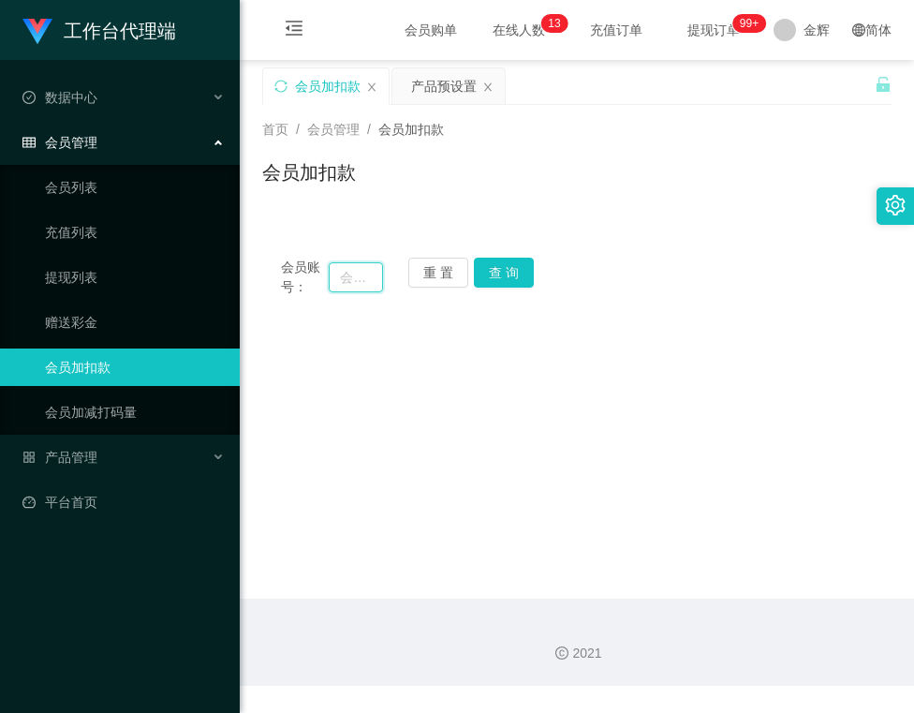
click at [367, 277] on input "text" at bounding box center [355, 277] width 53 height 30
paste input "81866499"
type input "81866499"
click at [504, 256] on div "会员账号： 81866499 重 置 查 询 会员账号 85352169 会员姓名 账号余额 100.00 操作类型 人工加款 人工扣款 金额 确 定" at bounding box center [576, 277] width 629 height 77
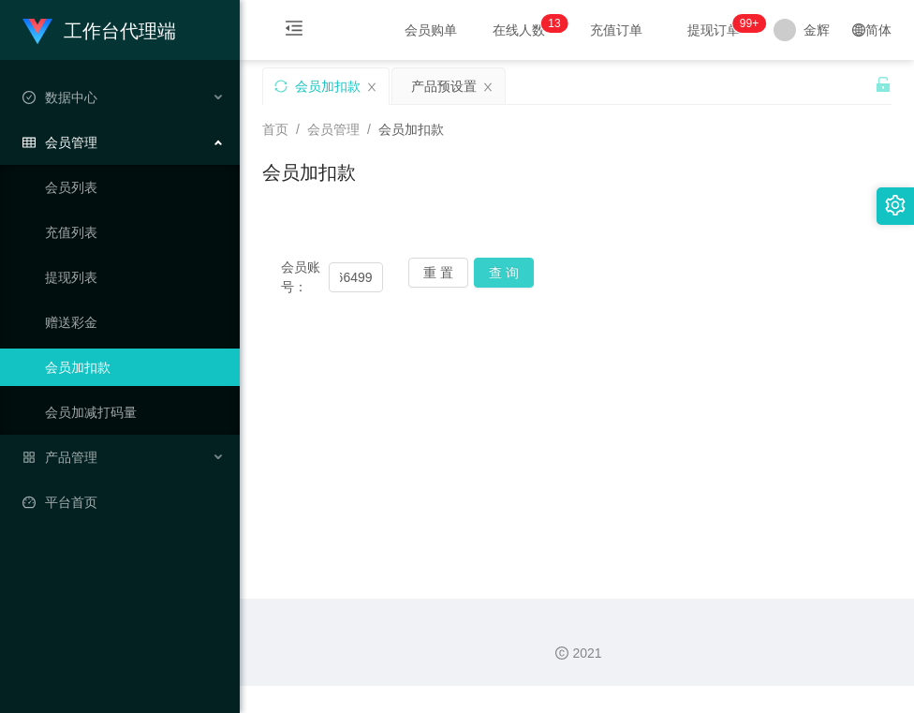
scroll to position [0, 0]
click at [504, 262] on button "查 询" at bounding box center [504, 273] width 60 height 30
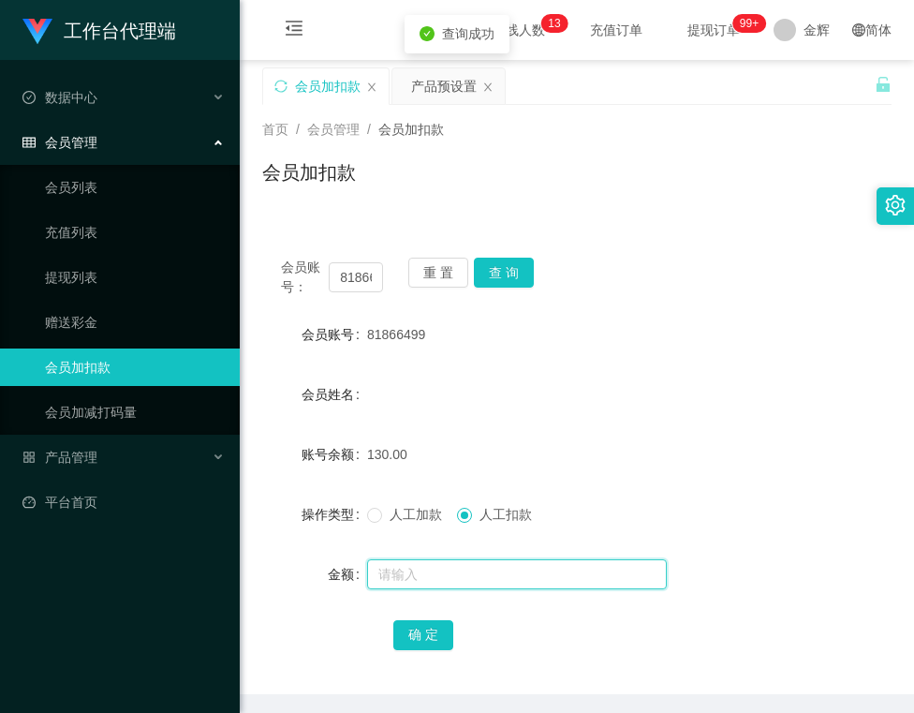
click at [440, 569] on input "text" at bounding box center [517, 574] width 300 height 30
type input "130"
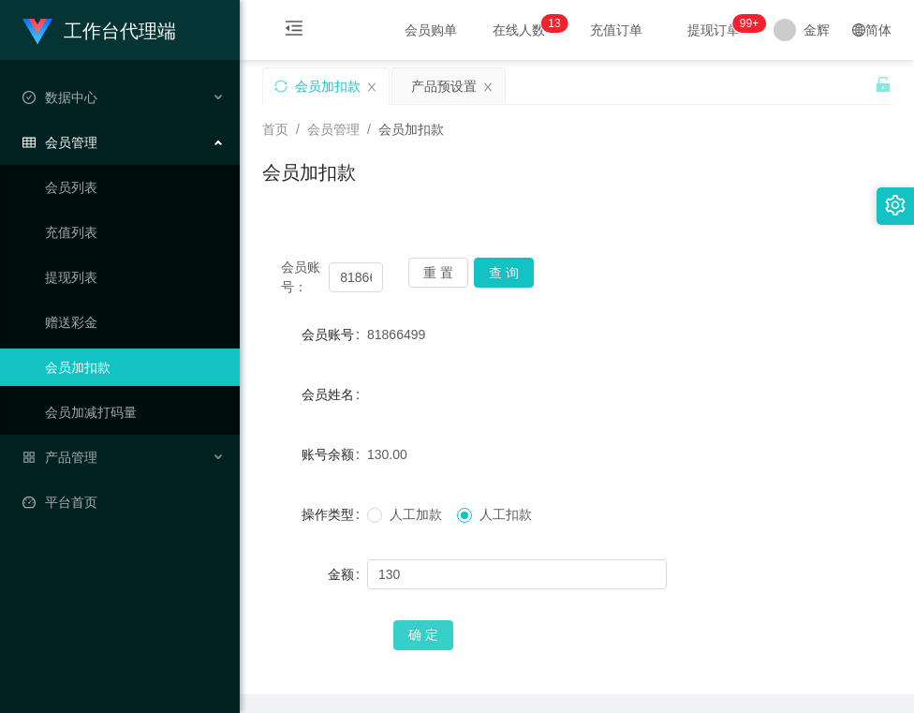
drag, startPoint x: 421, startPoint y: 644, endPoint x: 408, endPoint y: 644, distance: 13.1
click at [421, 644] on button "确 定" at bounding box center [423, 635] width 60 height 30
click at [432, 263] on button "重 置" at bounding box center [438, 273] width 60 height 30
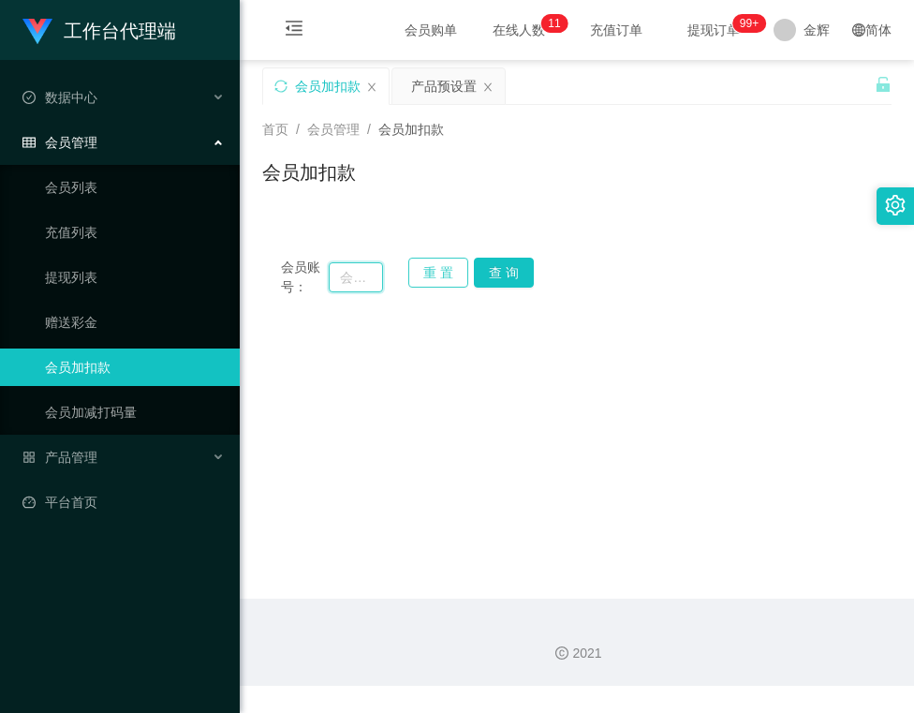
drag, startPoint x: 361, startPoint y: 268, endPoint x: 451, endPoint y: 273, distance: 90.1
click at [361, 268] on input "text" at bounding box center [355, 277] width 53 height 30
paste input "85352169"
type input "85352169"
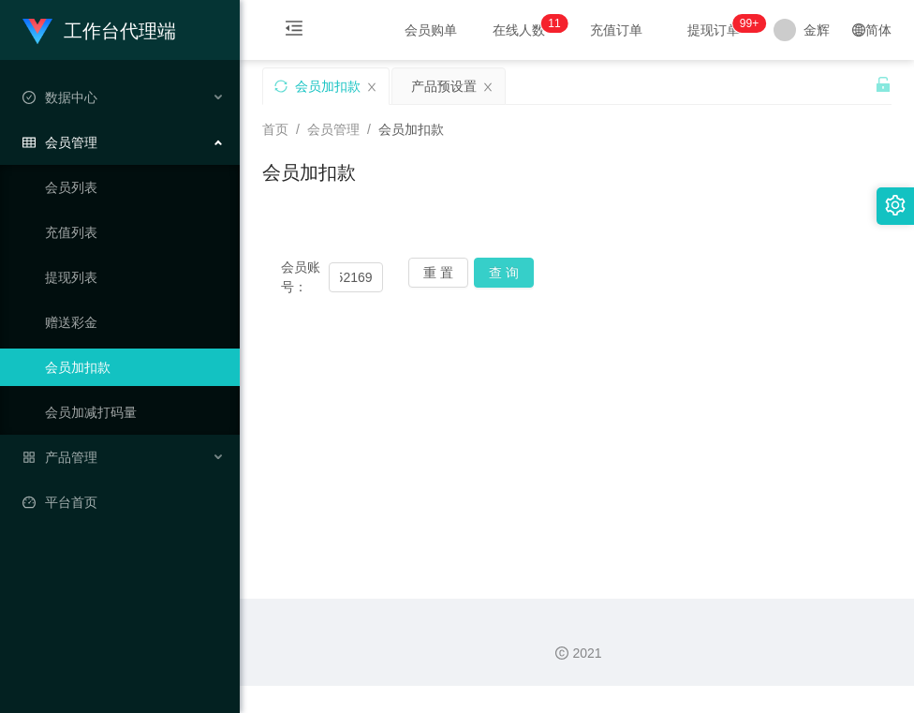
scroll to position [0, 0]
click at [493, 274] on button "查 询" at bounding box center [504, 273] width 60 height 30
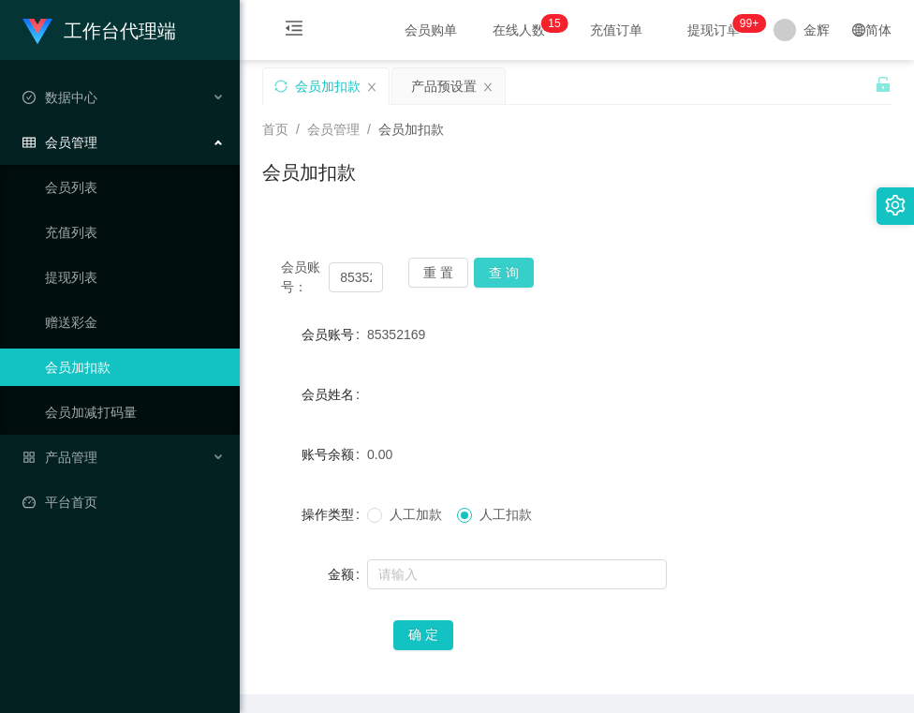
click at [506, 267] on button "查 询" at bounding box center [504, 273] width 60 height 30
click at [440, 273] on button "重 置" at bounding box center [438, 273] width 60 height 30
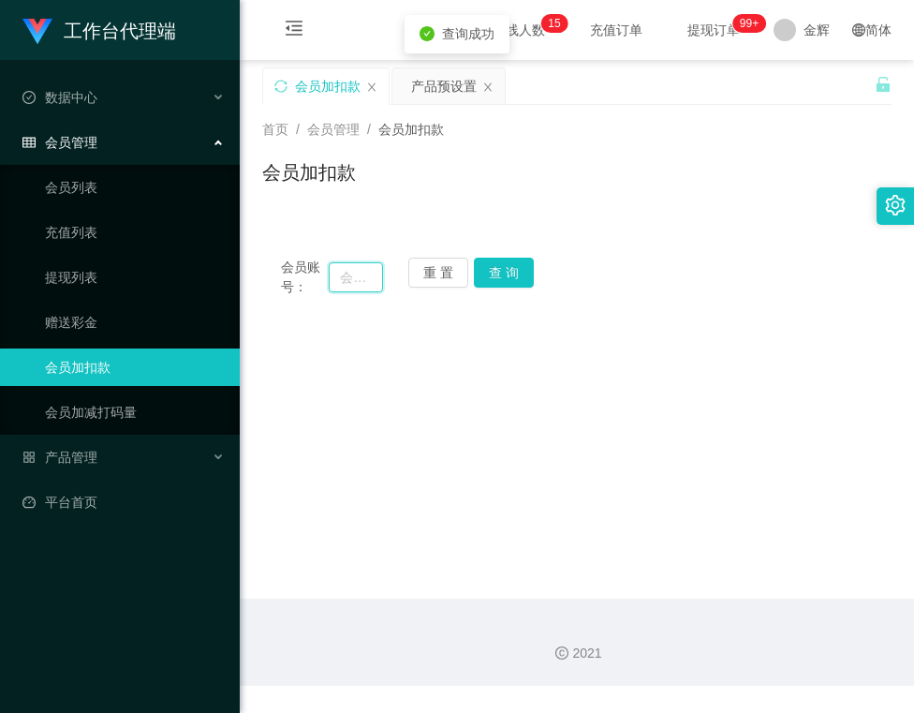
click at [343, 277] on input "text" at bounding box center [355, 277] width 53 height 30
paste input "Kenlick升志8"
type input "Kenlick"
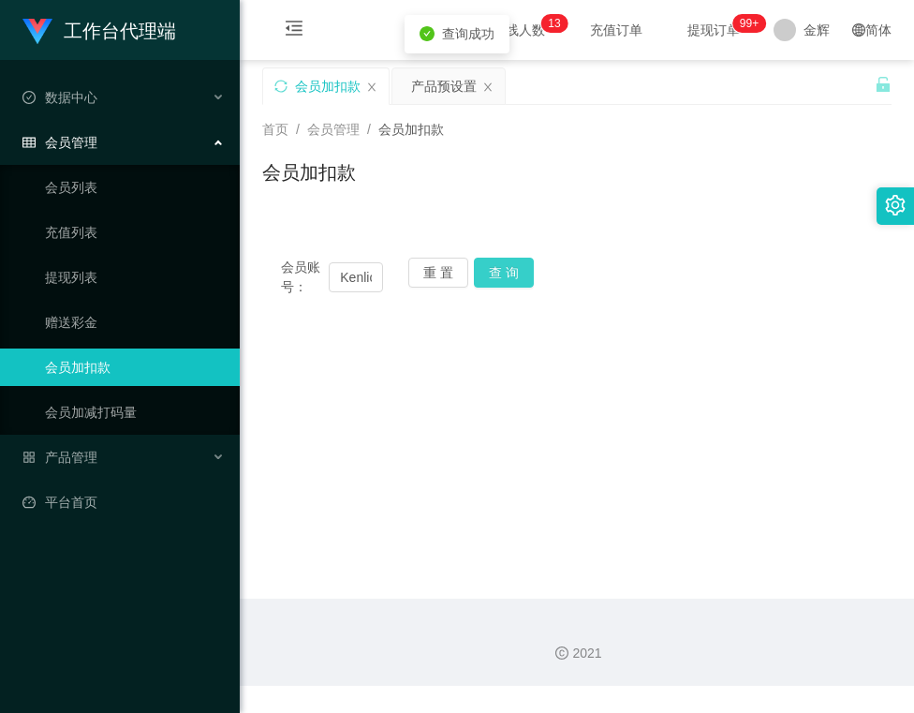
click at [493, 258] on button "查 询" at bounding box center [504, 273] width 60 height 30
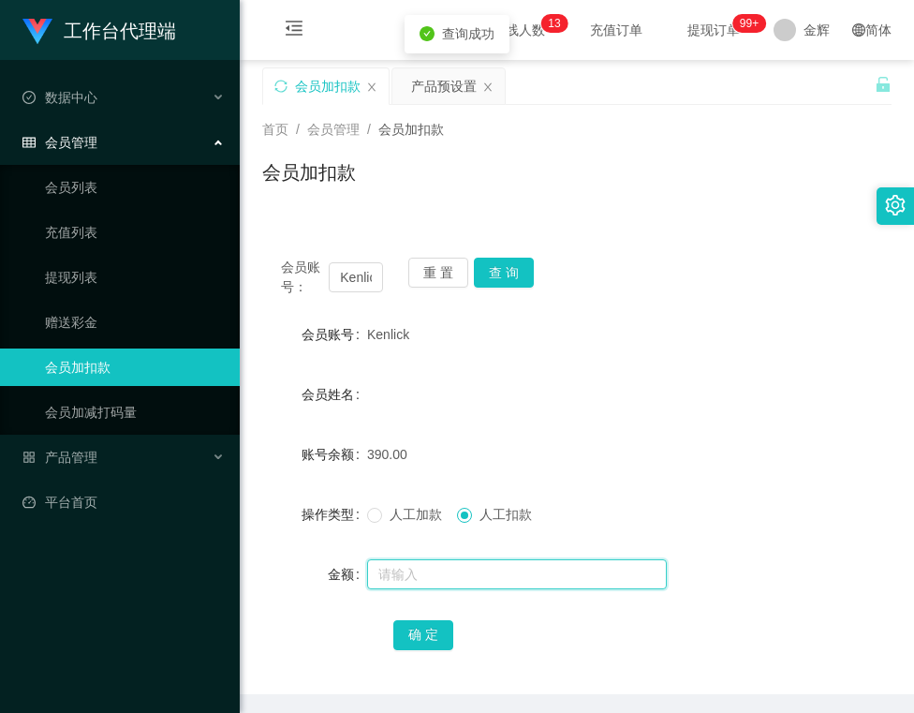
click at [423, 581] on input "text" at bounding box center [517, 574] width 300 height 30
type input "390"
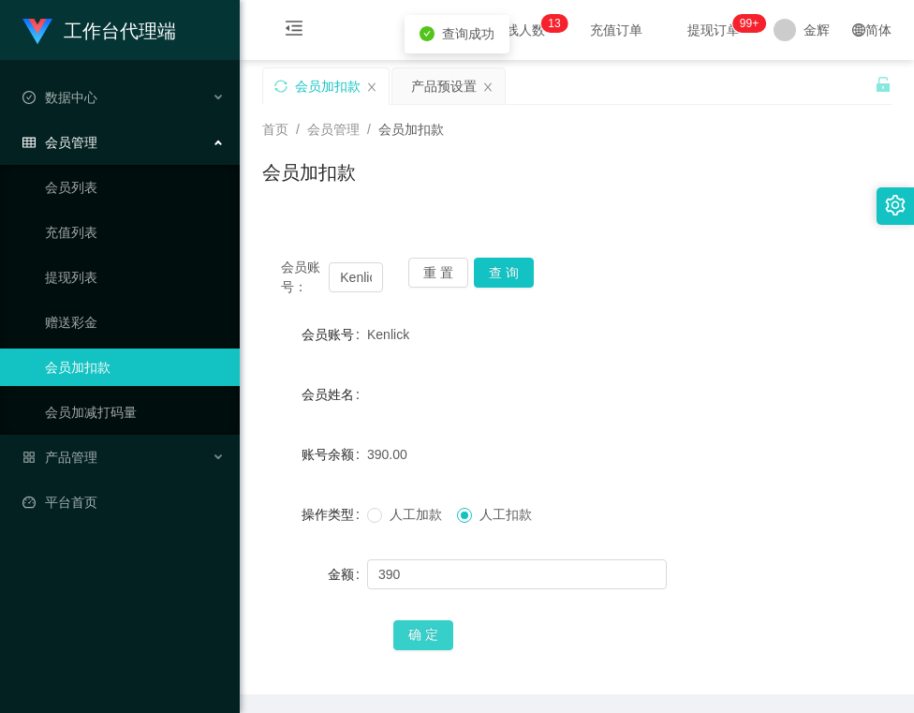
click at [433, 622] on button "确 定" at bounding box center [423, 635] width 60 height 30
click at [494, 268] on button "查 询" at bounding box center [504, 273] width 60 height 30
click at [444, 267] on button "重 置" at bounding box center [438, 273] width 60 height 30
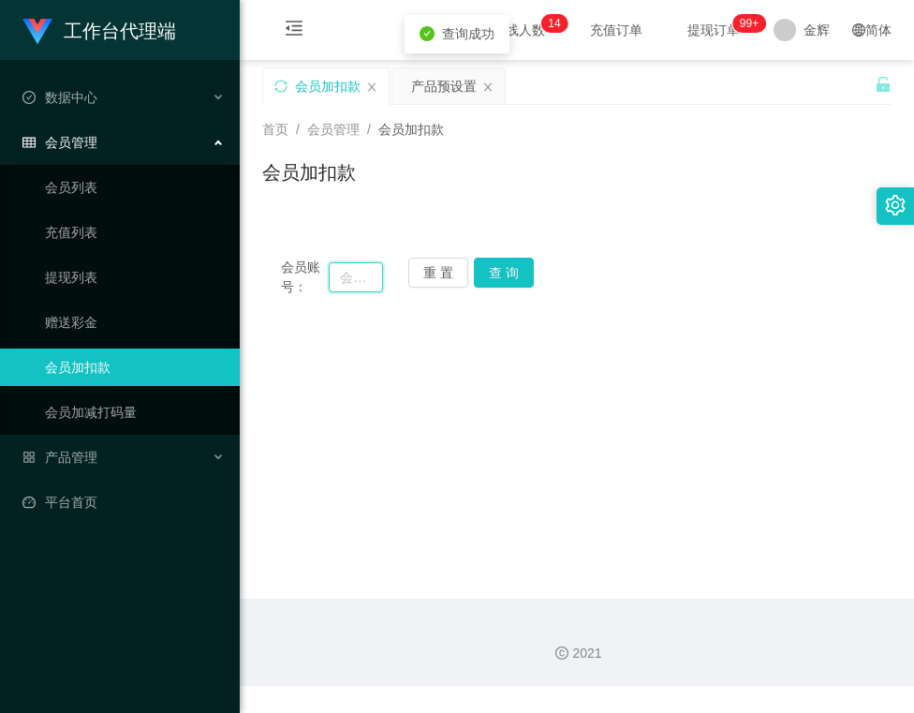
click at [343, 267] on input "text" at bounding box center [355, 277] width 53 height 30
paste input "85352169"
type input "85352169"
click at [494, 267] on button "查 询" at bounding box center [504, 273] width 60 height 30
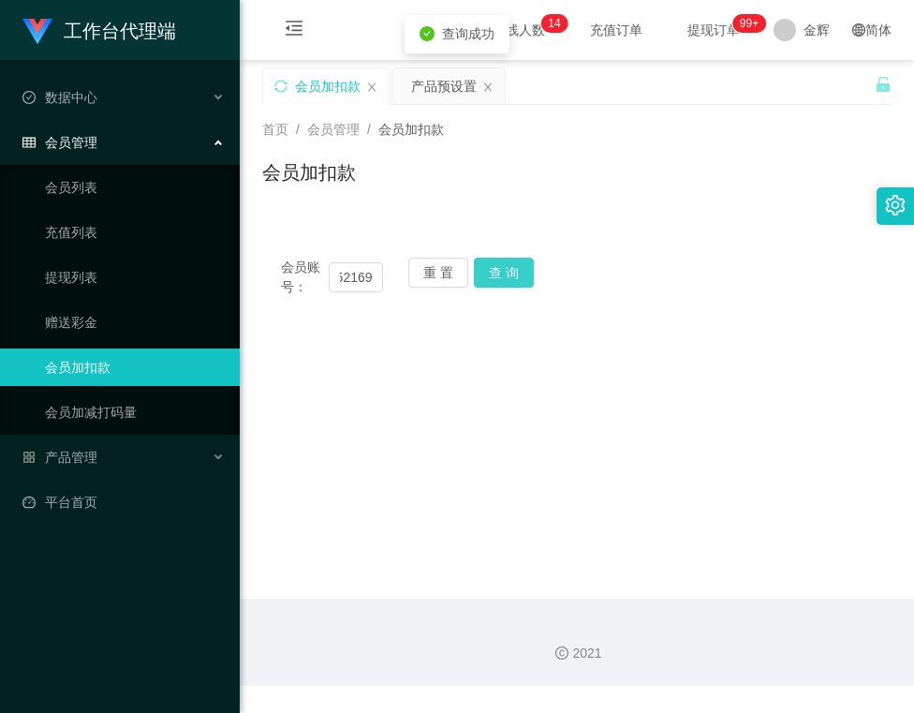
scroll to position [0, 0]
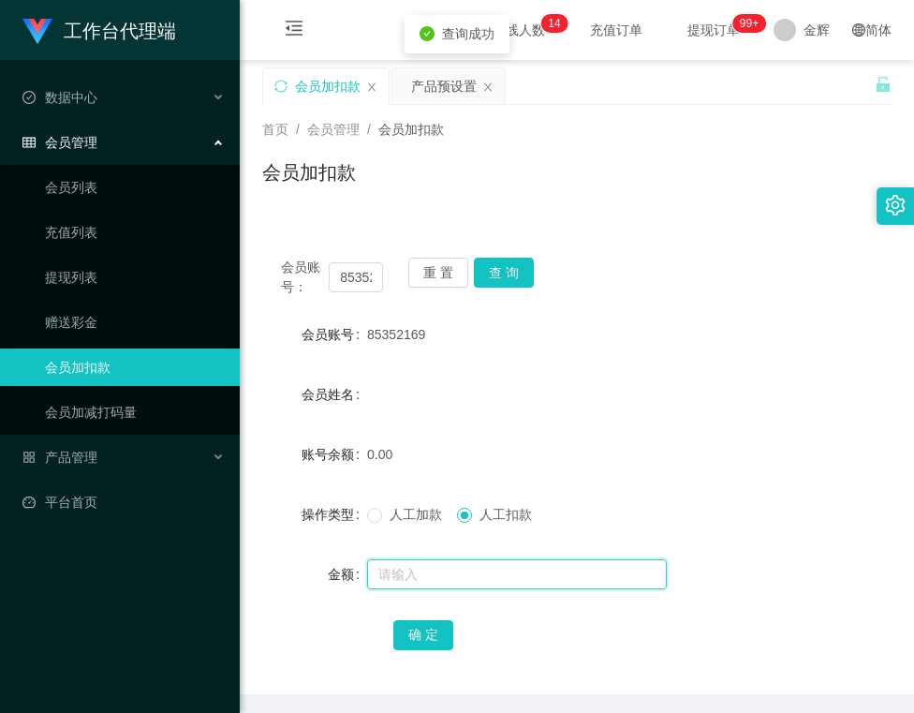
click at [409, 578] on input "text" at bounding box center [517, 574] width 300 height 30
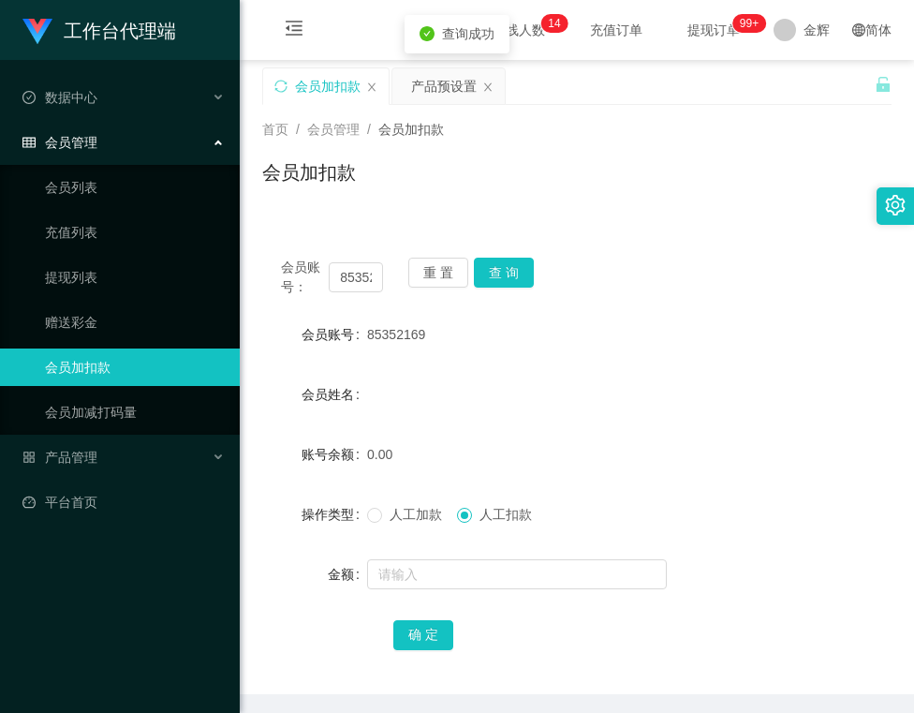
click at [356, 509] on label "操作类型" at bounding box center [335, 514] width 66 height 15
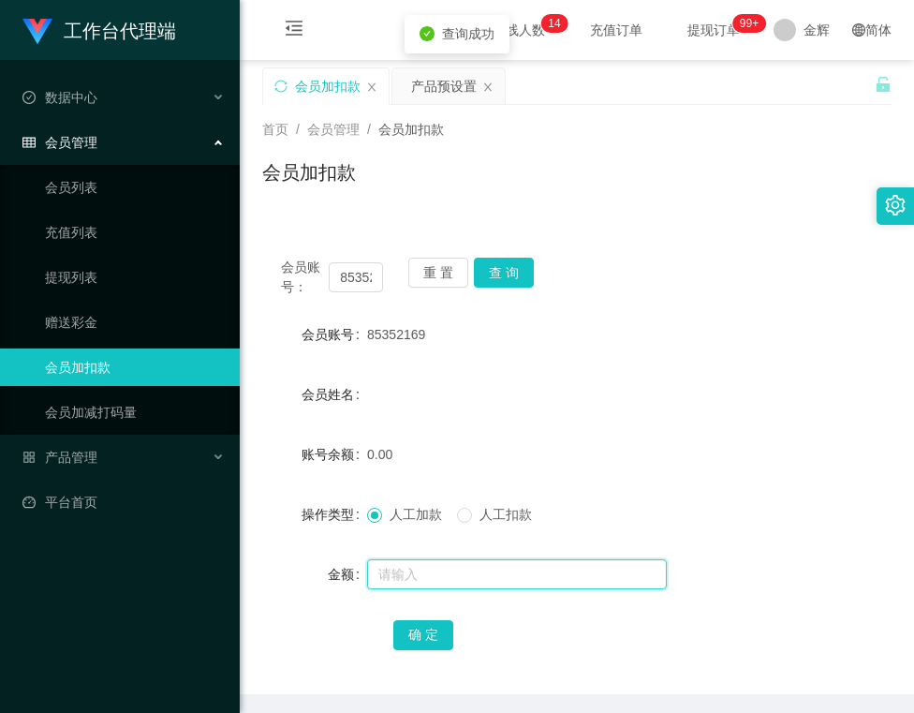
click at [405, 574] on input "text" at bounding box center [517, 574] width 300 height 30
type input "150"
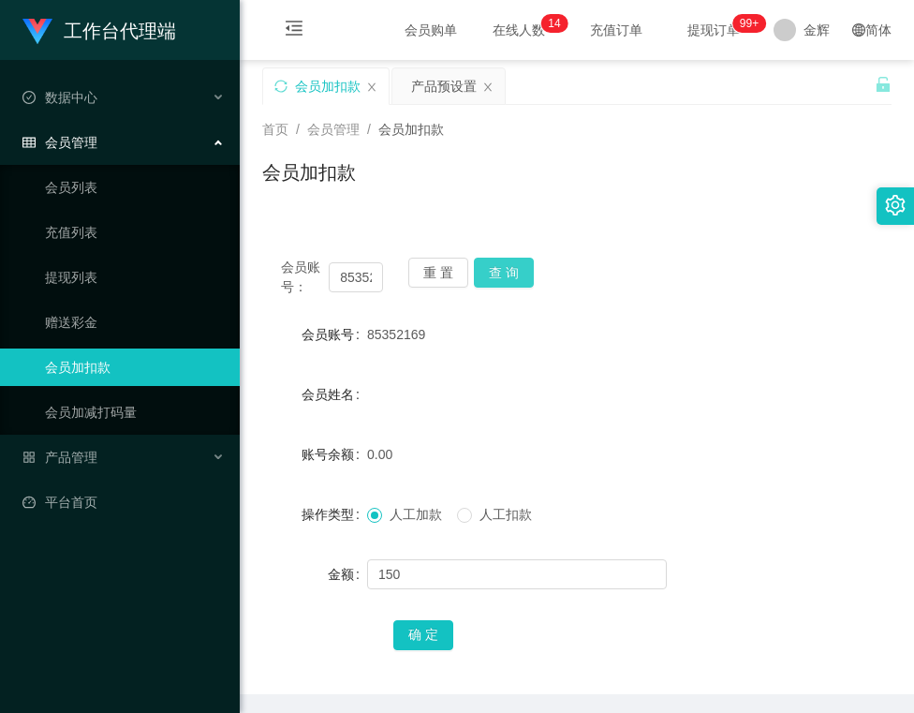
click at [488, 267] on button "查 询" at bounding box center [504, 273] width 60 height 30
click at [515, 282] on button "查 询" at bounding box center [504, 273] width 60 height 30
click at [483, 271] on button "查 询" at bounding box center [504, 273] width 60 height 30
click at [483, 271] on div "重 置 查 询" at bounding box center [459, 277] width 102 height 39
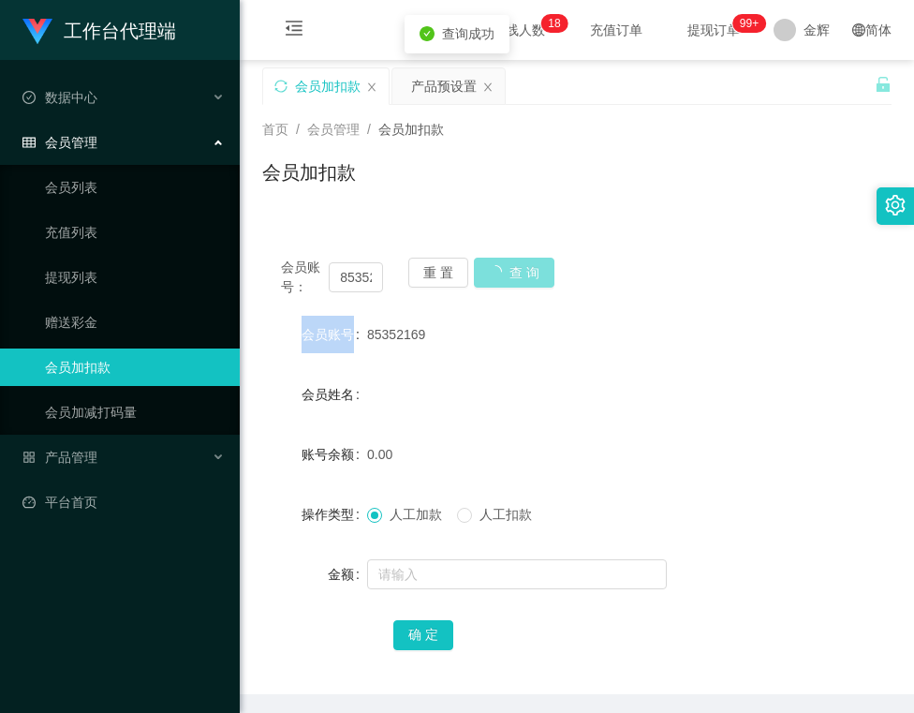
click at [483, 271] on div "重 置 查 询" at bounding box center [459, 277] width 102 height 39
click at [506, 271] on button "查 询" at bounding box center [504, 273] width 60 height 30
click at [506, 271] on div "会员账号： 85352169 重 置 查 询" at bounding box center [576, 277] width 629 height 39
click at [506, 271] on button "查 询" at bounding box center [504, 273] width 60 height 30
click at [506, 271] on div "会员账号： 85352169 重 置 查 询" at bounding box center [576, 277] width 629 height 39
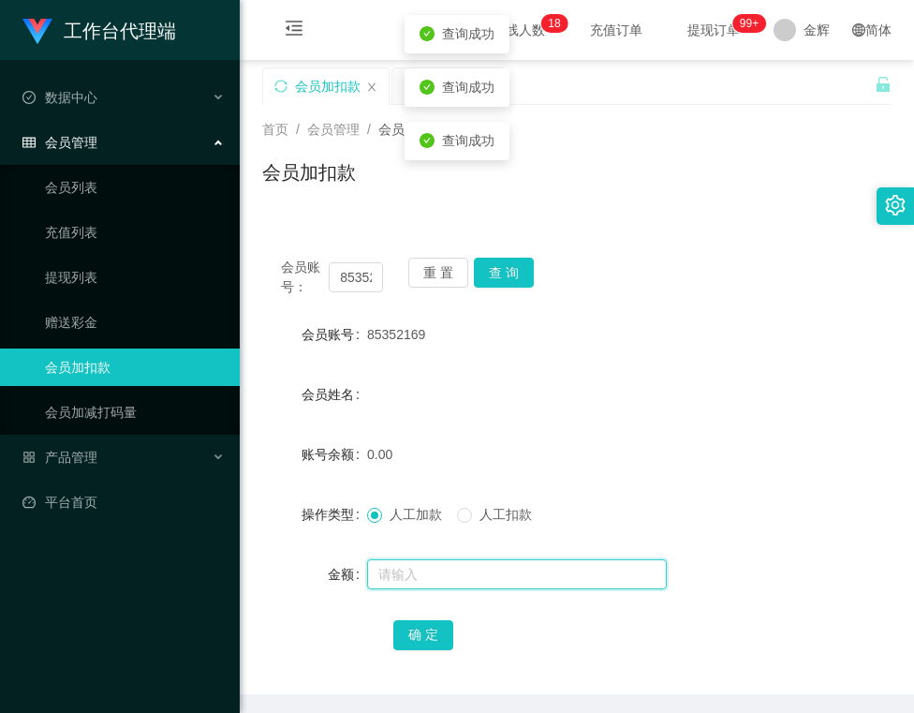
click at [420, 567] on input "text" at bounding box center [517, 574] width 300 height 30
type input "150"
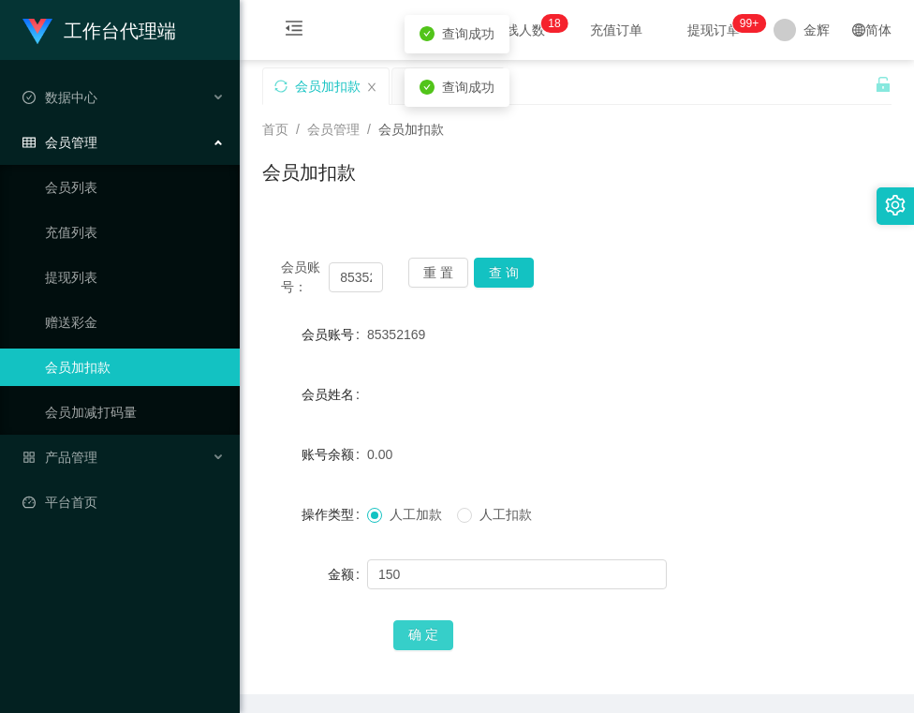
click at [429, 630] on button "确 定" at bounding box center [423, 635] width 60 height 30
click at [518, 281] on button "查 询" at bounding box center [504, 273] width 60 height 30
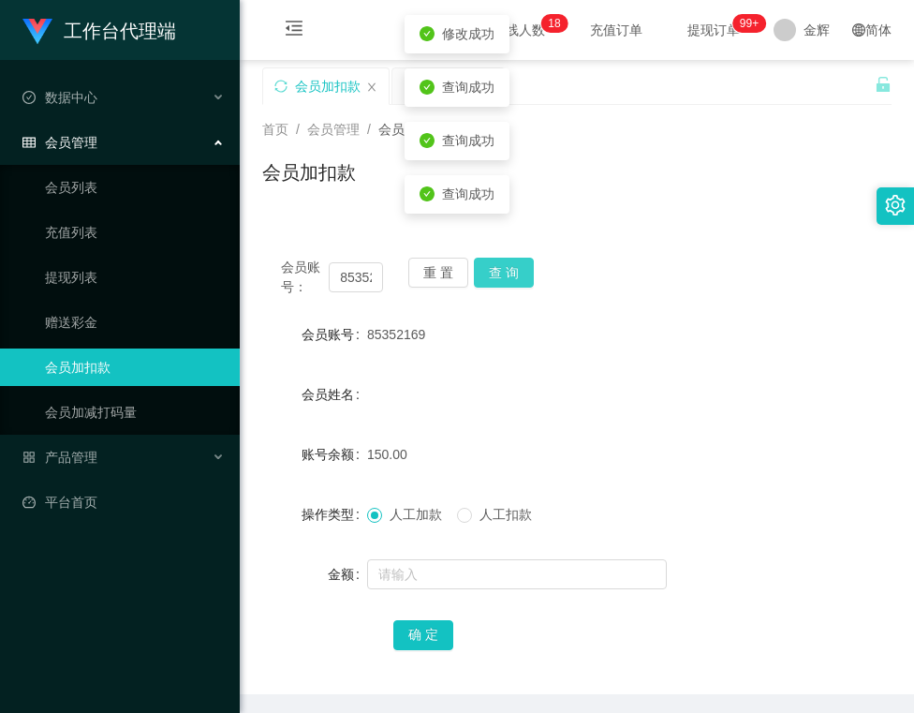
click at [518, 281] on button "查 询" at bounding box center [504, 273] width 60 height 30
click at [518, 281] on button "查 询" at bounding box center [514, 273] width 81 height 30
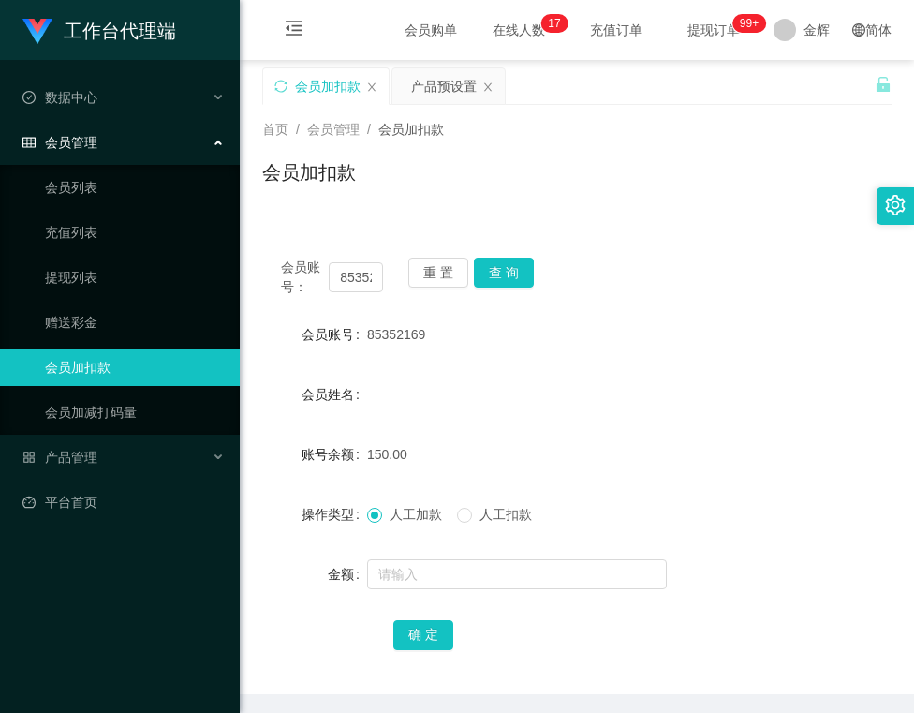
click at [712, 302] on div "会员账号： 85352169 重 置 查 询 会员账号 85352169 会员姓名 账号余额 150.00 操作类型 人工加款 人工扣款 金额 确 定" at bounding box center [576, 466] width 629 height 455
click at [500, 278] on button "查 询" at bounding box center [504, 273] width 60 height 30
click at [597, 182] on div "会员加扣款" at bounding box center [576, 179] width 629 height 43
click at [500, 259] on button "查 询" at bounding box center [504, 273] width 60 height 30
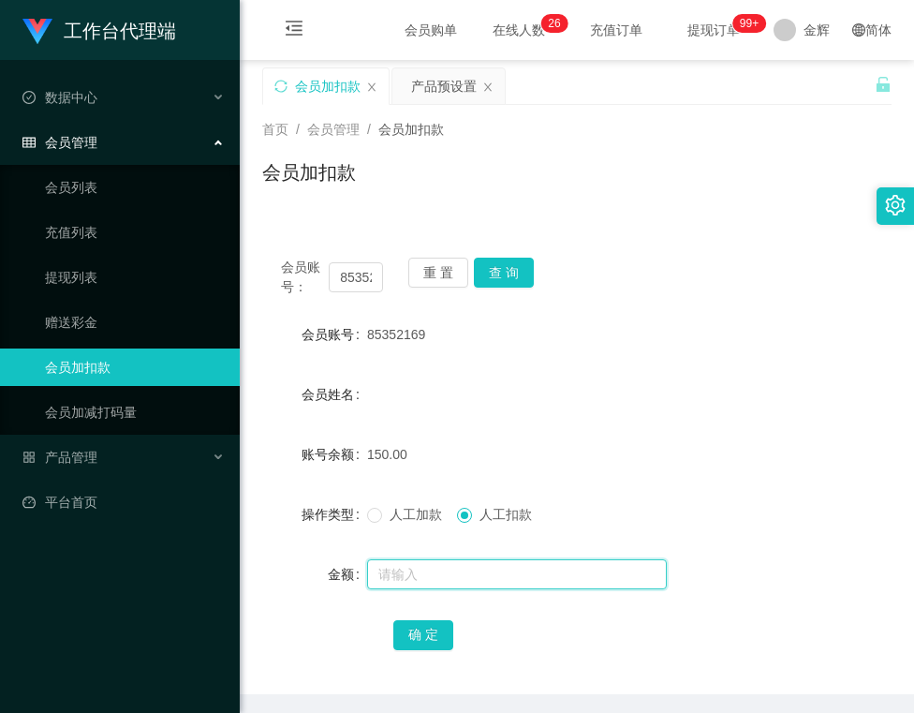
click at [462, 582] on input "text" at bounding box center [517, 574] width 300 height 30
type input "150"
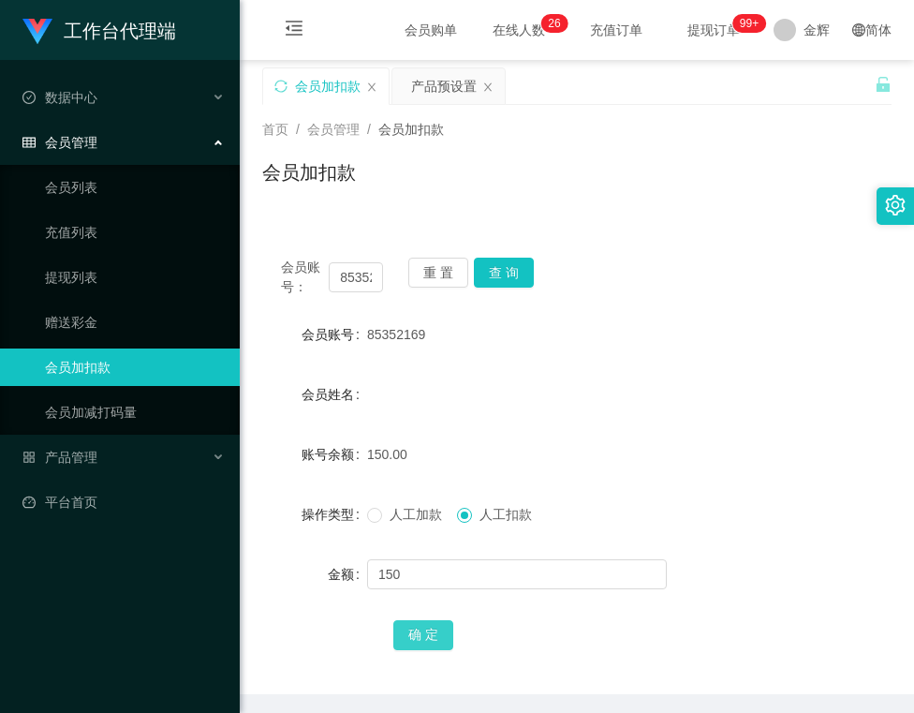
click at [436, 620] on button "确 定" at bounding box center [423, 635] width 60 height 30
click at [507, 273] on button "查 询" at bounding box center [504, 273] width 60 height 30
click at [491, 271] on button "查 询" at bounding box center [504, 273] width 60 height 30
click at [571, 184] on div "会员加扣款" at bounding box center [576, 179] width 629 height 43
click at [495, 279] on button "查 询" at bounding box center [504, 273] width 60 height 30
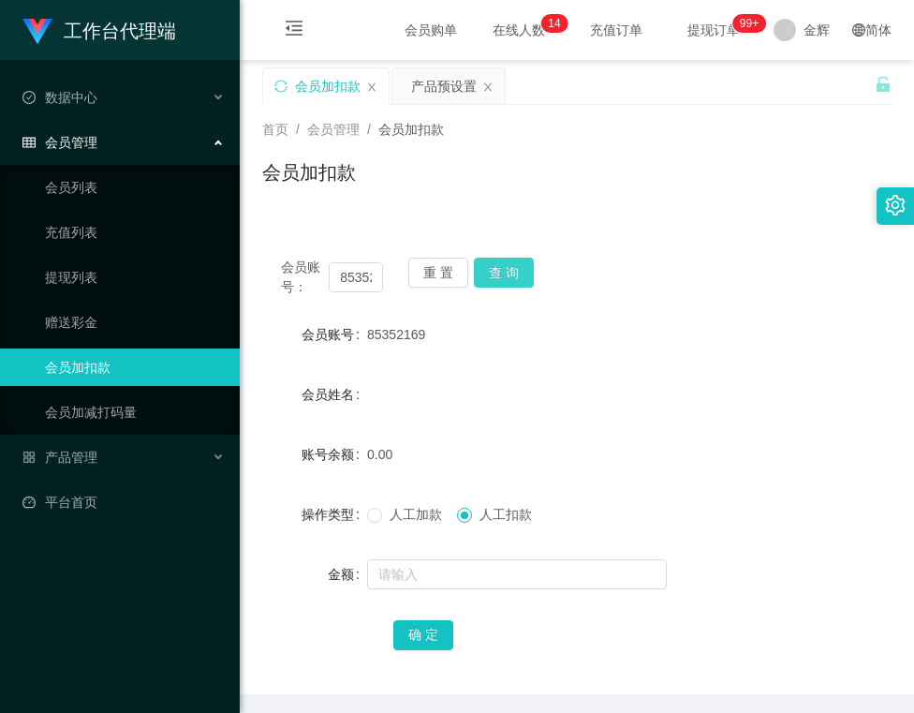
click at [511, 279] on button "查 询" at bounding box center [504, 273] width 60 height 30
click at [513, 317] on div "85352169" at bounding box center [550, 334] width 367 height 37
click at [494, 286] on button "查 询" at bounding box center [504, 273] width 60 height 30
